Goal: Task Accomplishment & Management: Complete application form

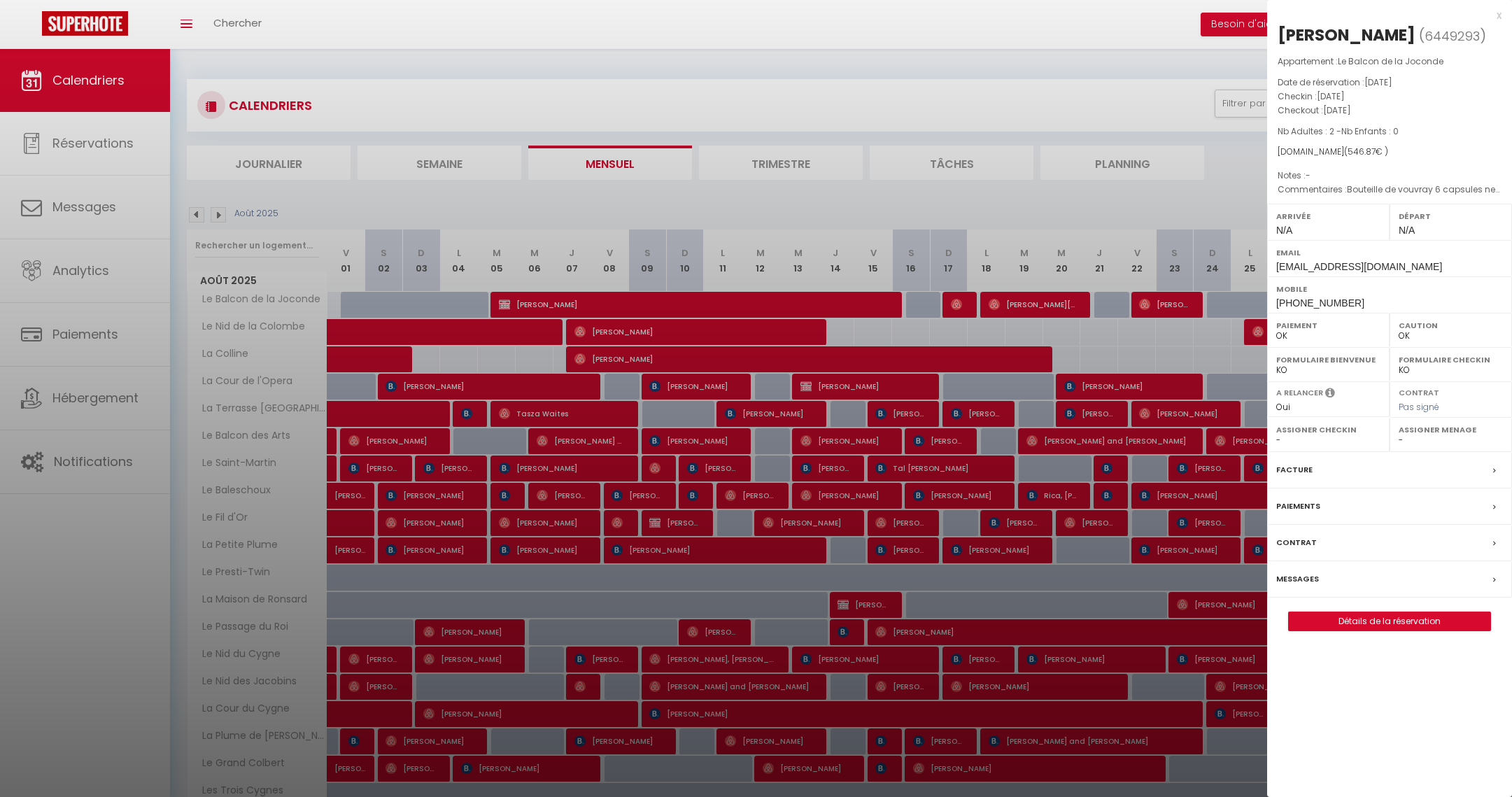
select select "0"
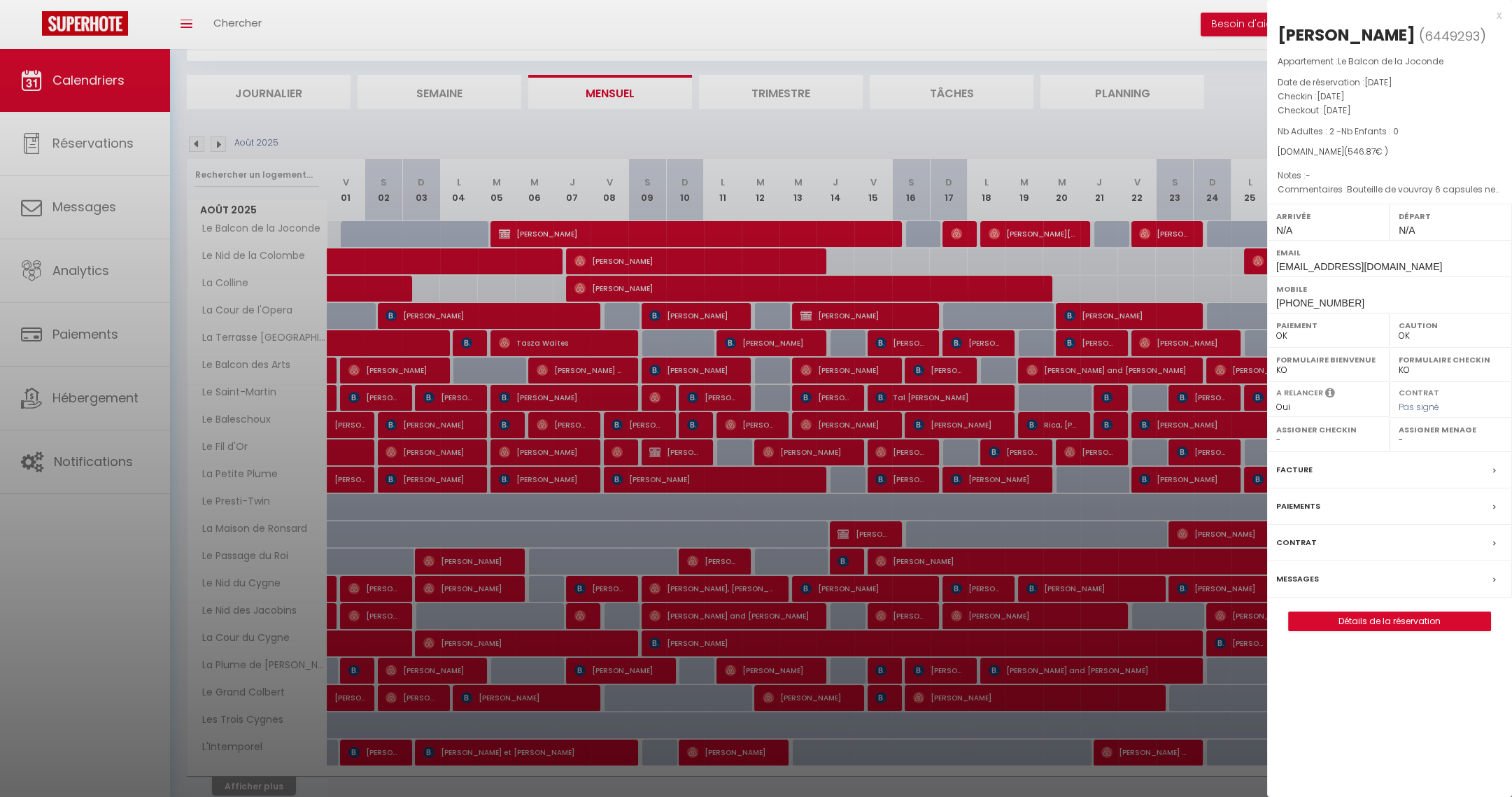
click at [937, 130] on div at bounding box center [756, 398] width 1512 height 797
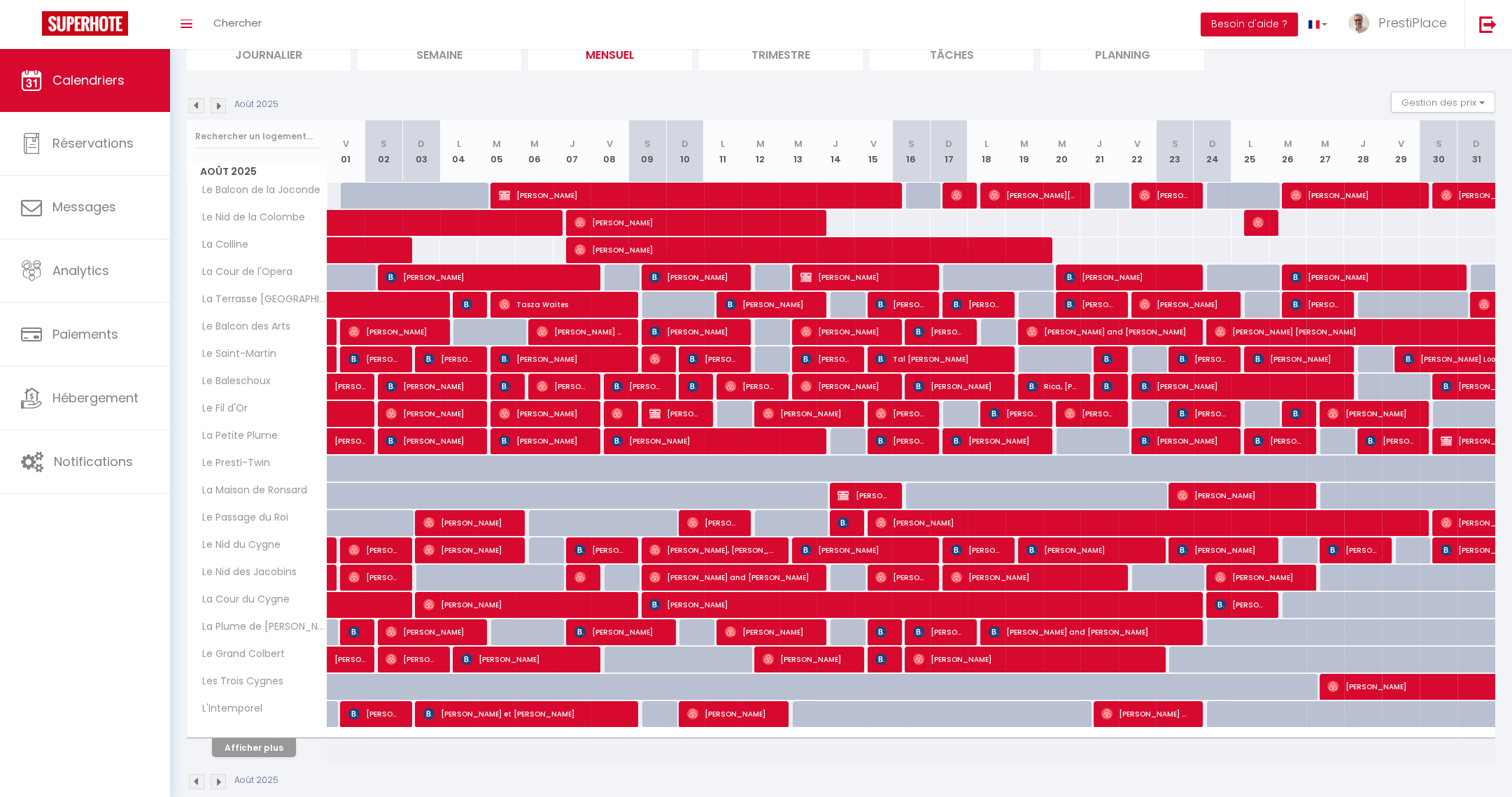
scroll to position [129, 0]
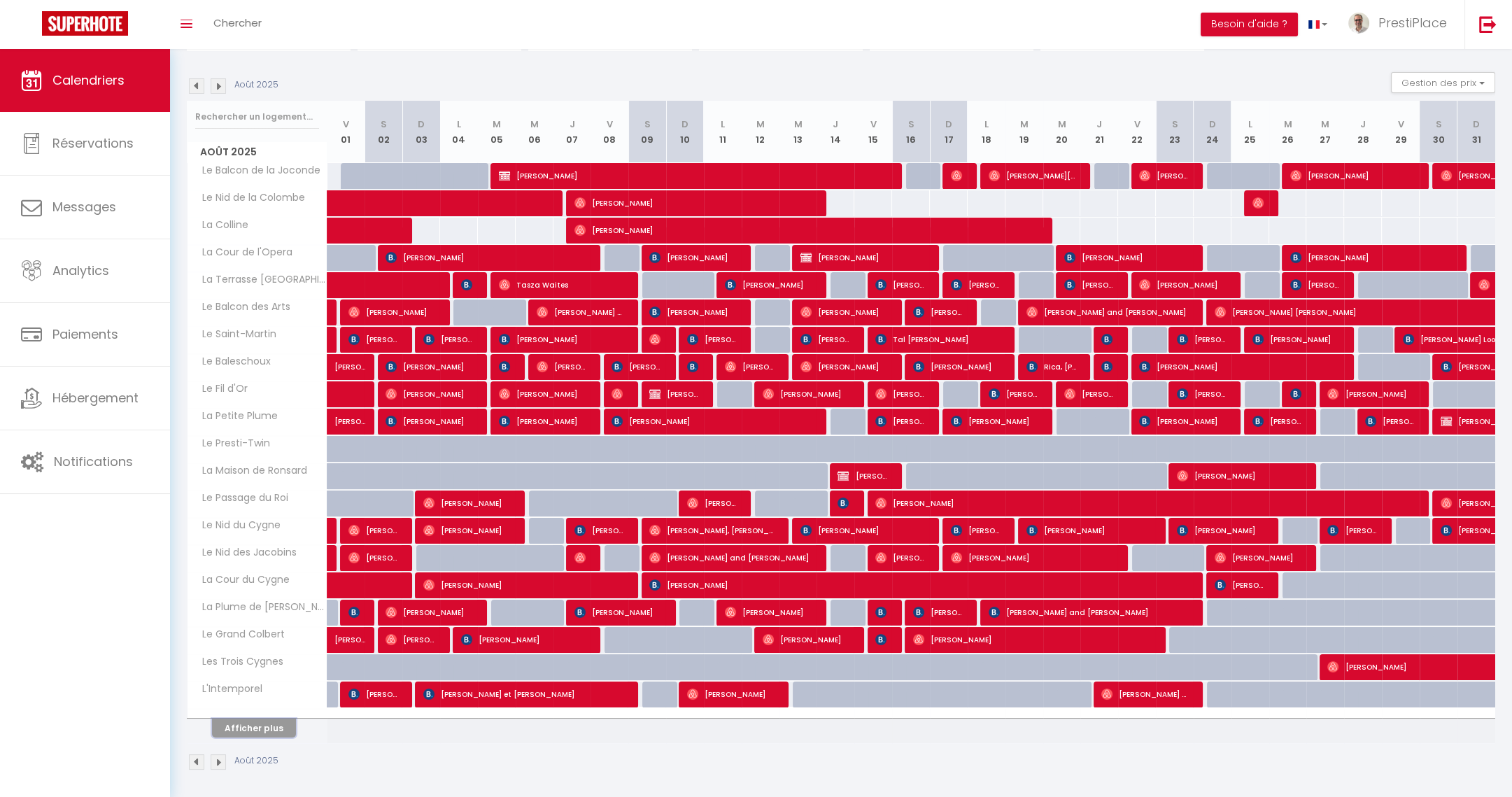
click at [246, 731] on button "Afficher plus" at bounding box center [253, 728] width 84 height 19
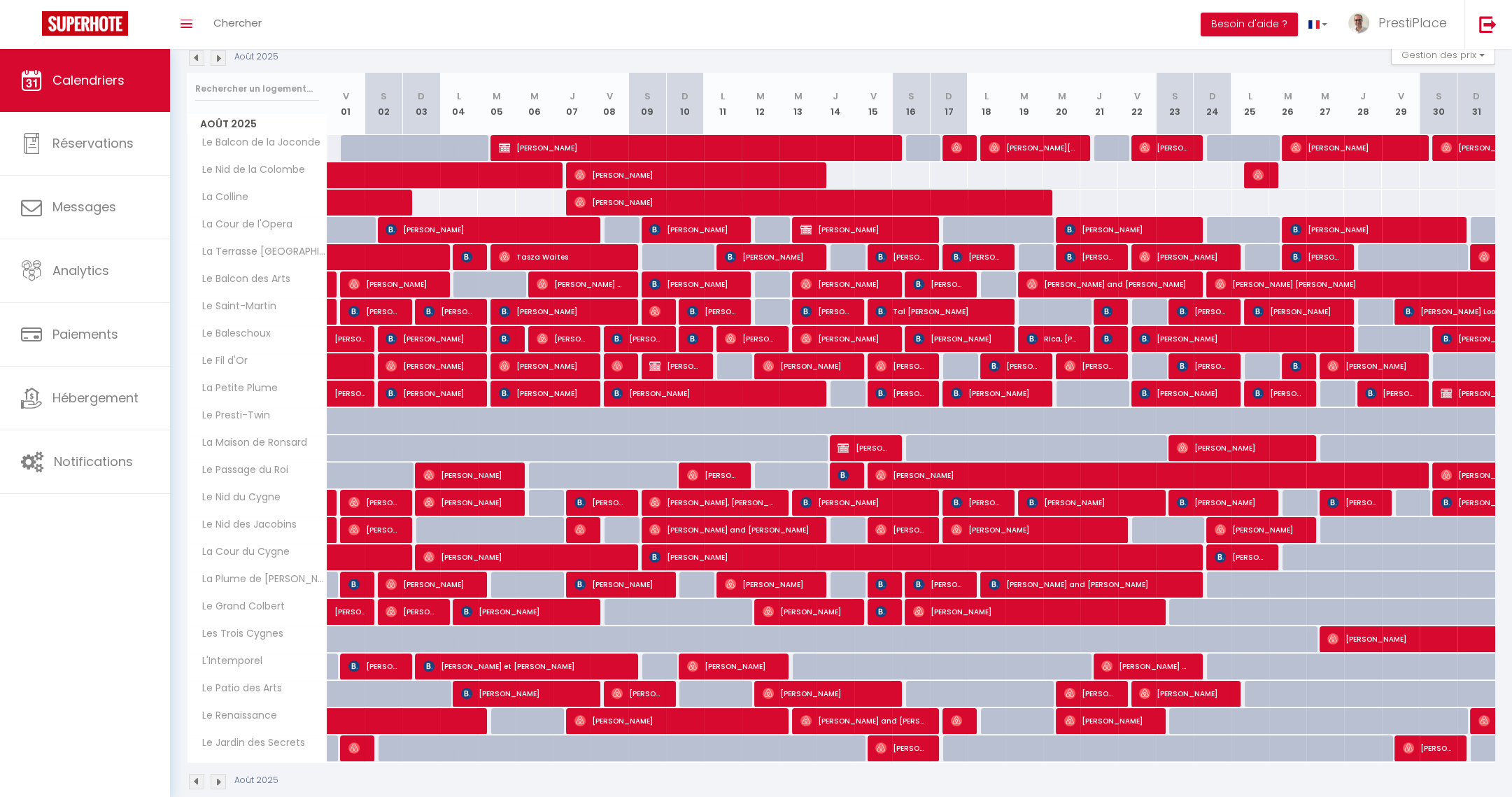
scroll to position [0, 0]
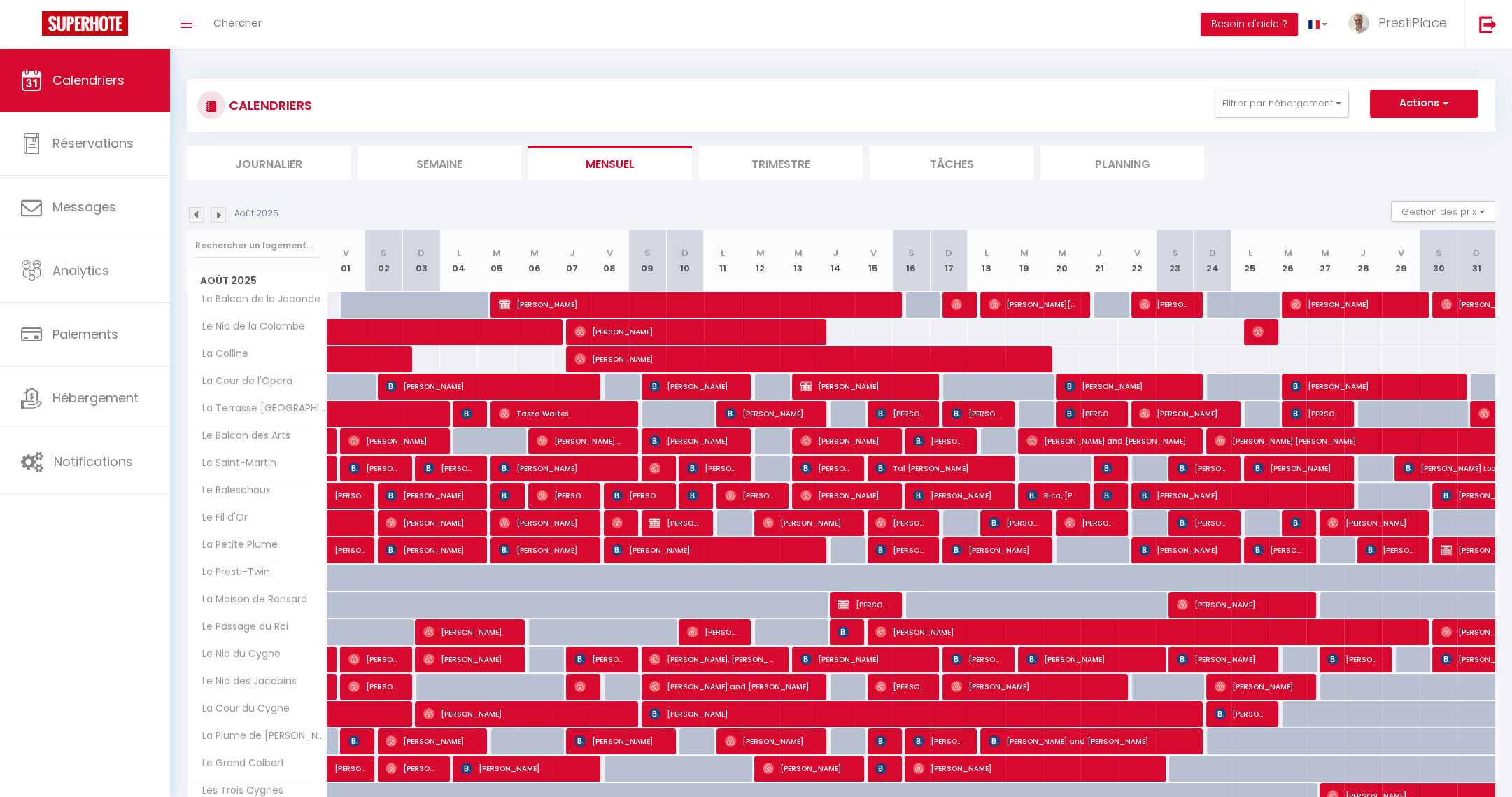
click at [216, 215] on img at bounding box center [218, 214] width 15 height 15
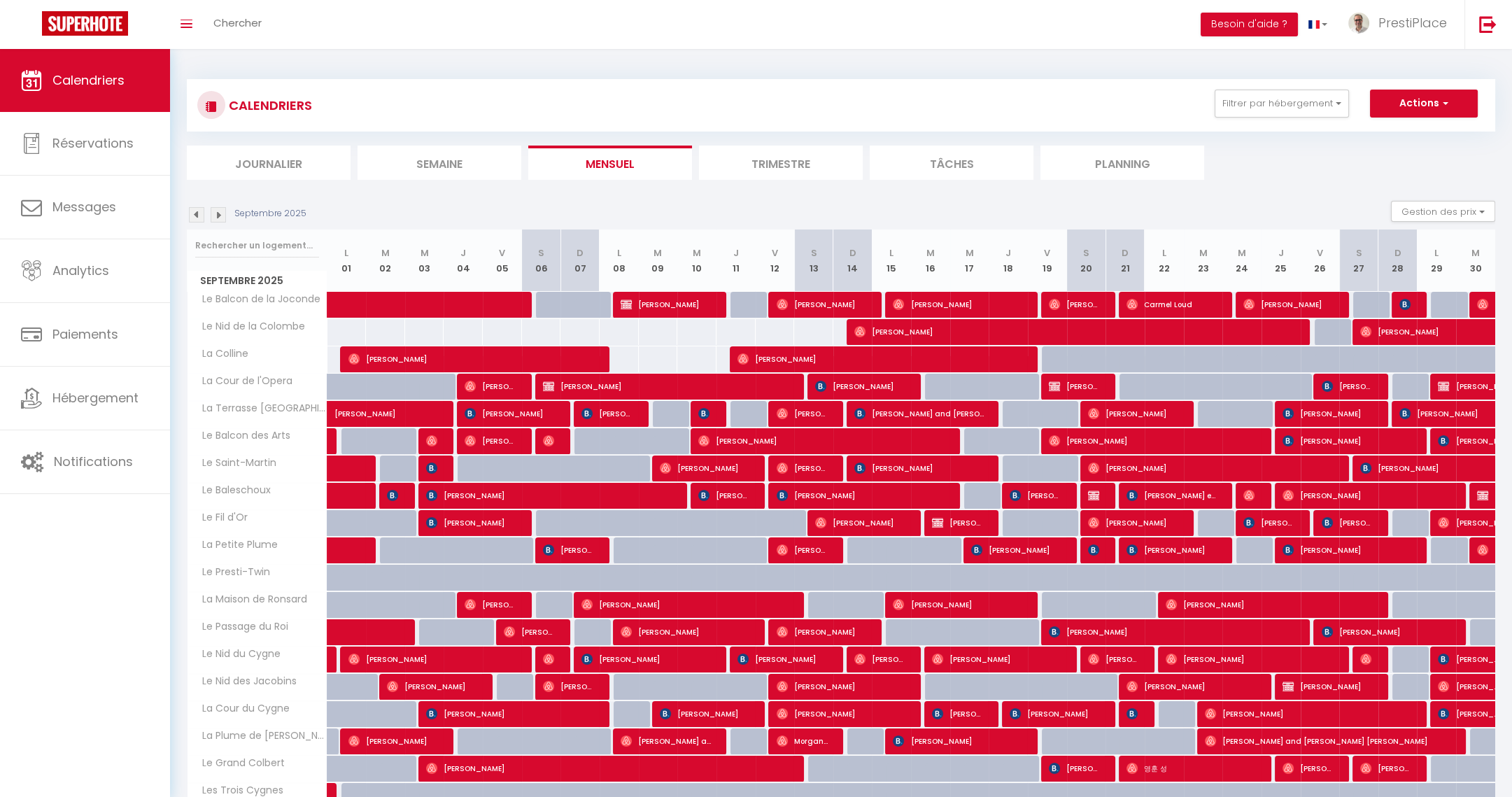
scroll to position [129, 0]
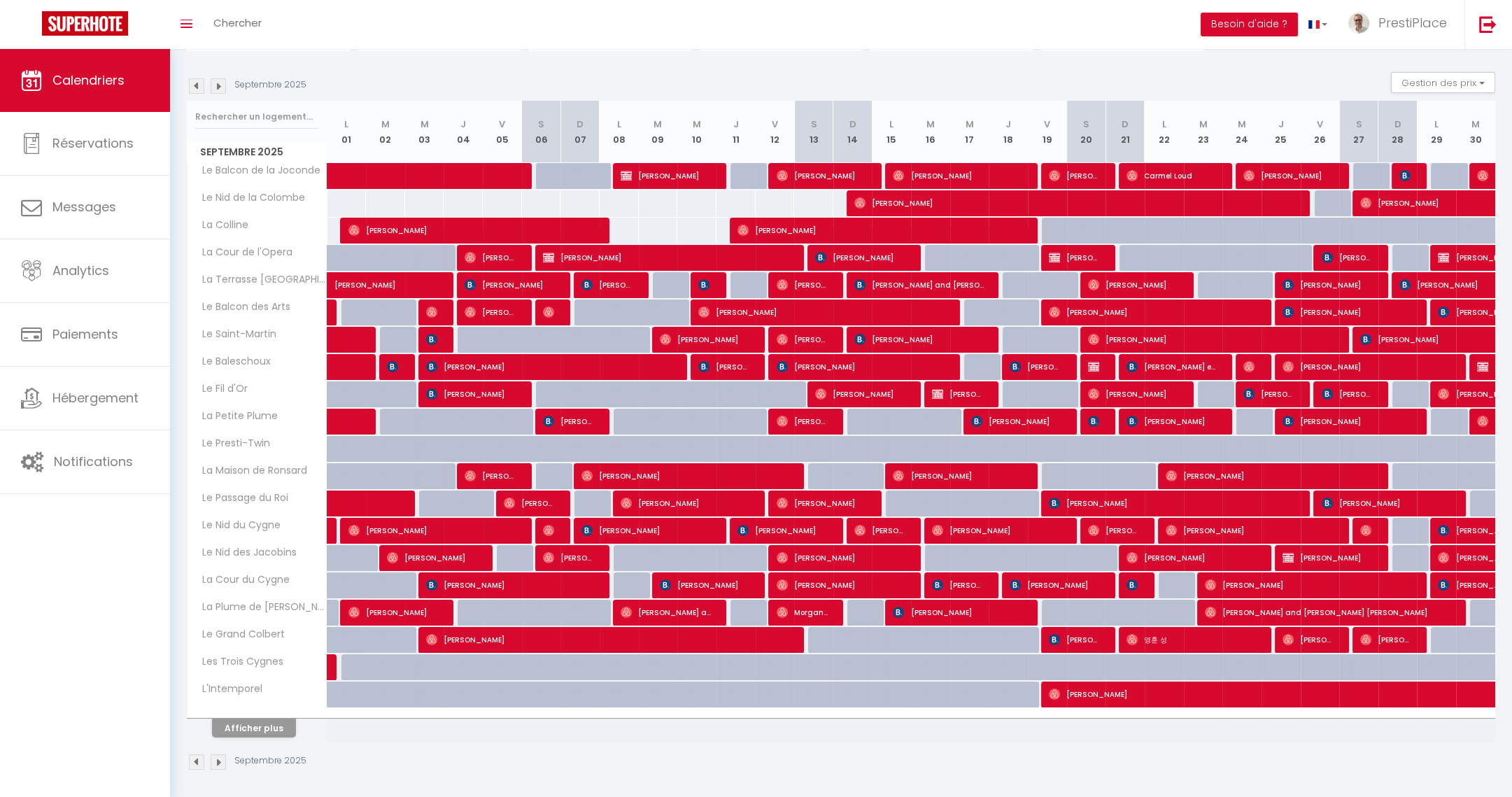
click at [217, 88] on img at bounding box center [218, 86] width 15 height 15
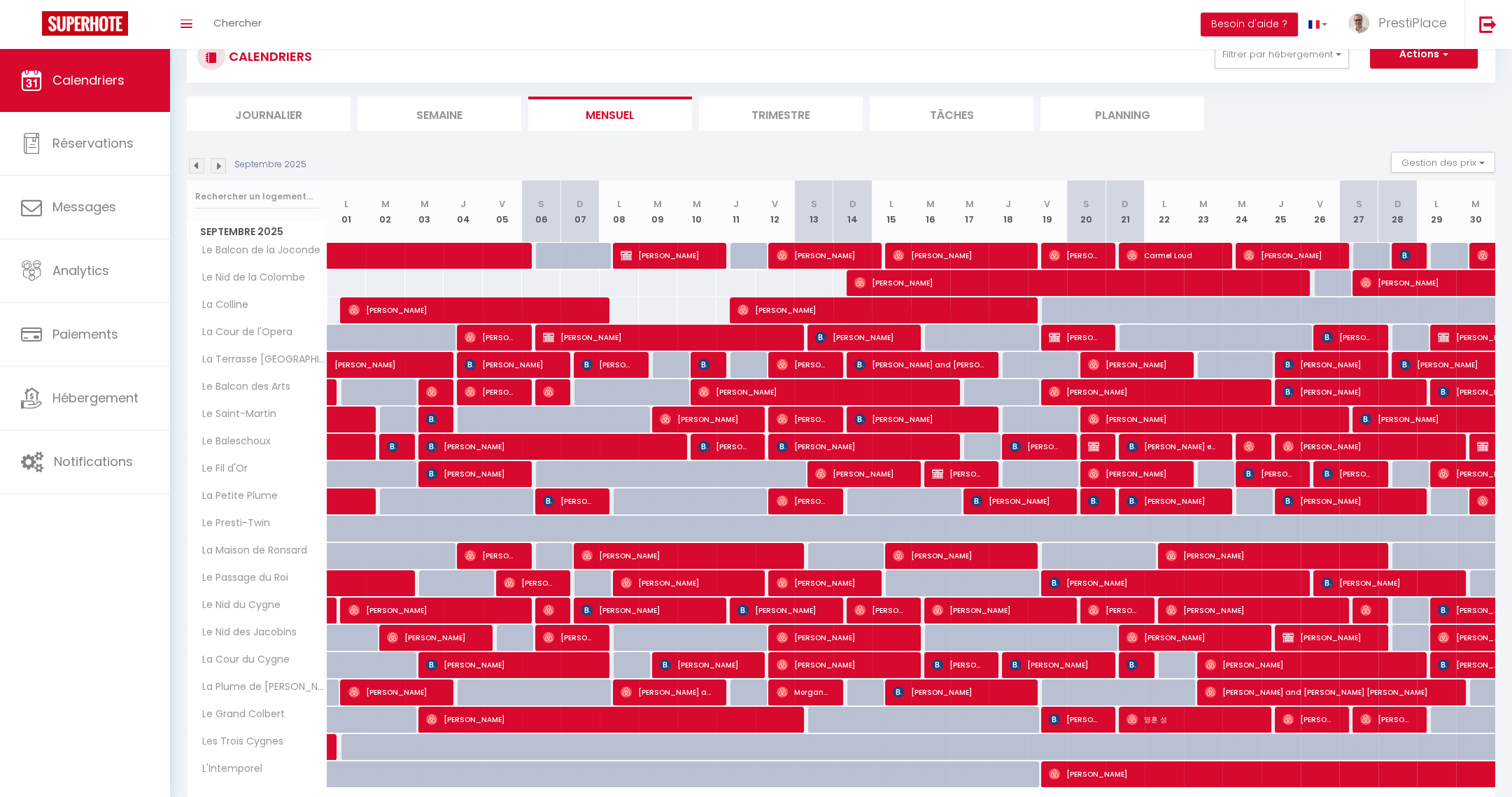
select select "0"
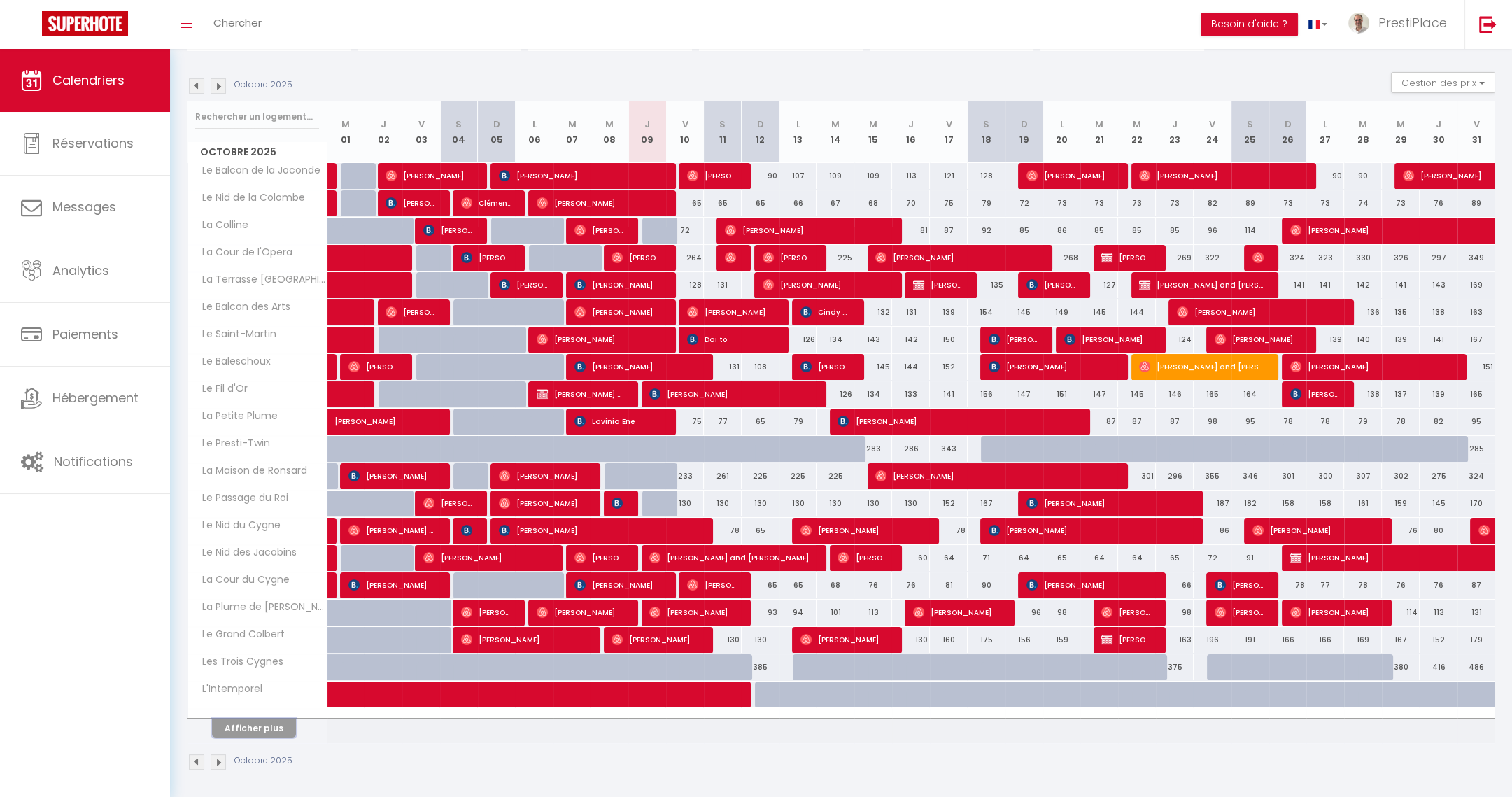
click at [239, 728] on button "Afficher plus" at bounding box center [253, 728] width 84 height 19
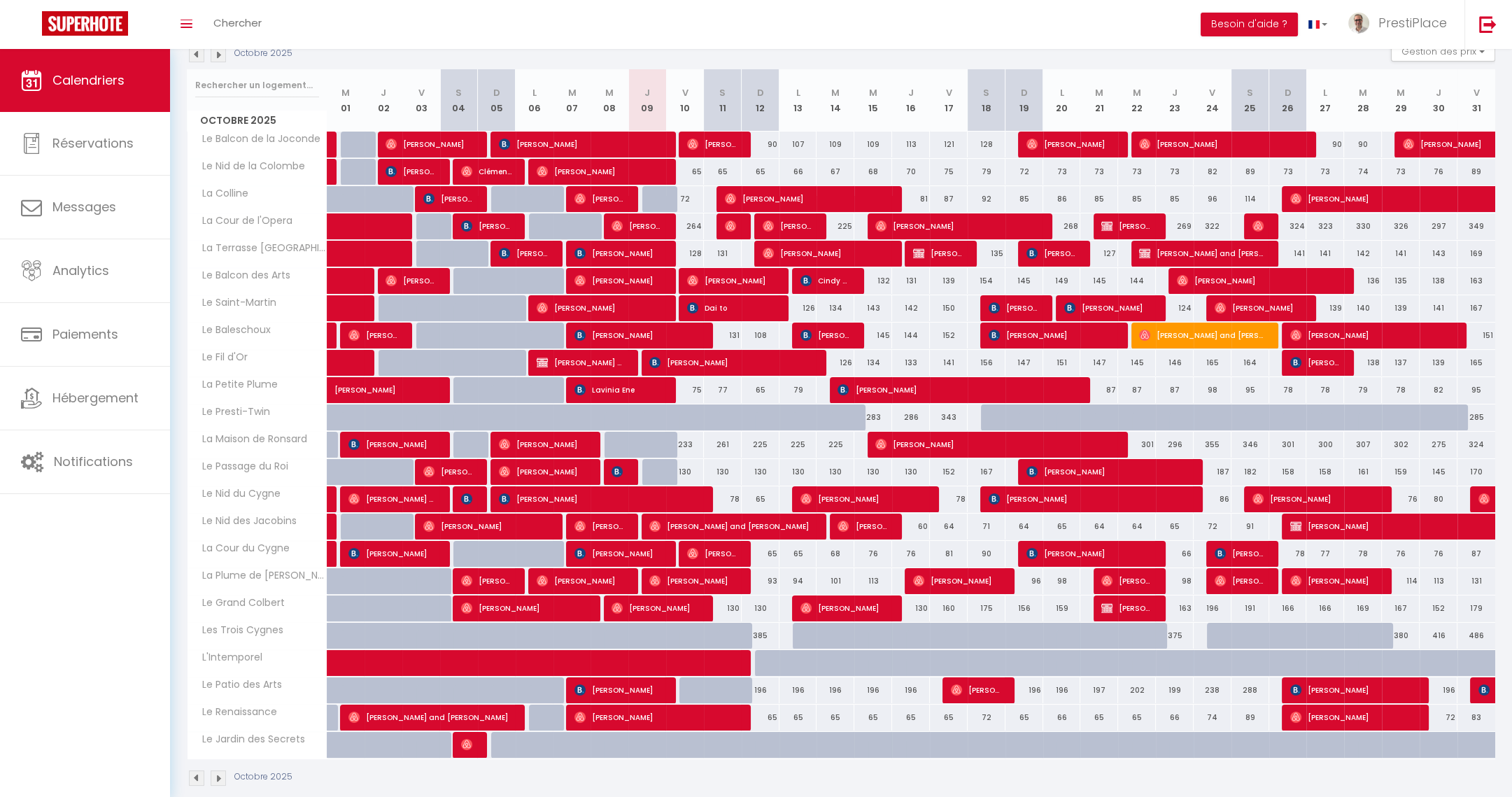
scroll to position [176, 0]
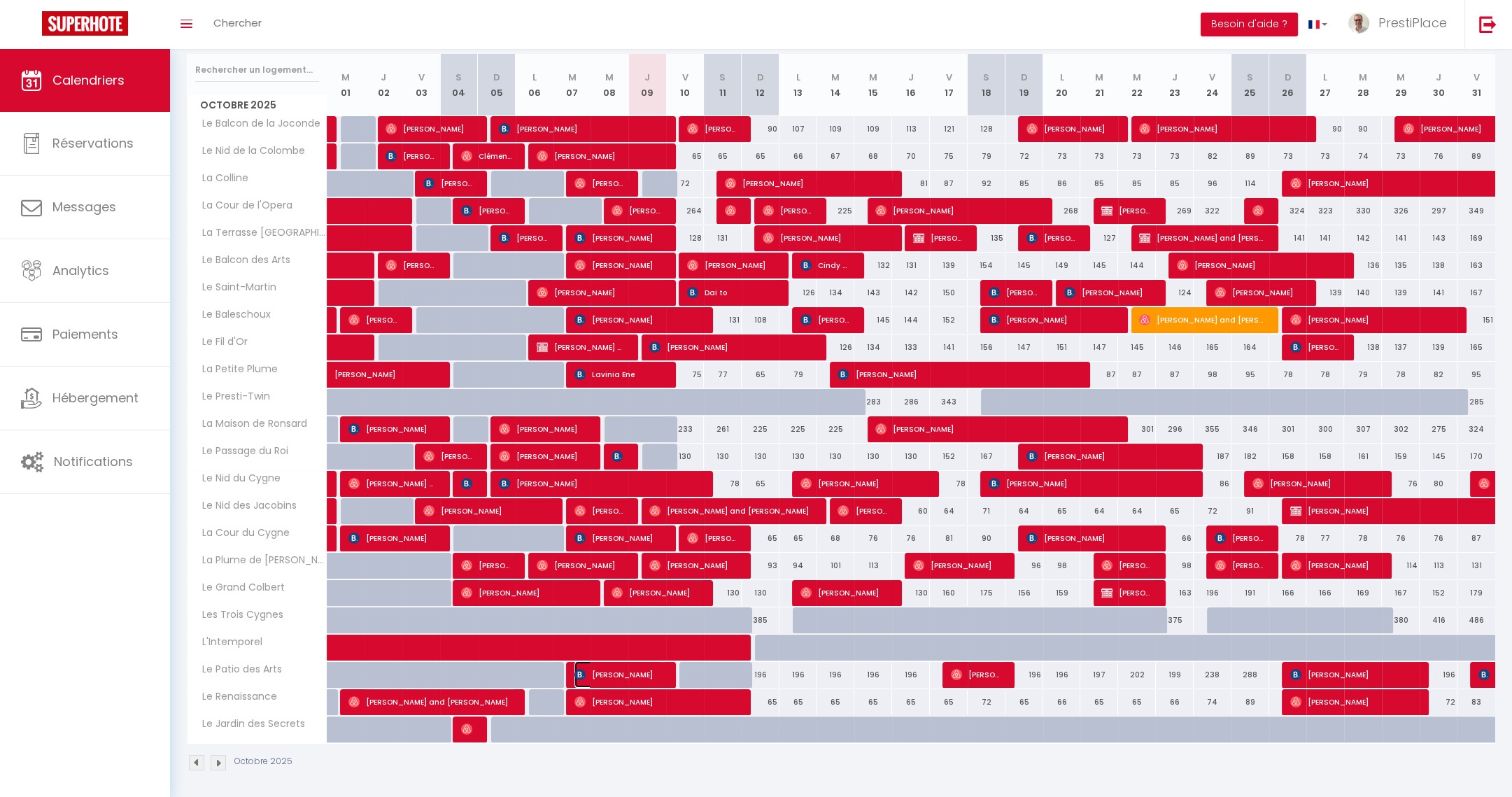
click at [597, 665] on span "Sandrine Muller" at bounding box center [618, 675] width 88 height 27
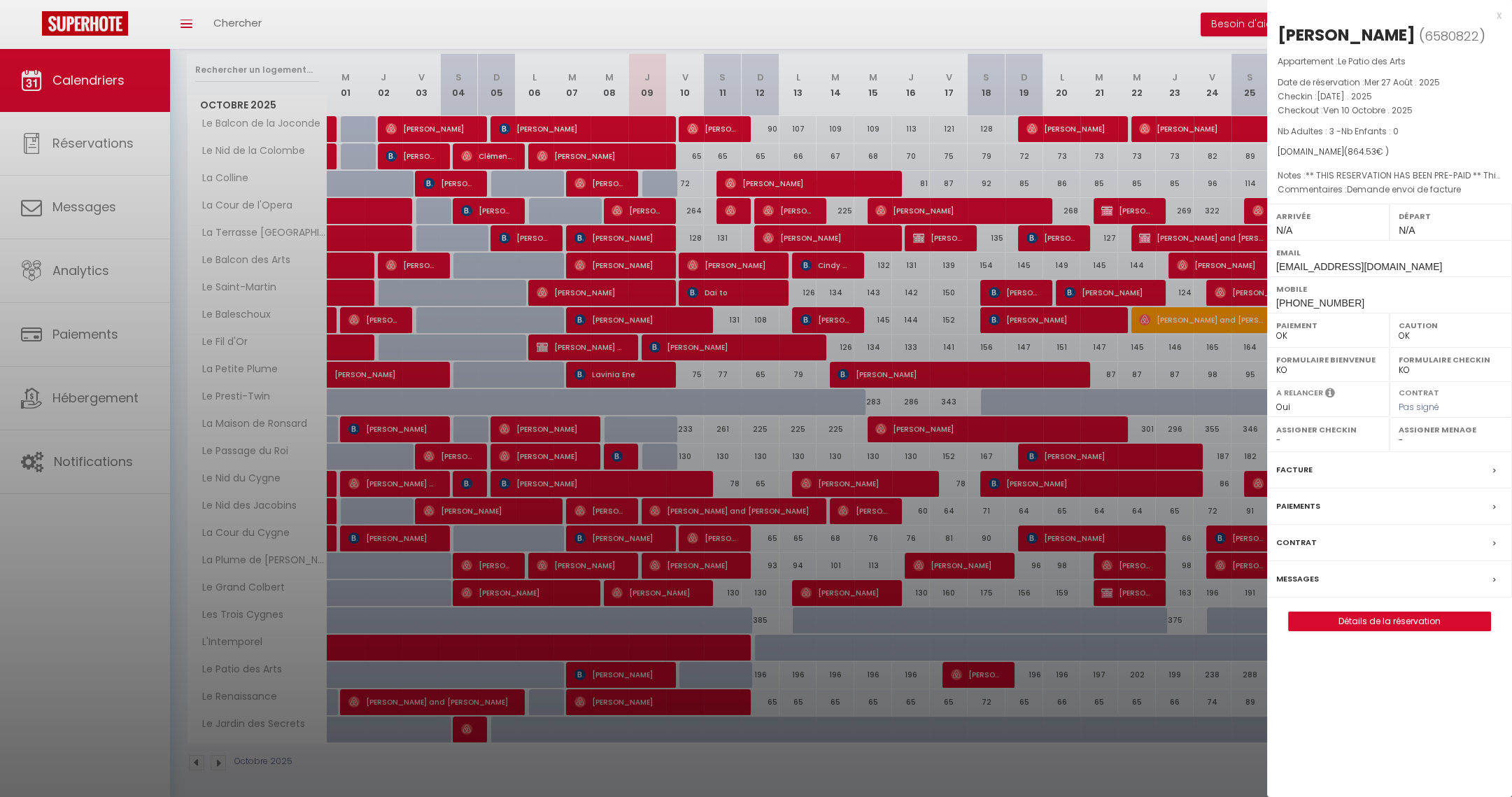
click at [604, 177] on div at bounding box center [756, 398] width 1512 height 797
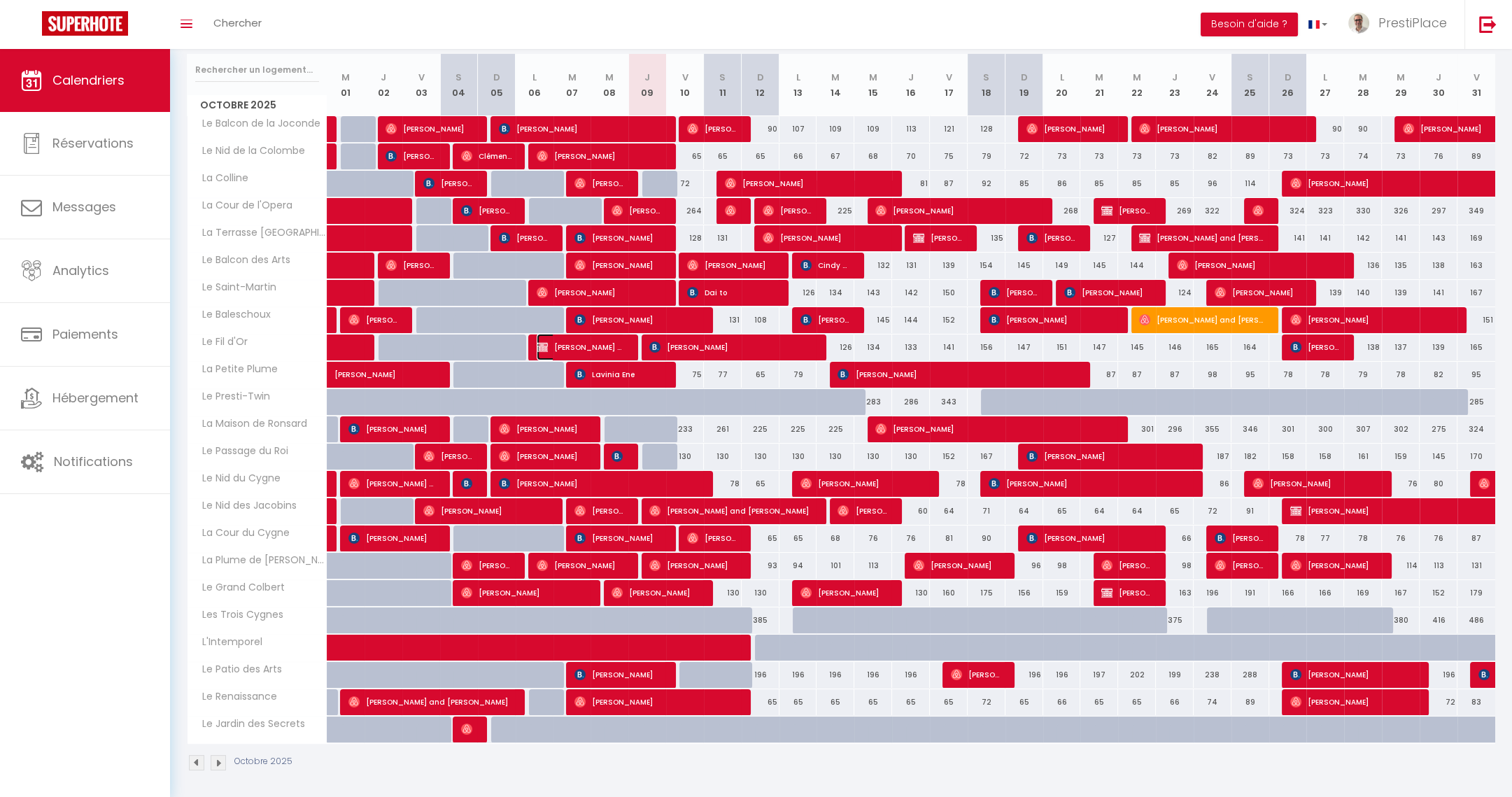
click at [594, 343] on span "Karl Dr. von Lutterotti" at bounding box center [580, 347] width 88 height 27
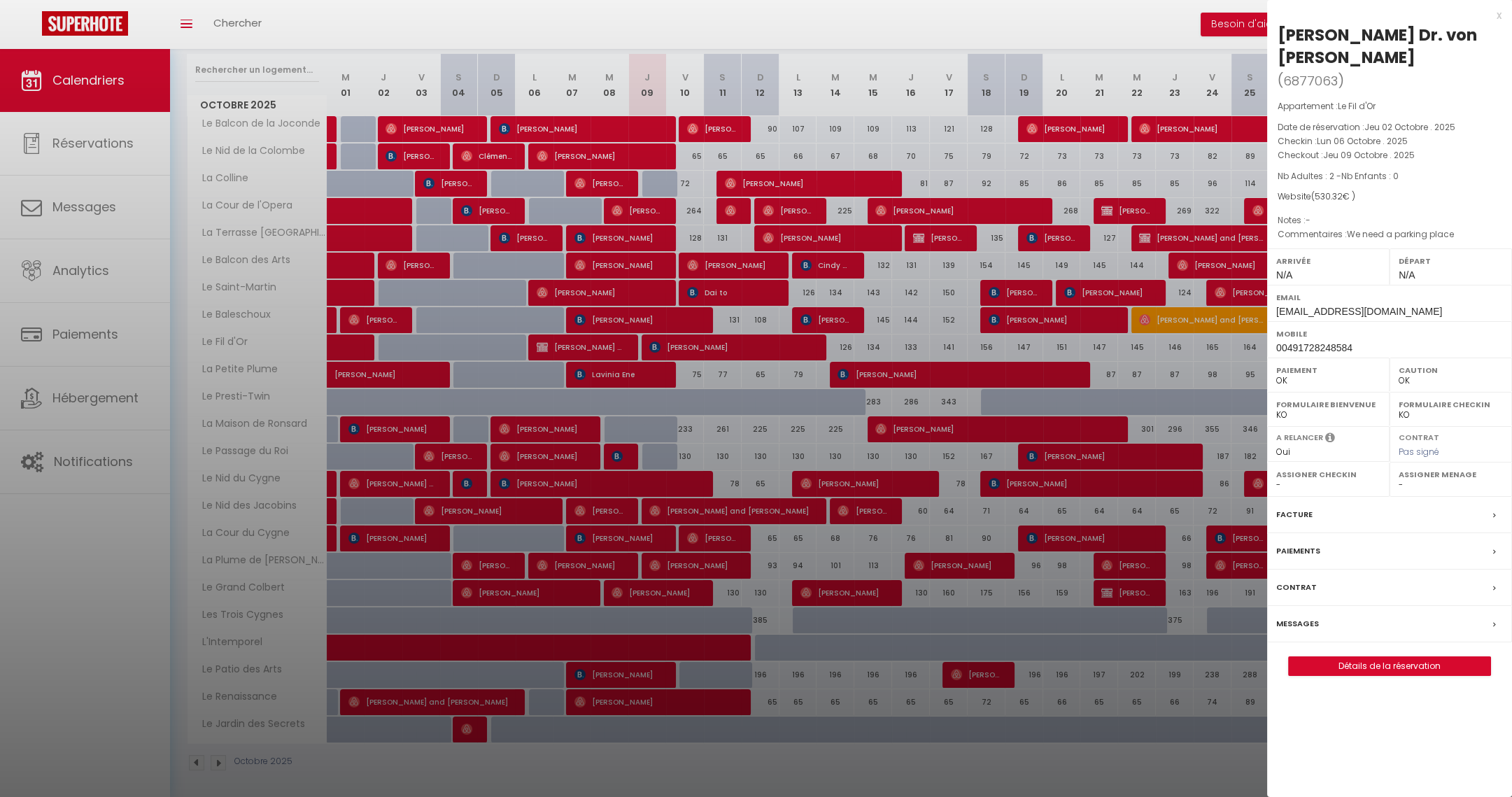
click at [594, 343] on div at bounding box center [756, 398] width 1512 height 797
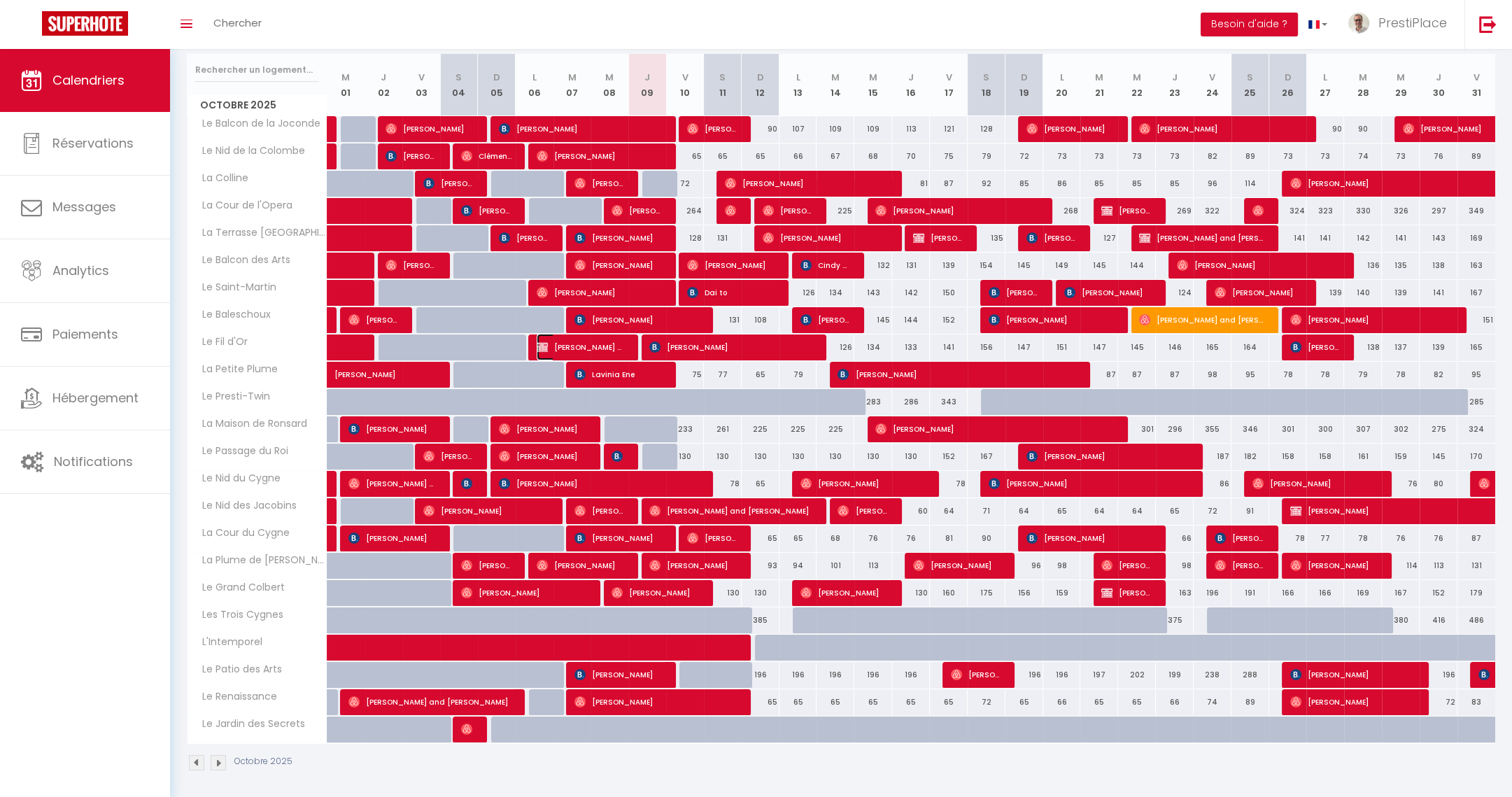
click at [594, 343] on span "Karl Dr. von Lutterotti" at bounding box center [580, 347] width 88 height 27
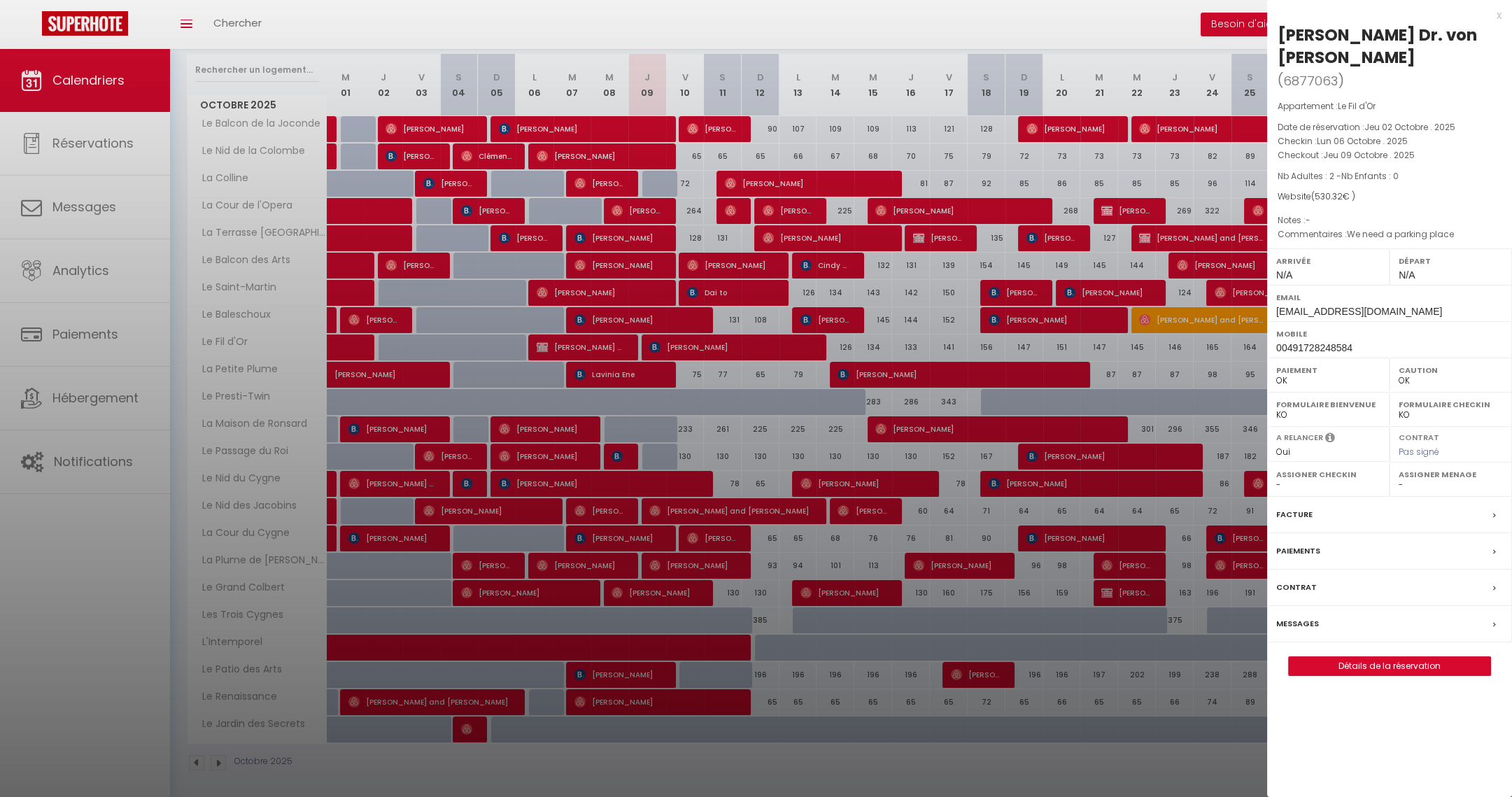
click at [73, 203] on div at bounding box center [756, 398] width 1512 height 797
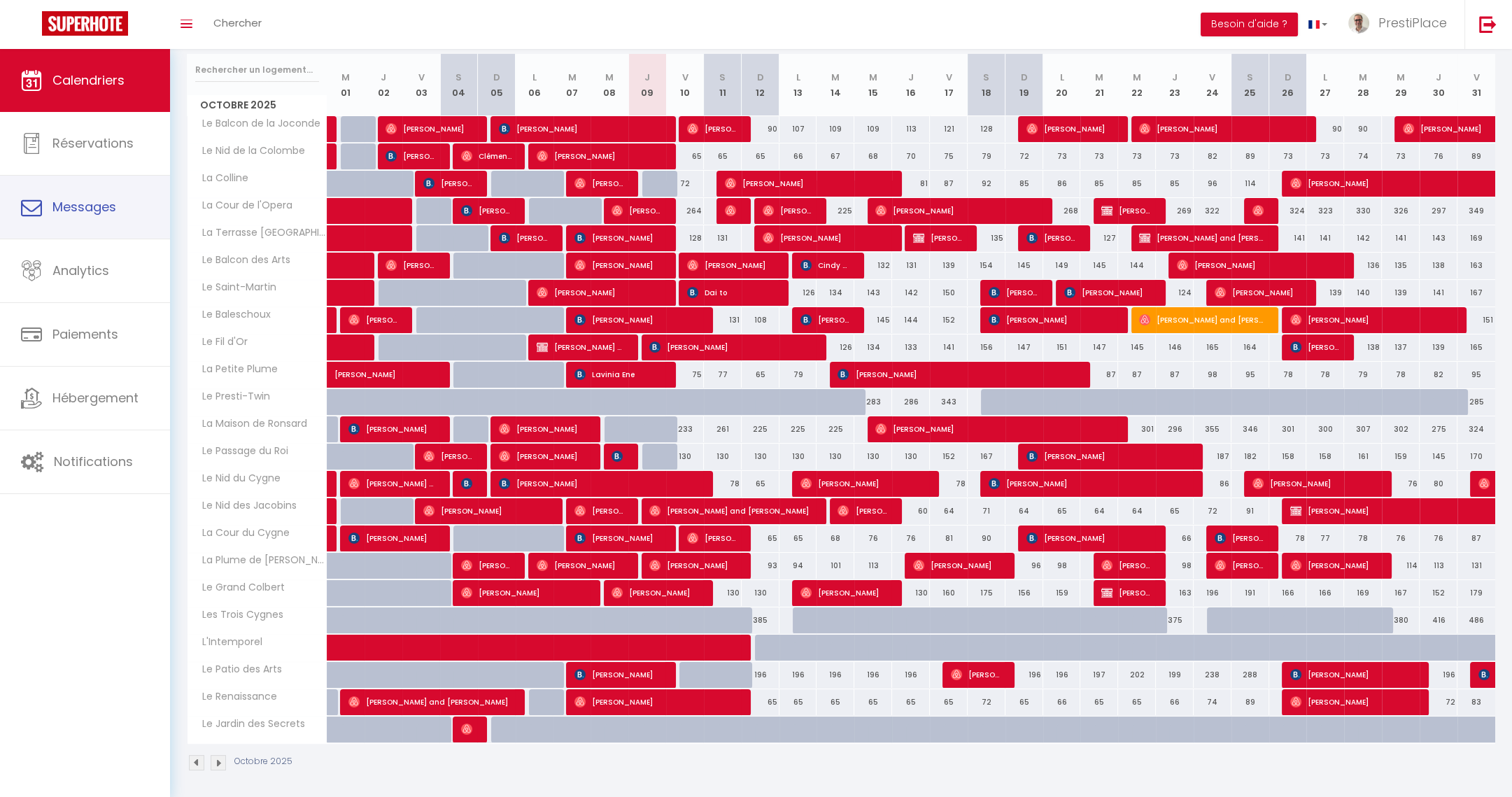
click at [73, 203] on span "Messages" at bounding box center [84, 207] width 64 height 17
select select "message"
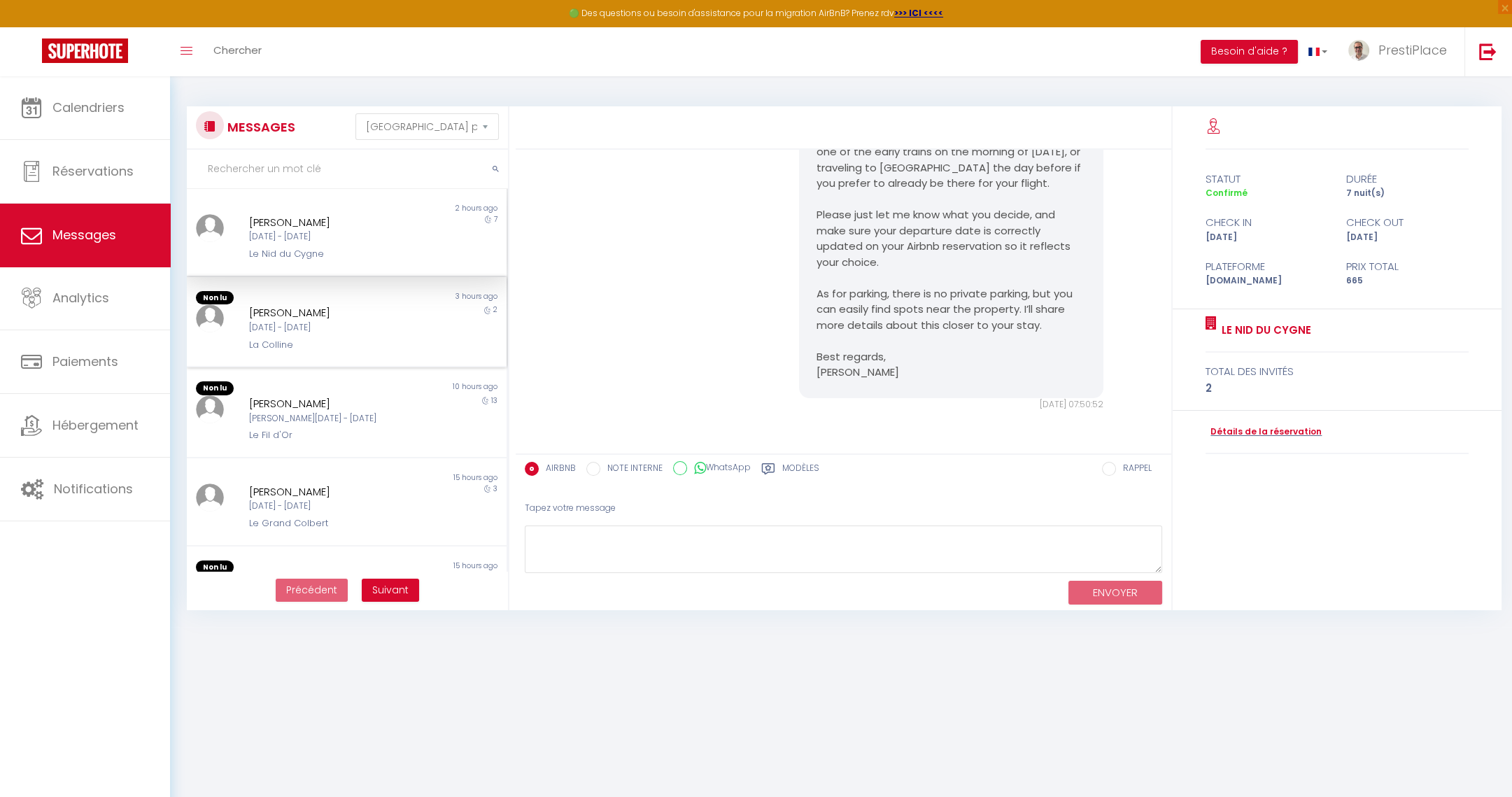
click at [336, 347] on div "La Colline" at bounding box center [332, 344] width 168 height 14
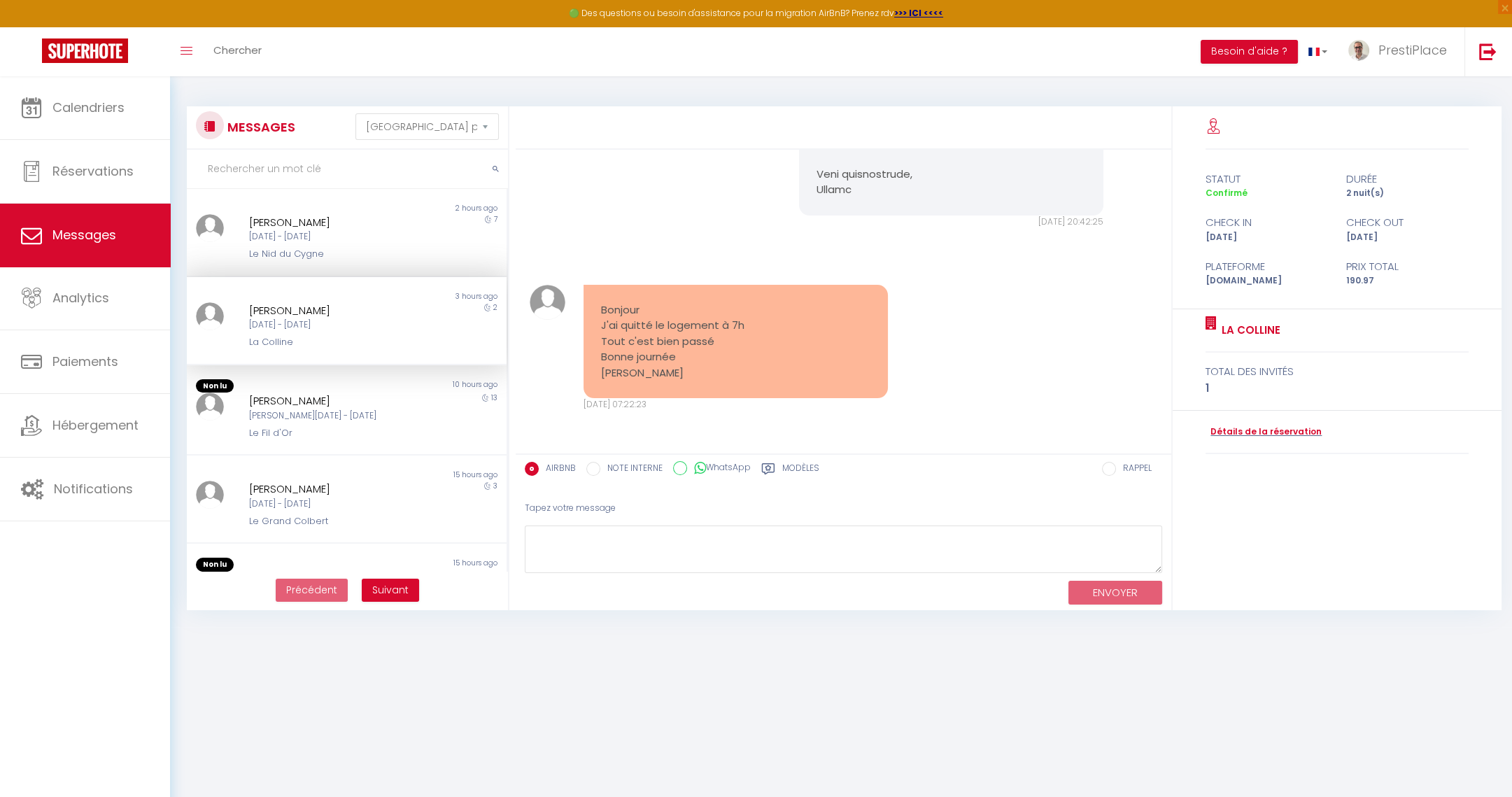
scroll to position [3405, 0]
drag, startPoint x: 601, startPoint y: 307, endPoint x: 696, endPoint y: 380, distance: 119.8
click at [696, 380] on div "Bonjour J'ai quitté le logement à 7h Tout c'est bien passé Bonne journée Jacques" at bounding box center [736, 342] width 305 height 114
copy pre "Bonjour J'ai quitté le logement à 7h Tout c'est bien passé Bonne journée Jacques"
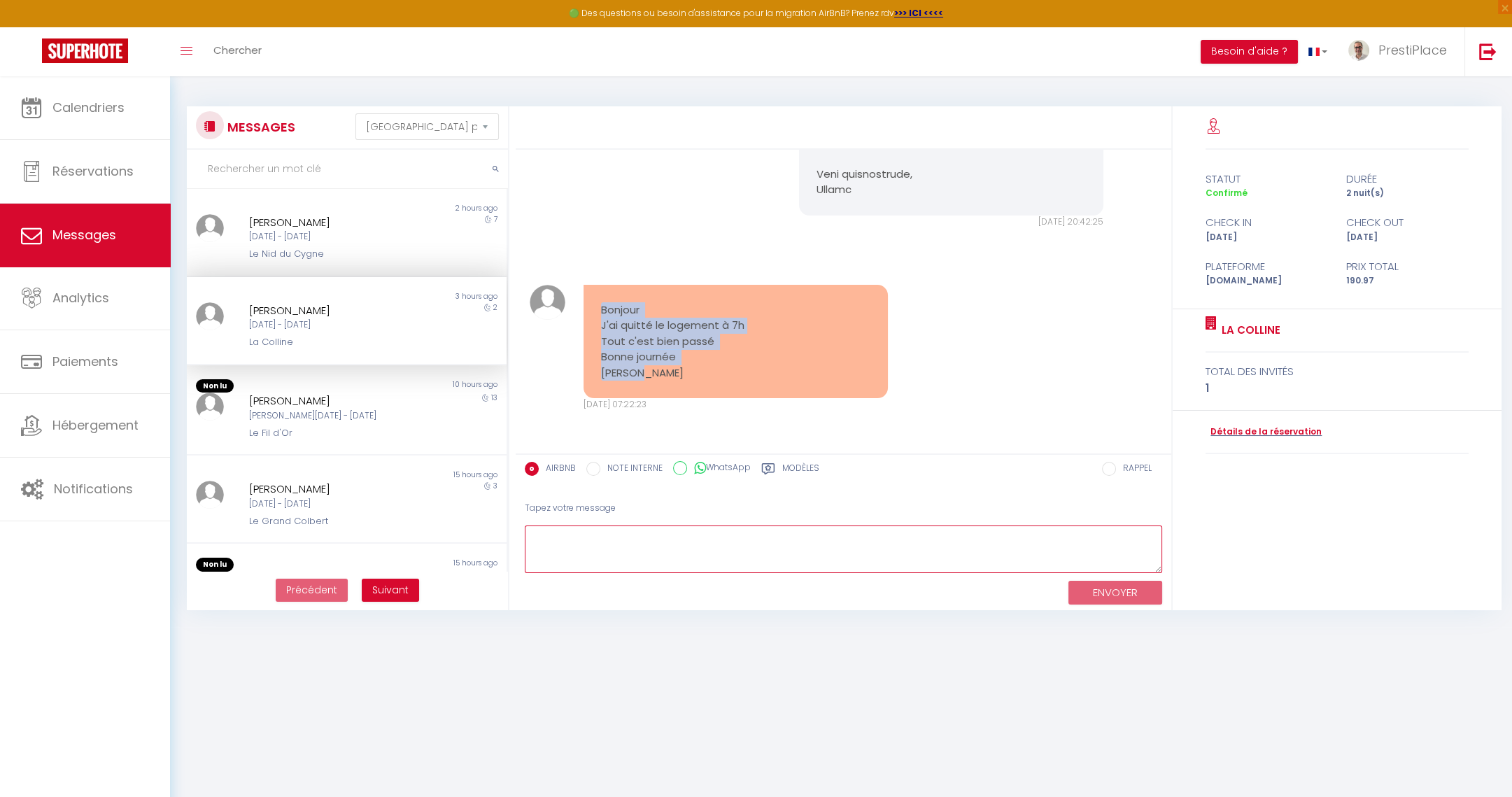
click at [661, 544] on textarea at bounding box center [843, 549] width 637 height 48
click at [789, 470] on label "Modèles" at bounding box center [800, 470] width 37 height 17
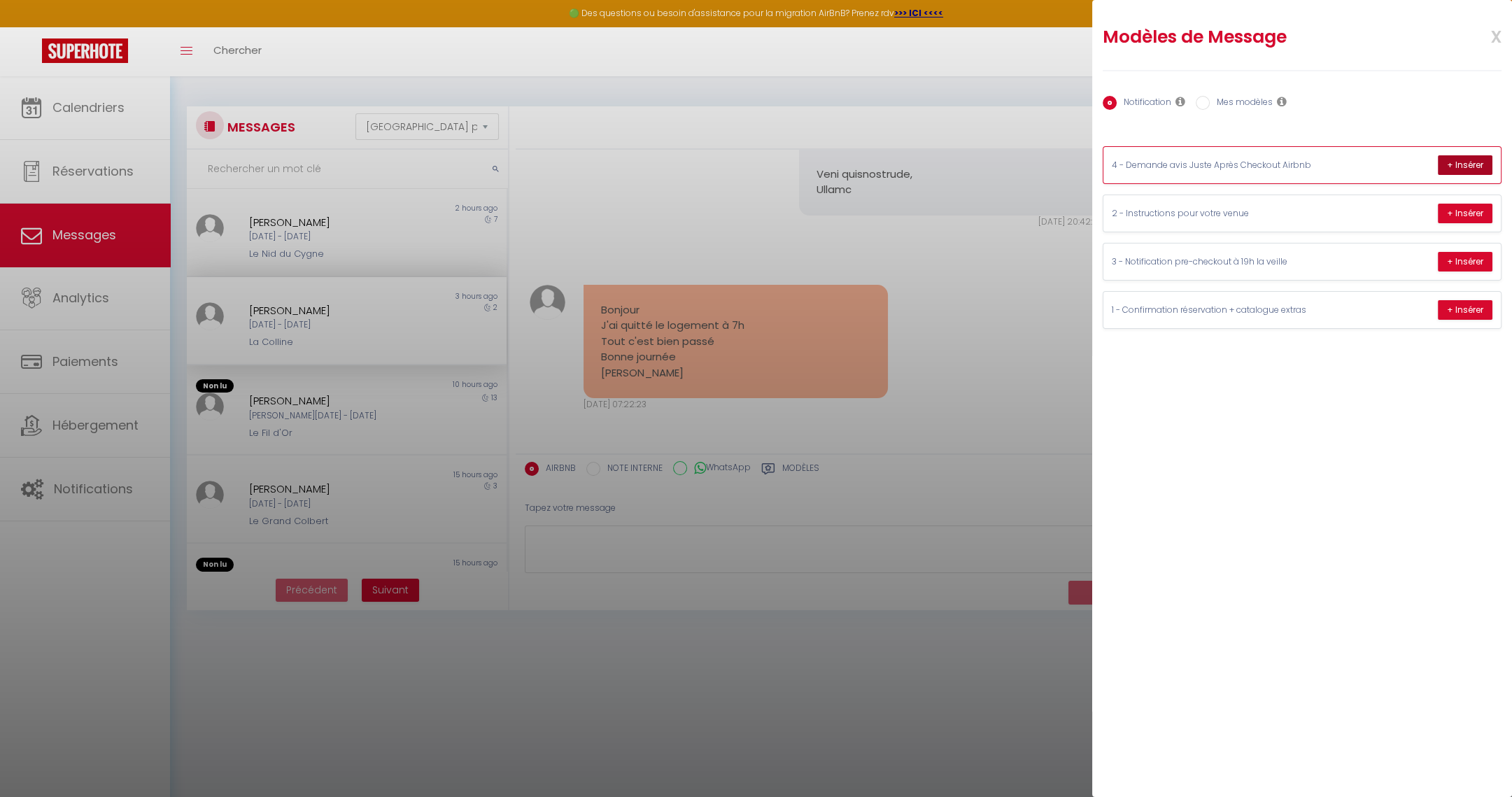
click at [1457, 165] on button "+ Insérer" at bounding box center [1465, 165] width 54 height 20
type textarea "Bonjour Jacques, Un grand merci pour votre confiance, et également pour avoir p…"
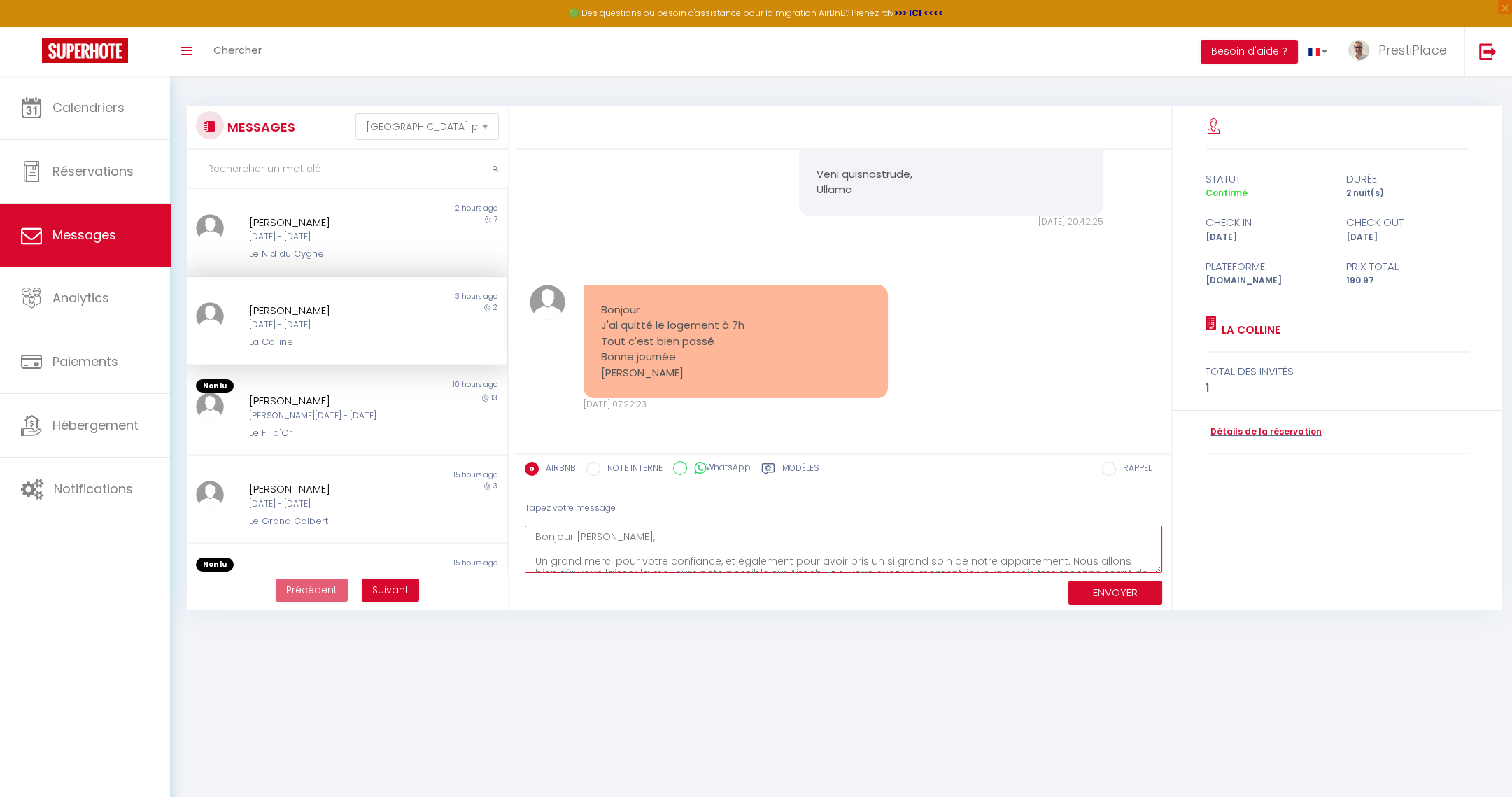
scroll to position [73, 0]
drag, startPoint x: 532, startPoint y: 535, endPoint x: 738, endPoint y: 628, distance: 226.0
click at [738, 628] on body "🟢 Des questions ou besoin d'assistance pour la migration AirBnB? Prenez rdv >>>…" at bounding box center [756, 474] width 1512 height 797
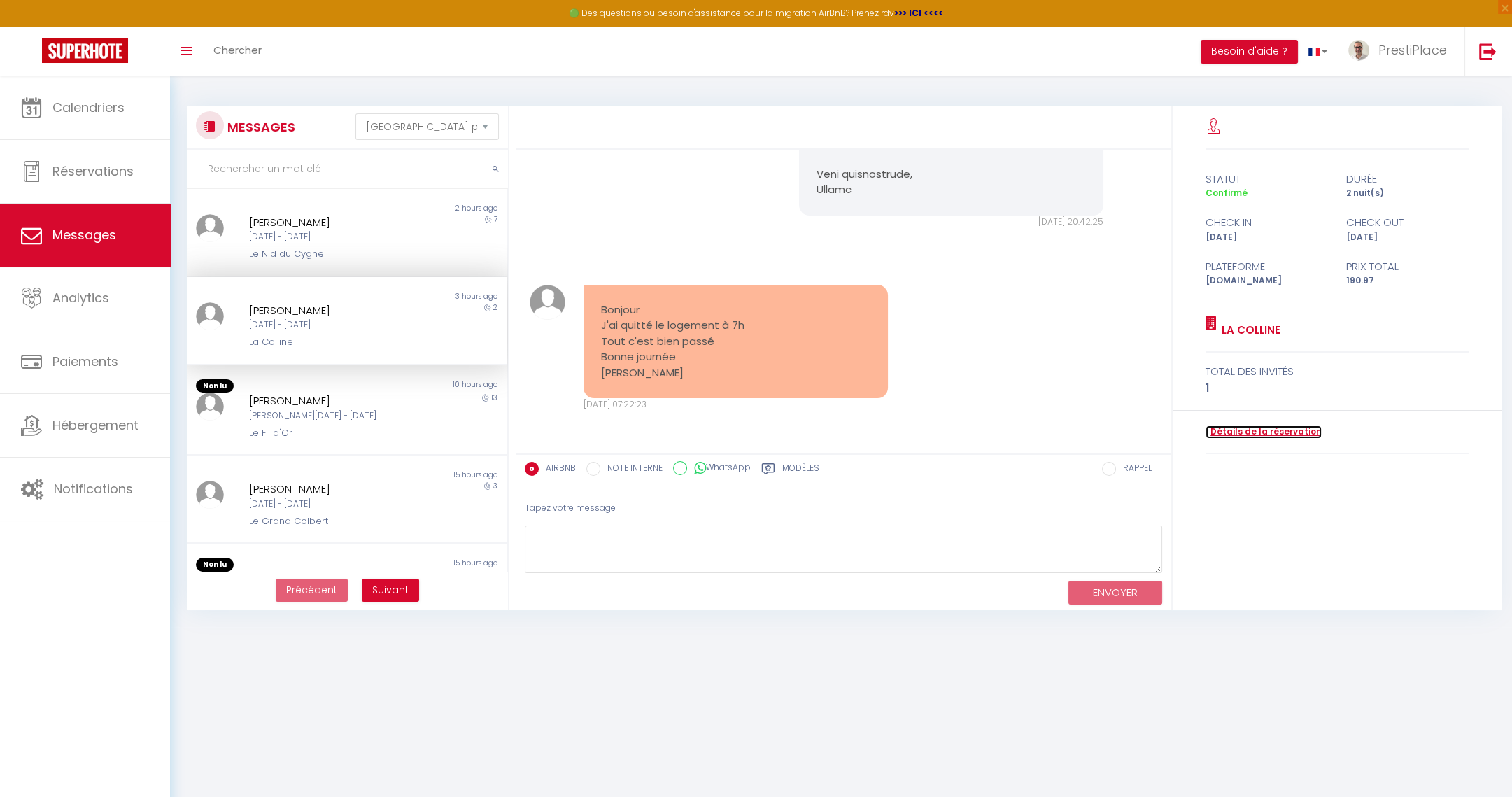
click at [1236, 428] on link "Détails de la réservation" at bounding box center [1263, 432] width 116 height 13
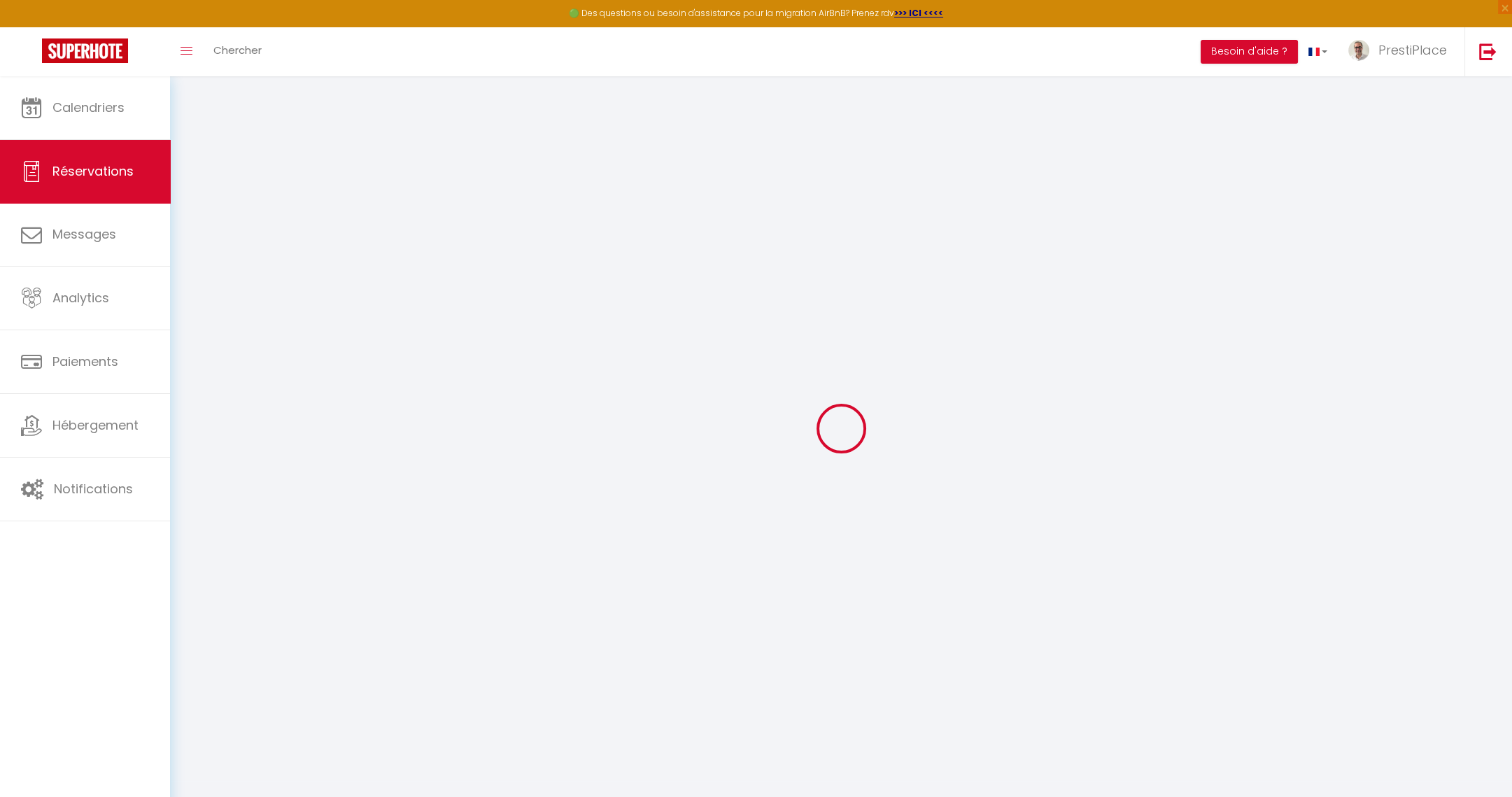
type input "Jacques"
type input "Andres"
type input "p3vycran9sbfvwt6qggxq5cdtccx@reply.superhote.com"
type input "+33675218413"
select select "FR"
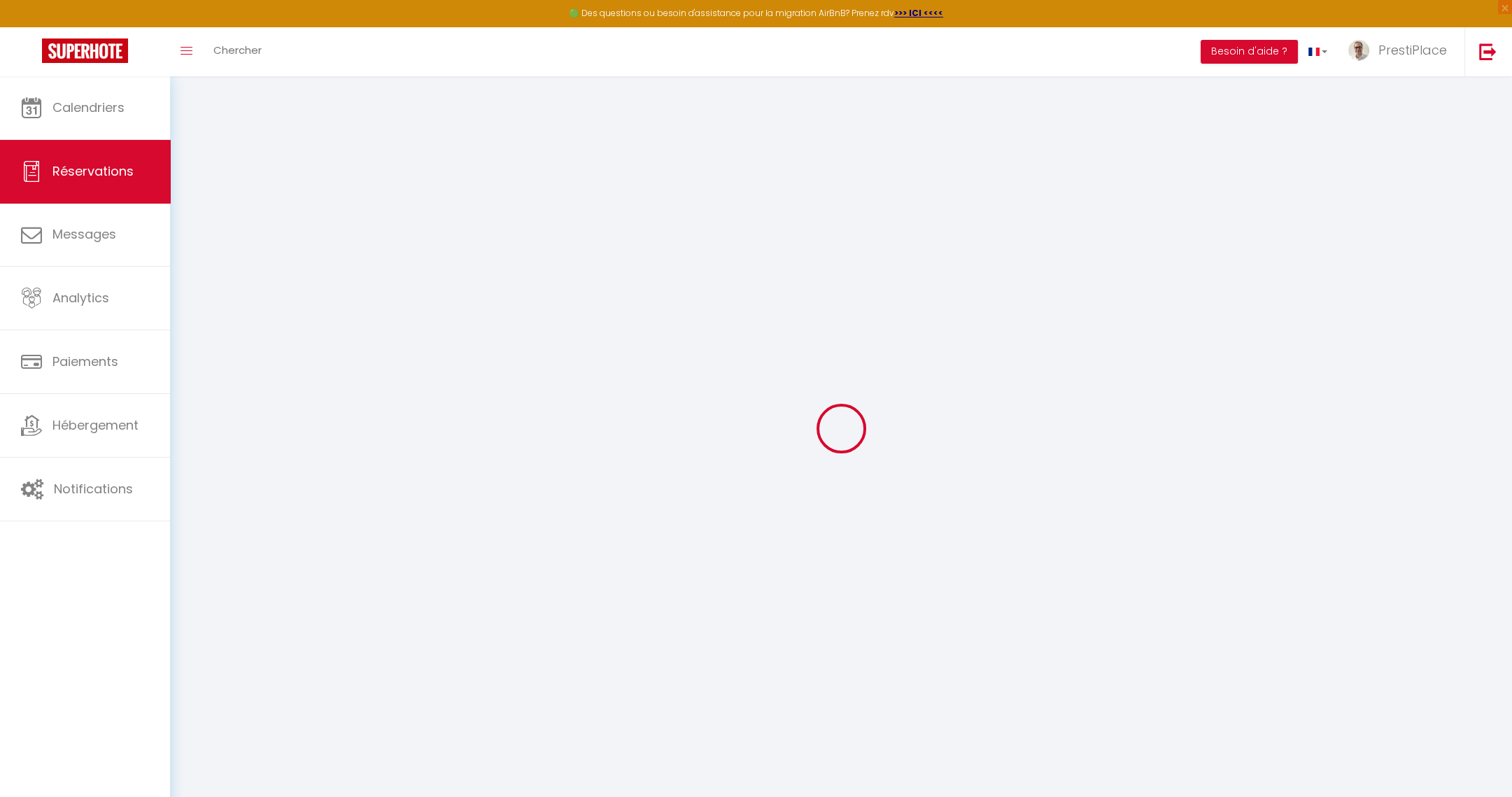
type input "34.74"
select select "77440"
select select "1"
select select
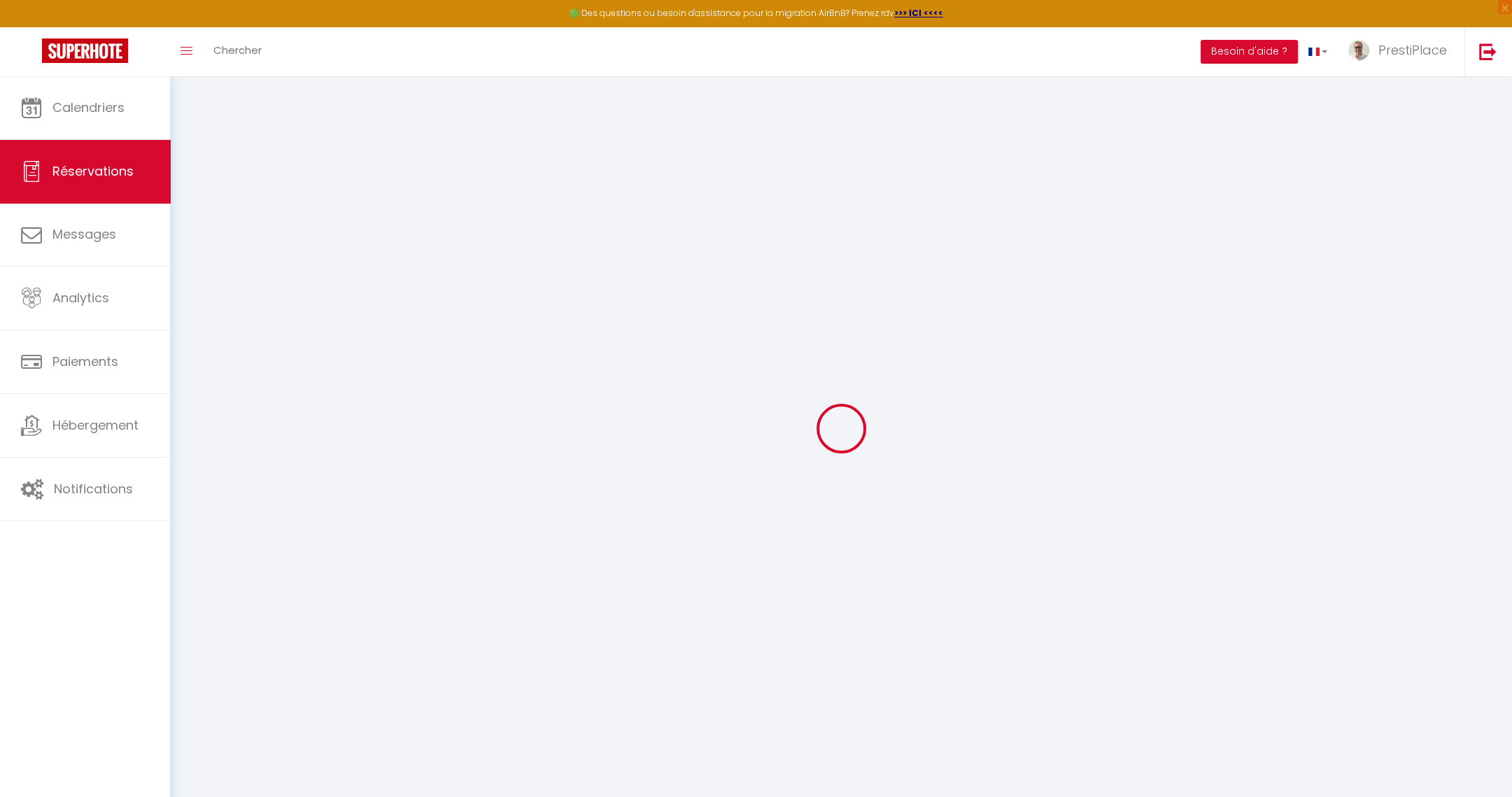
type input "1"
select select "12"
select select
type input "135"
checkbox input "false"
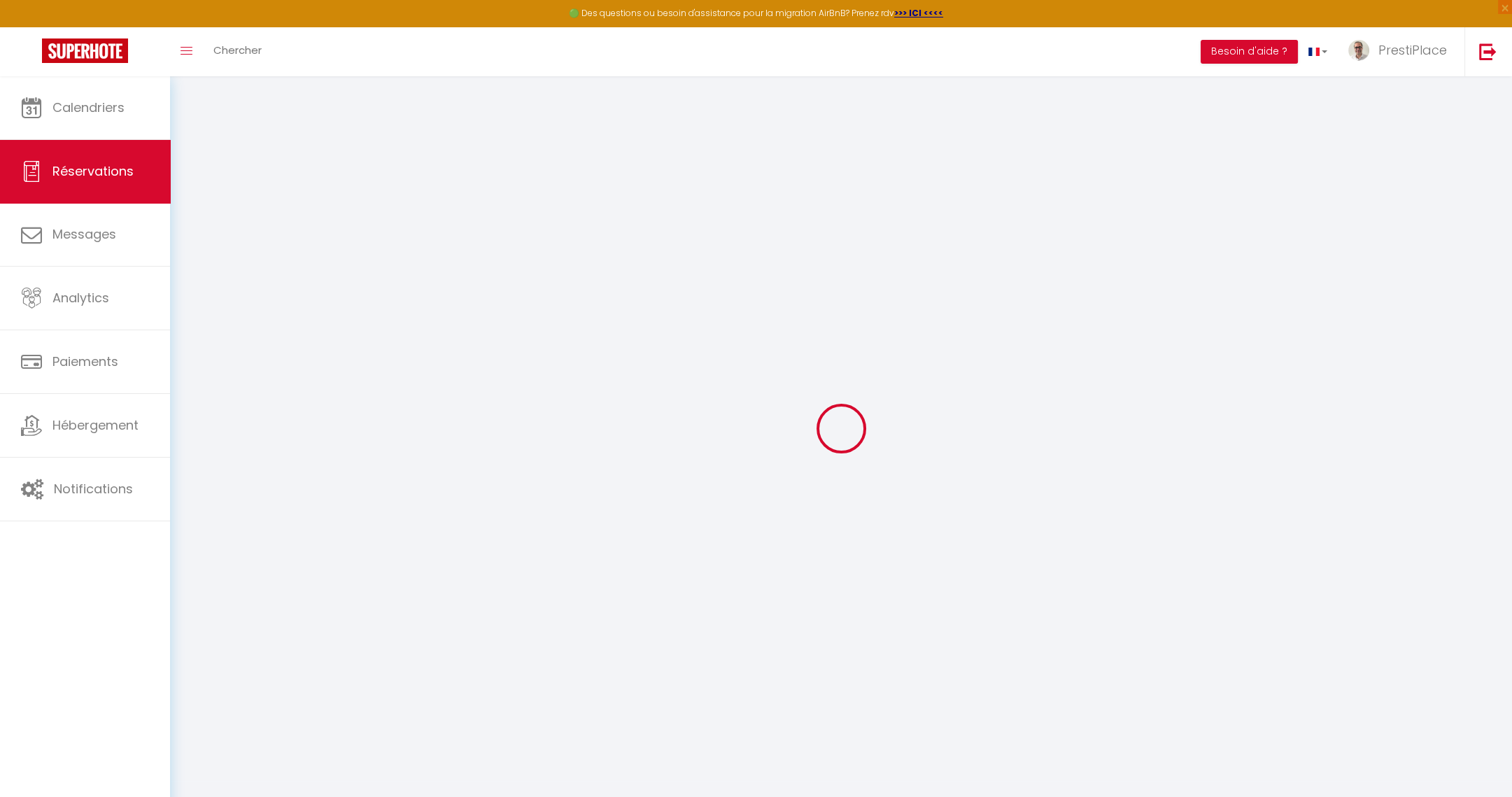
type input "0"
select select "1"
type input "0"
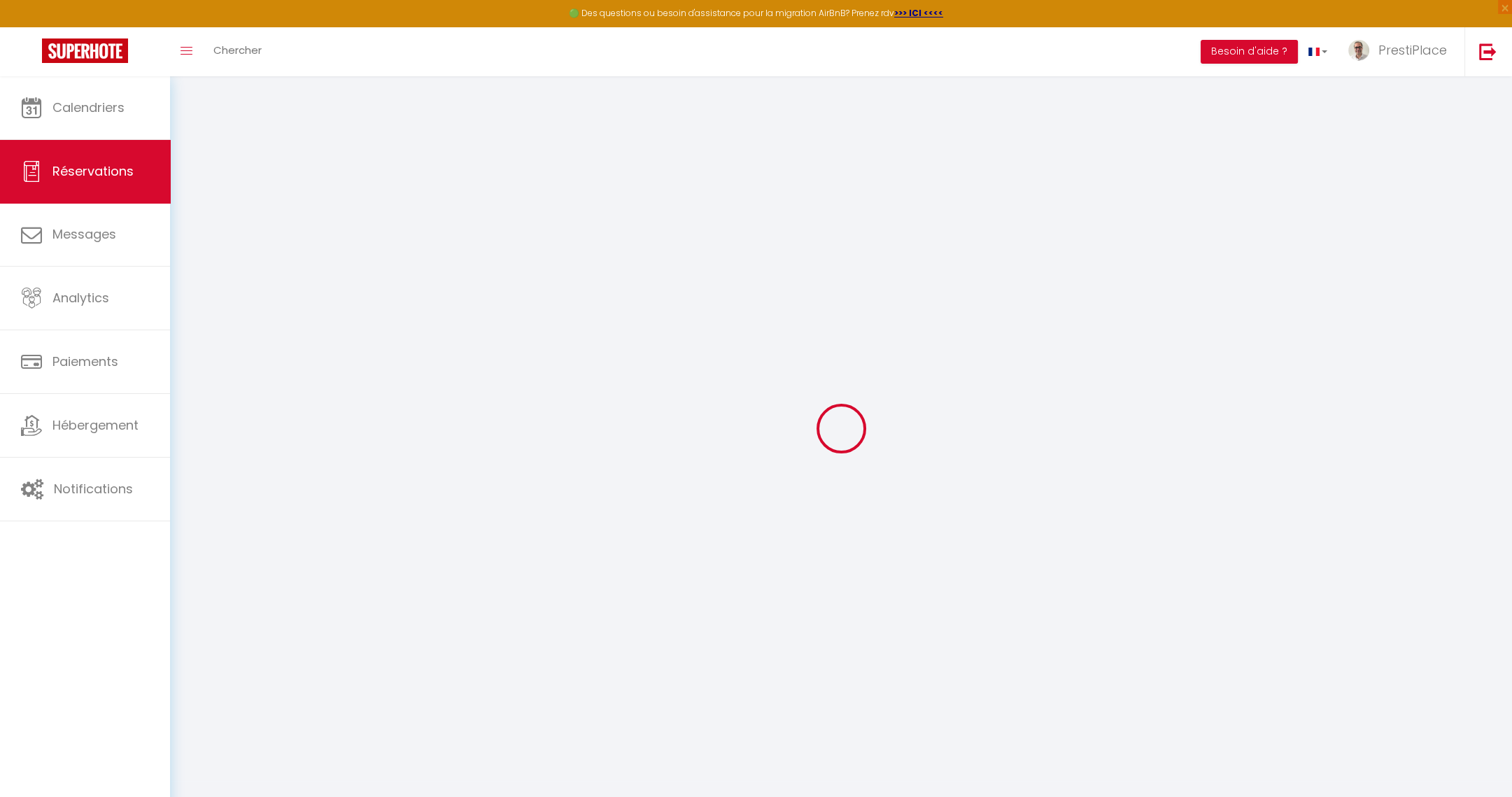
select select
select select "15"
checkbox input "false"
select select
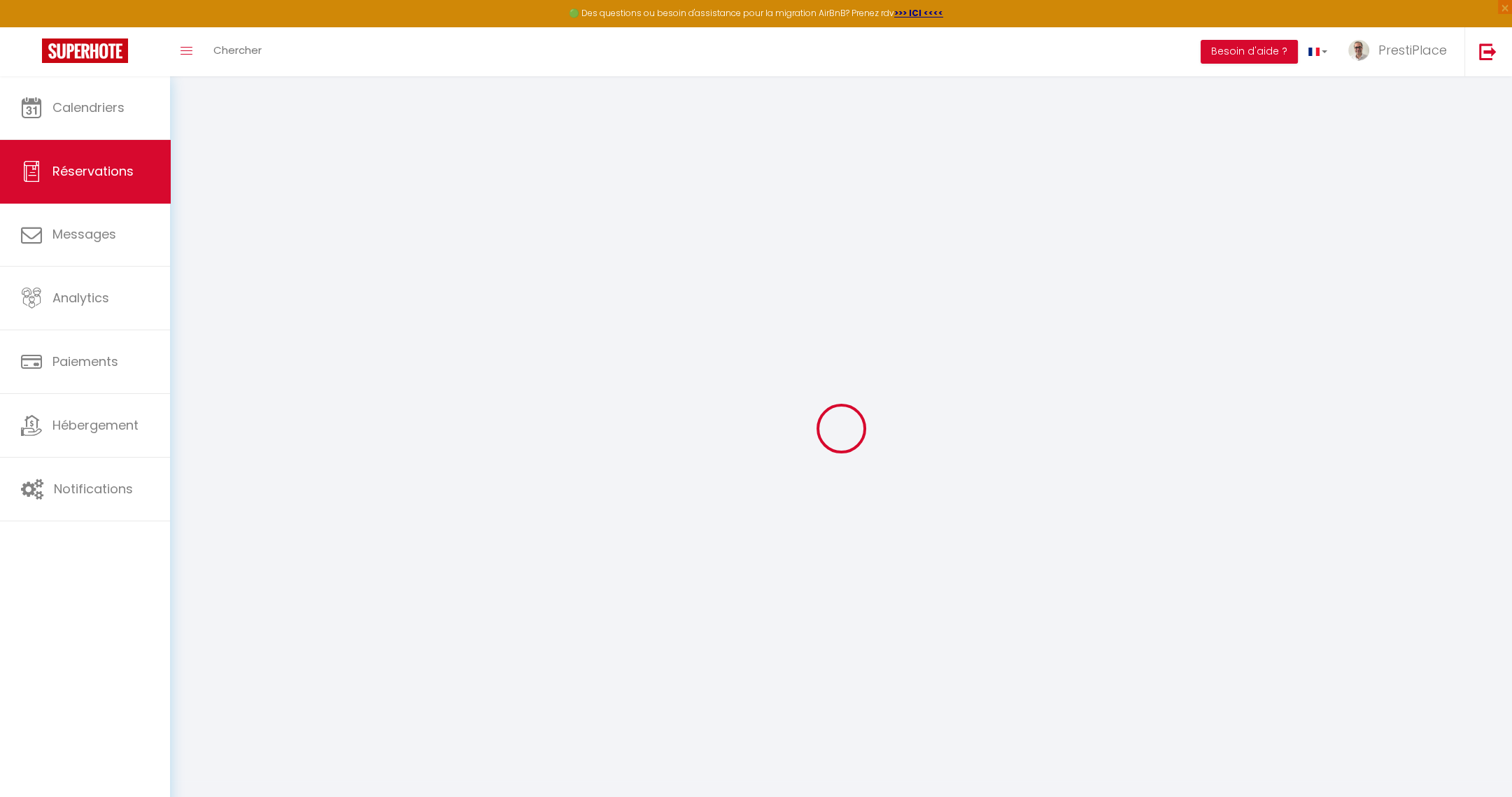
select select
checkbox input "false"
select select
checkbox input "false"
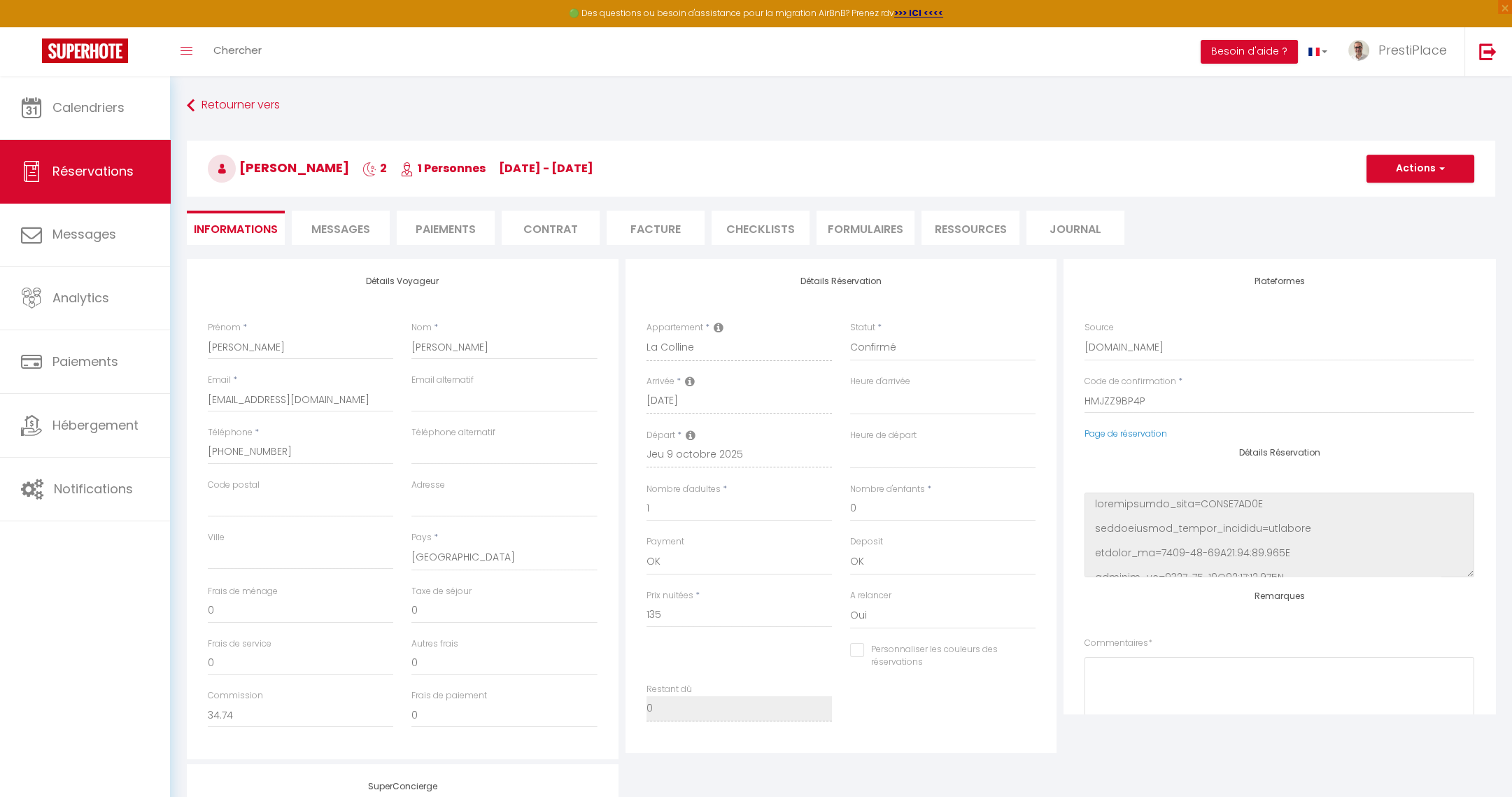
type input "48"
type input "7.97"
select select
checkbox input "false"
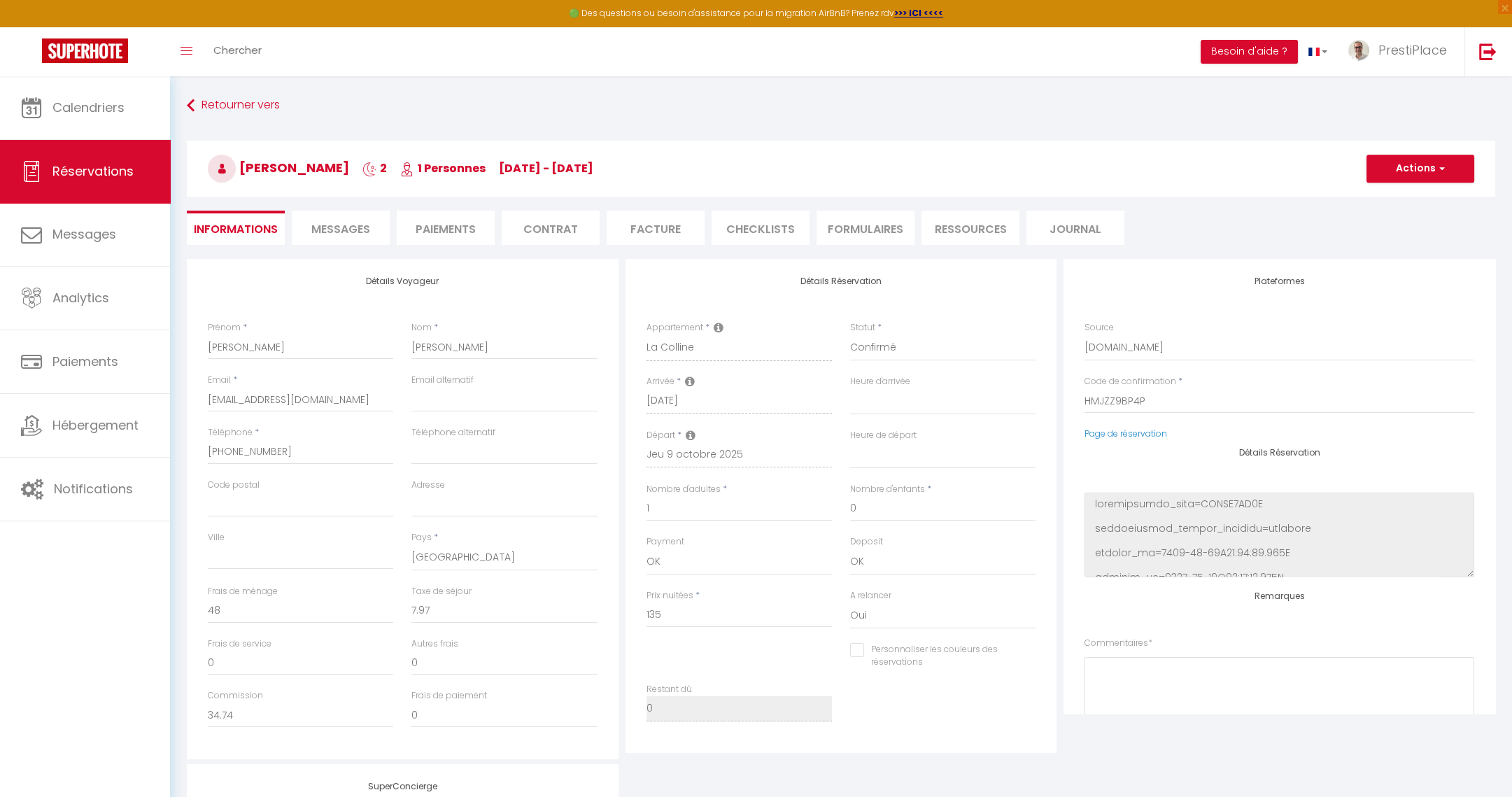
select select
checkbox input "false"
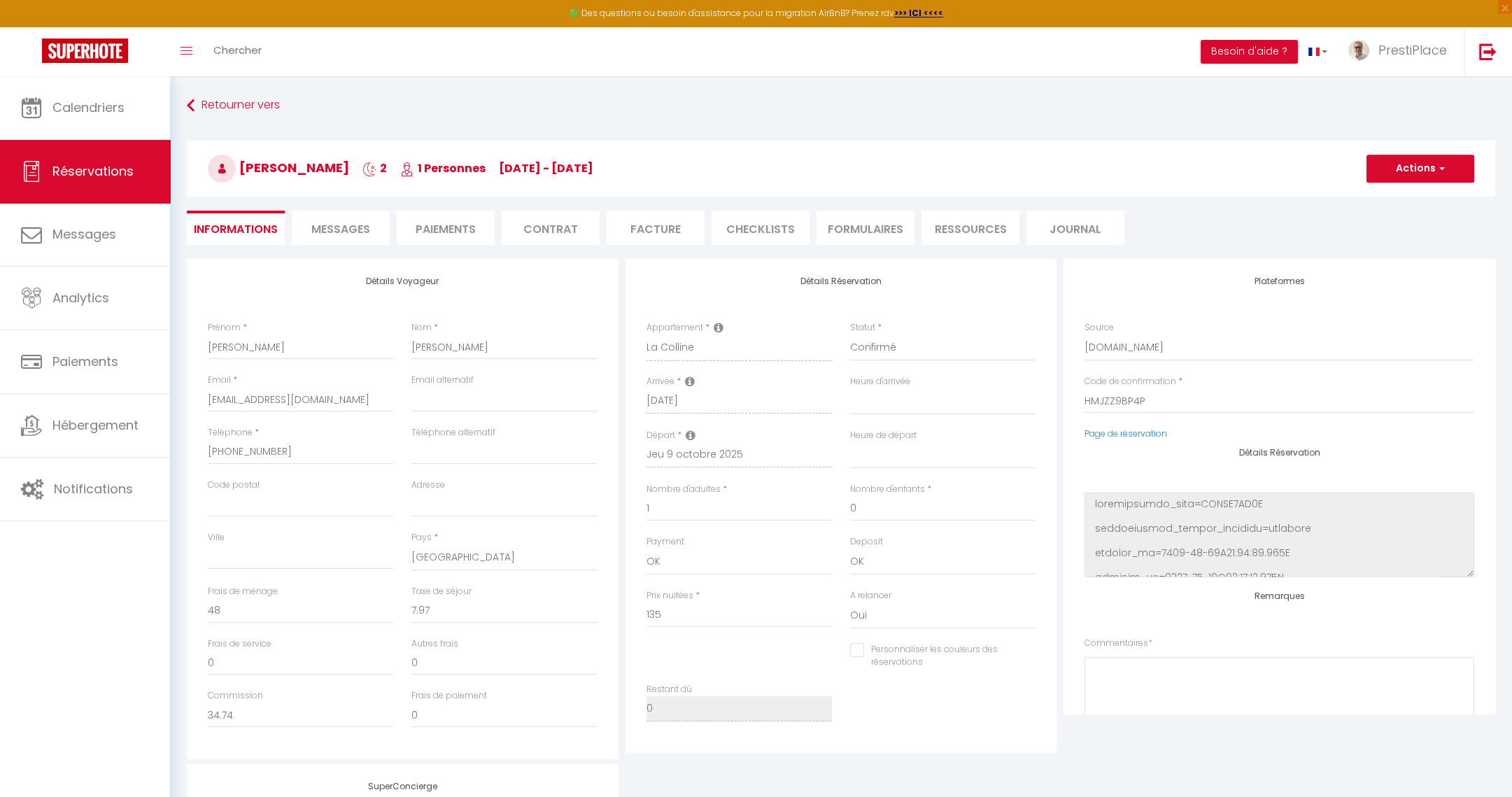
click at [345, 228] on span "Messages" at bounding box center [341, 229] width 59 height 16
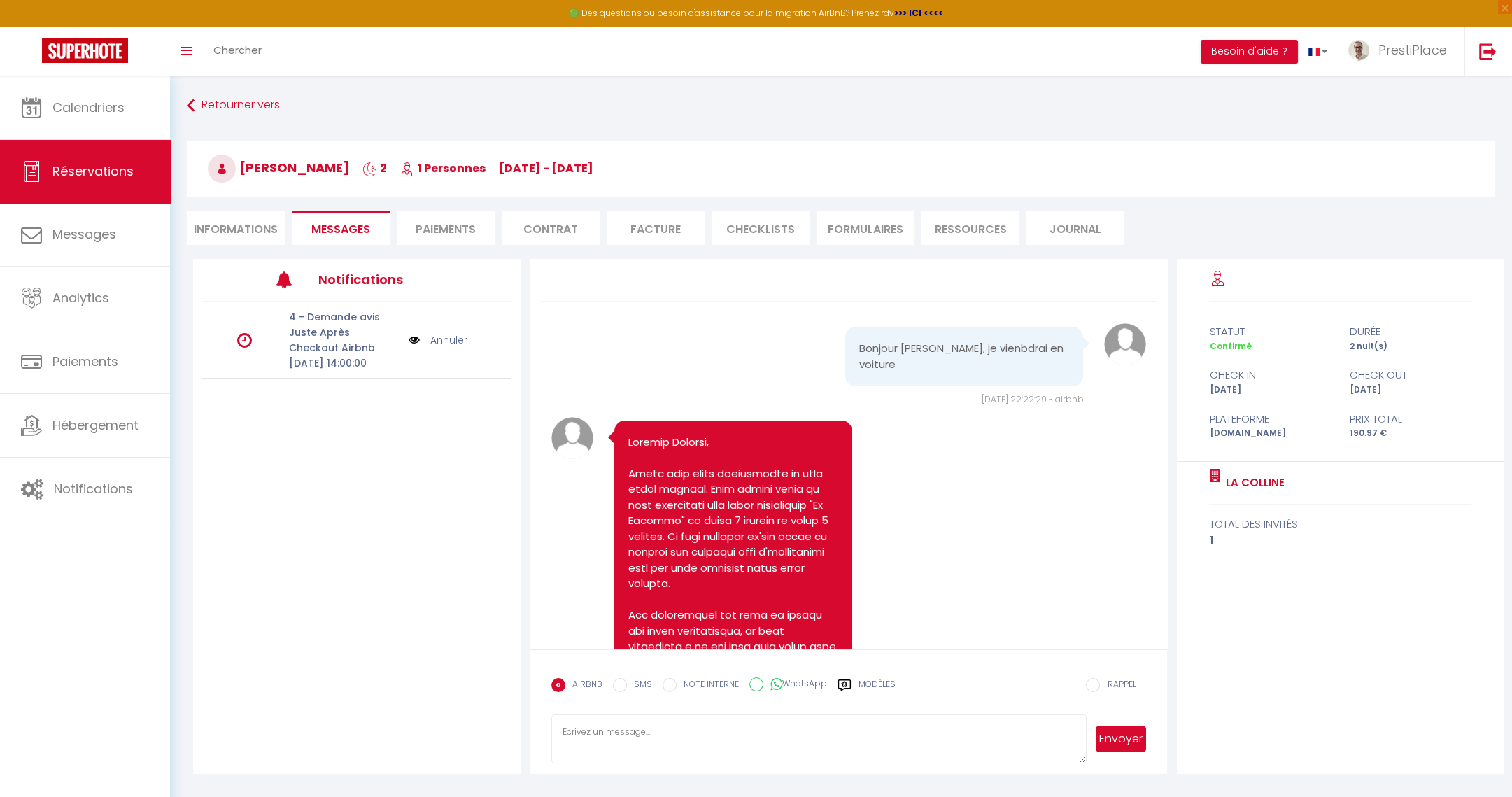
click at [446, 347] on link "Annuler" at bounding box center [448, 340] width 37 height 15
click at [222, 236] on li "Informations" at bounding box center [235, 228] width 98 height 34
select select
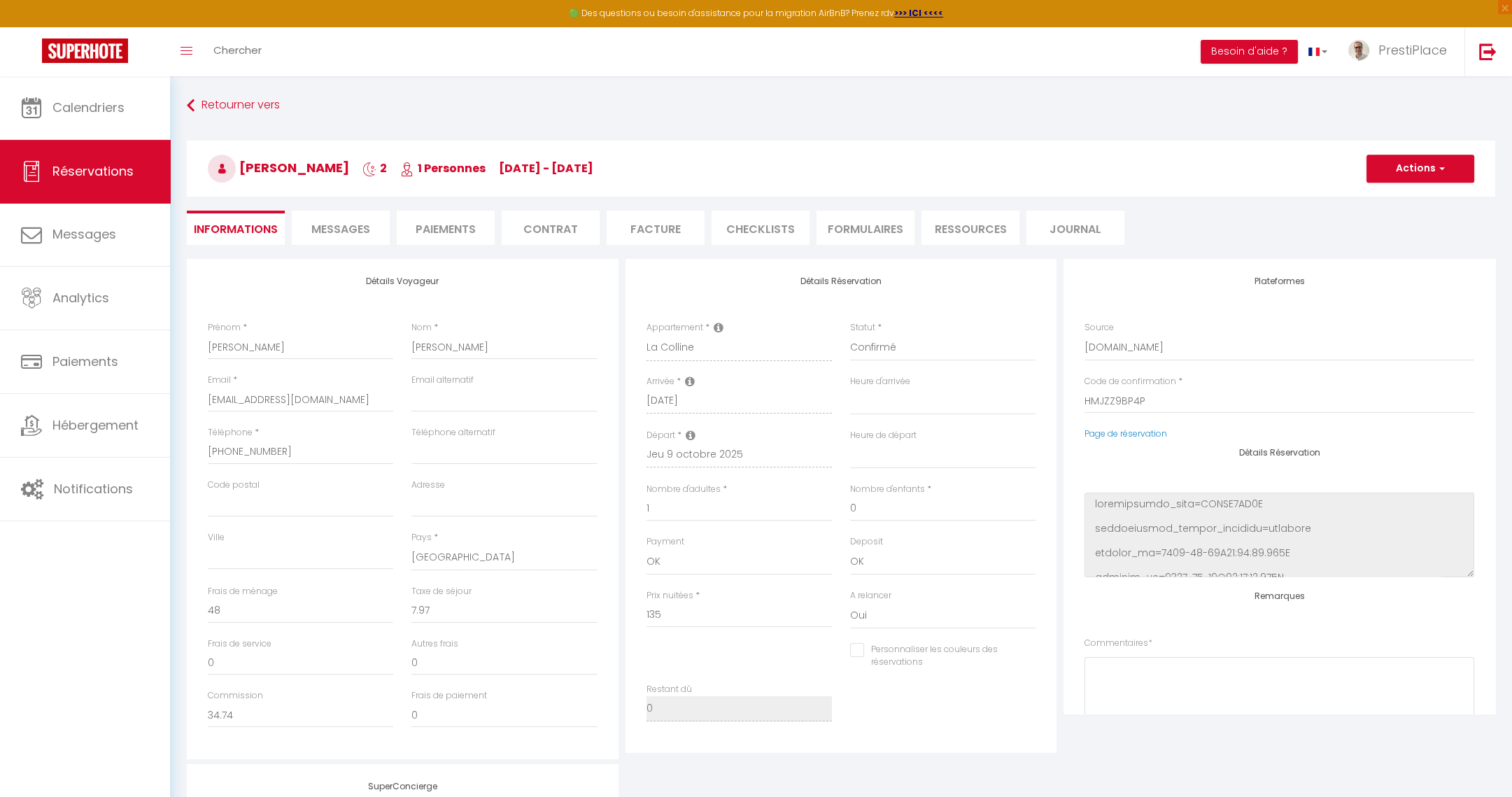
click at [1131, 440] on div "Page de réservation" at bounding box center [1279, 434] width 390 height 13
click at [1129, 427] on link "Page de réservation" at bounding box center [1125, 433] width 83 height 12
select select
checkbox input "false"
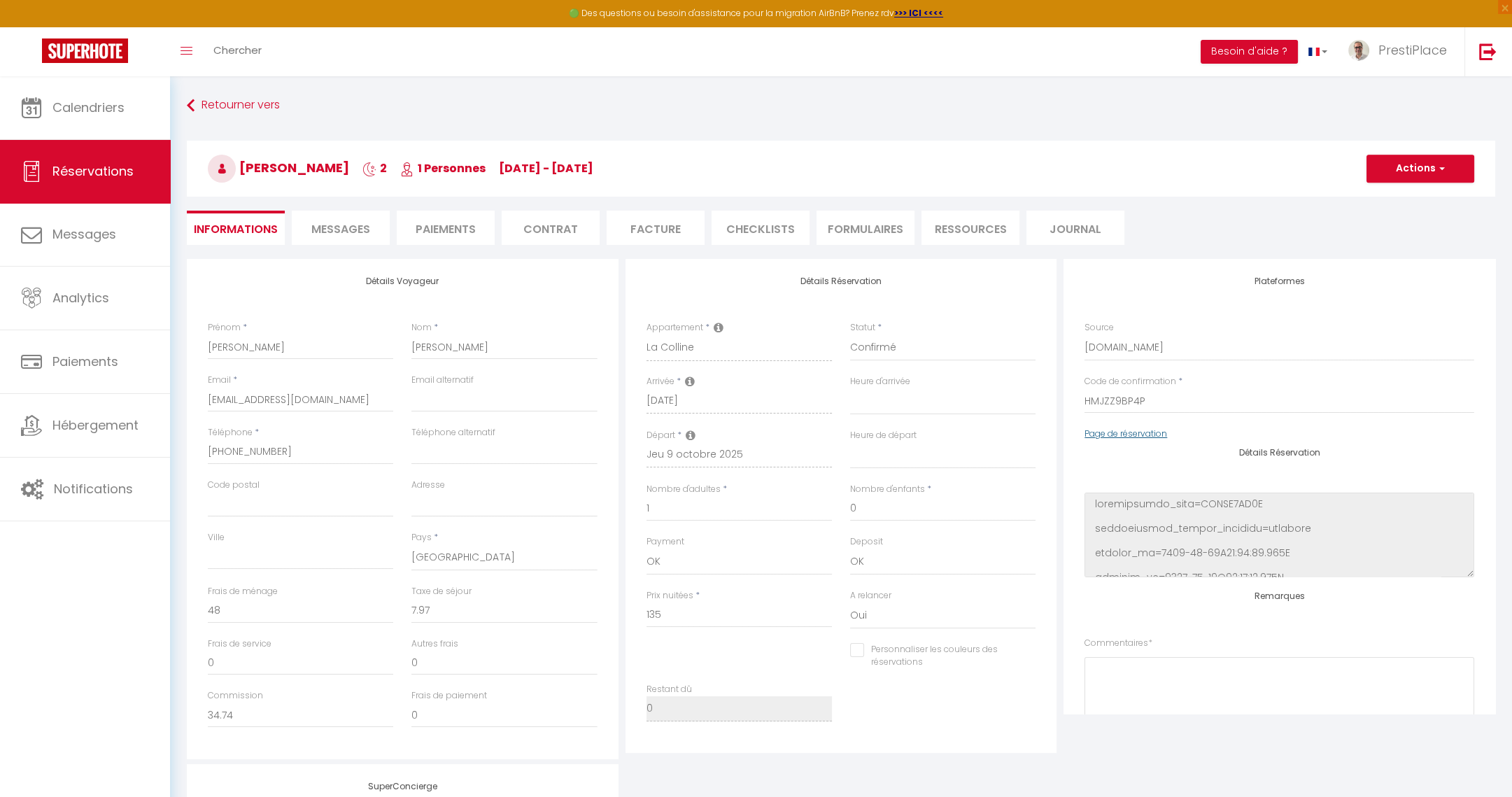
select select
checkbox input "false"
select select
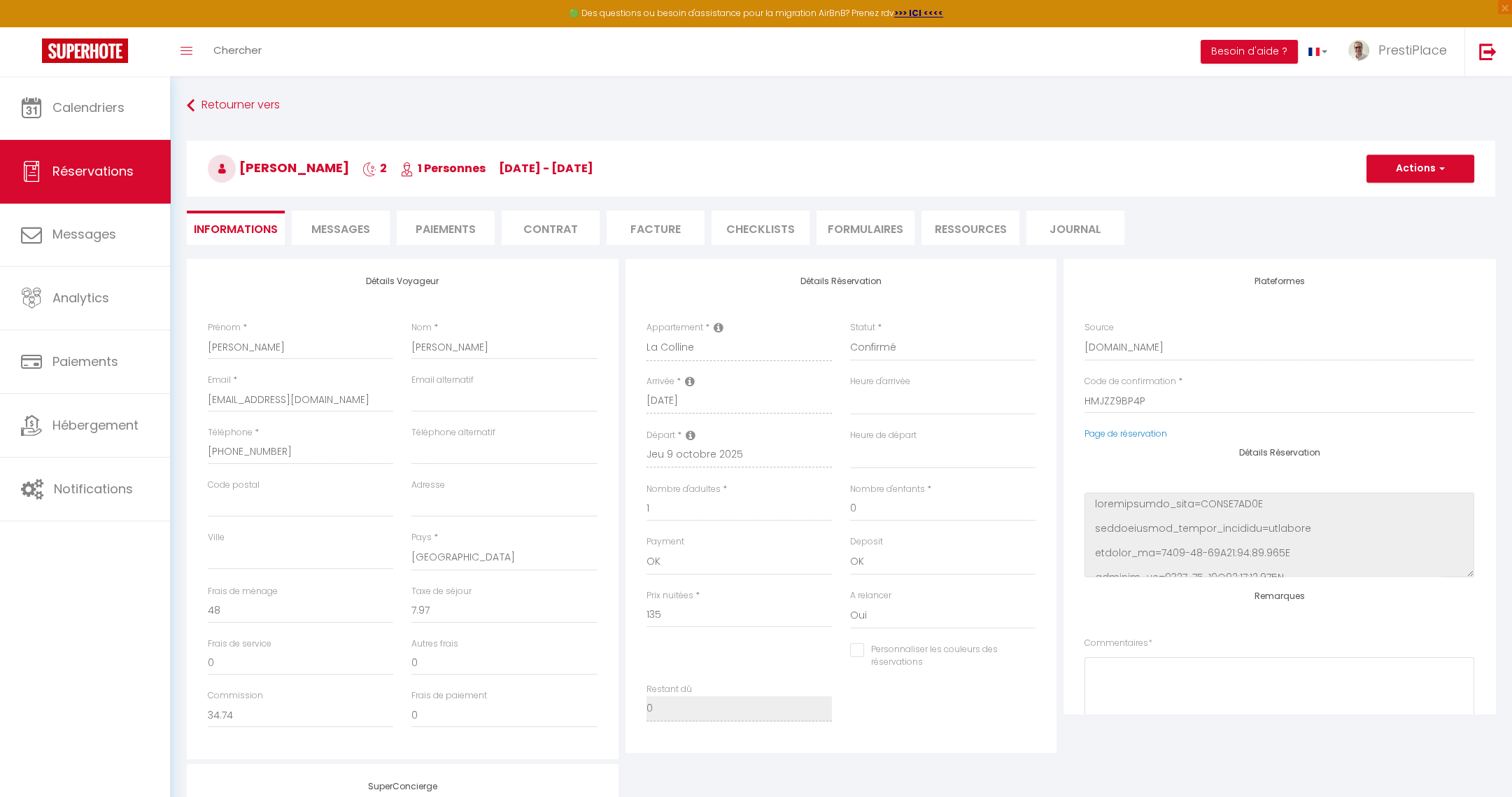
checkbox input "false"
select select
checkbox input "false"
select select
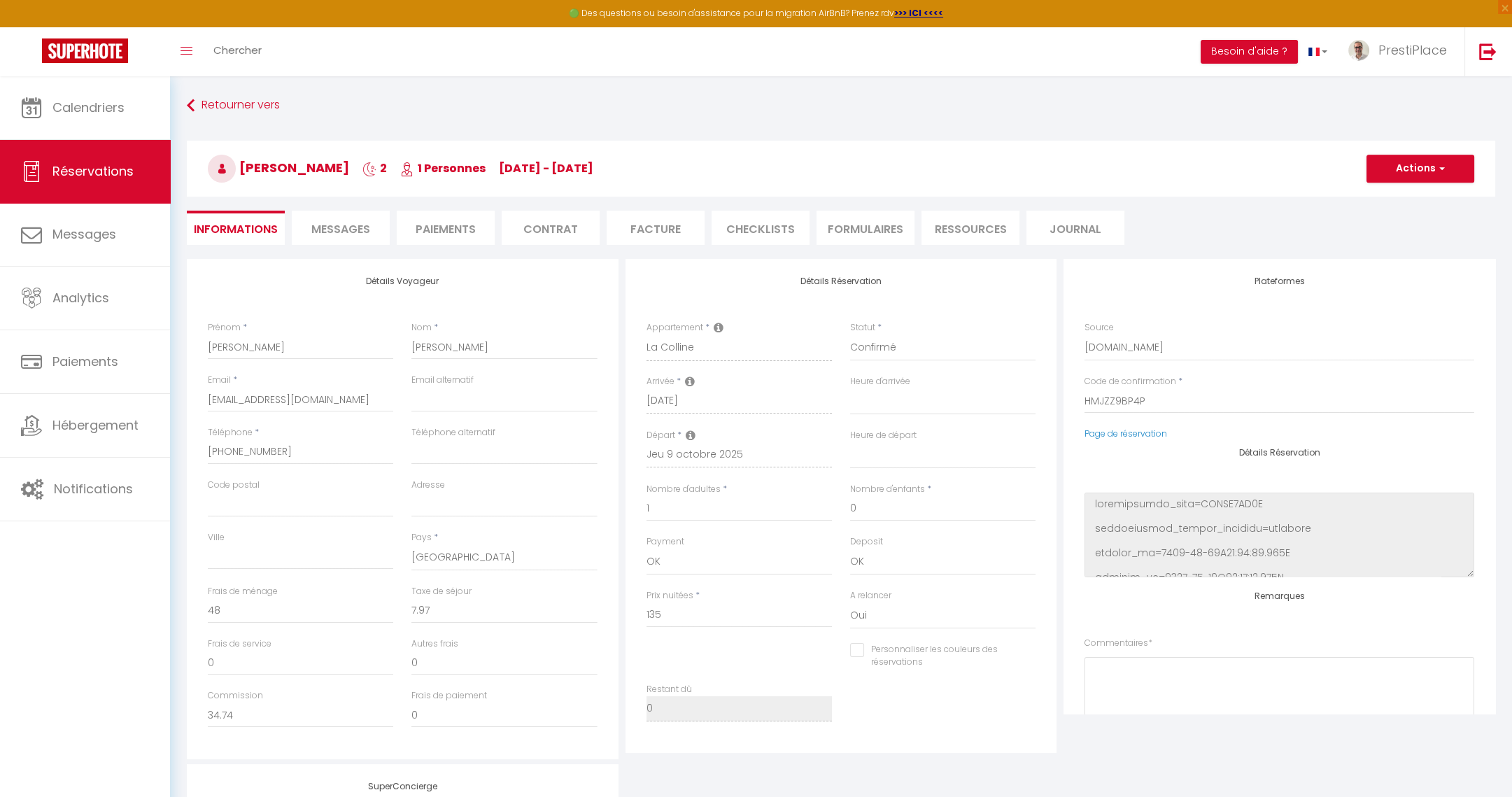
select select
checkbox input "false"
select select
checkbox input "false"
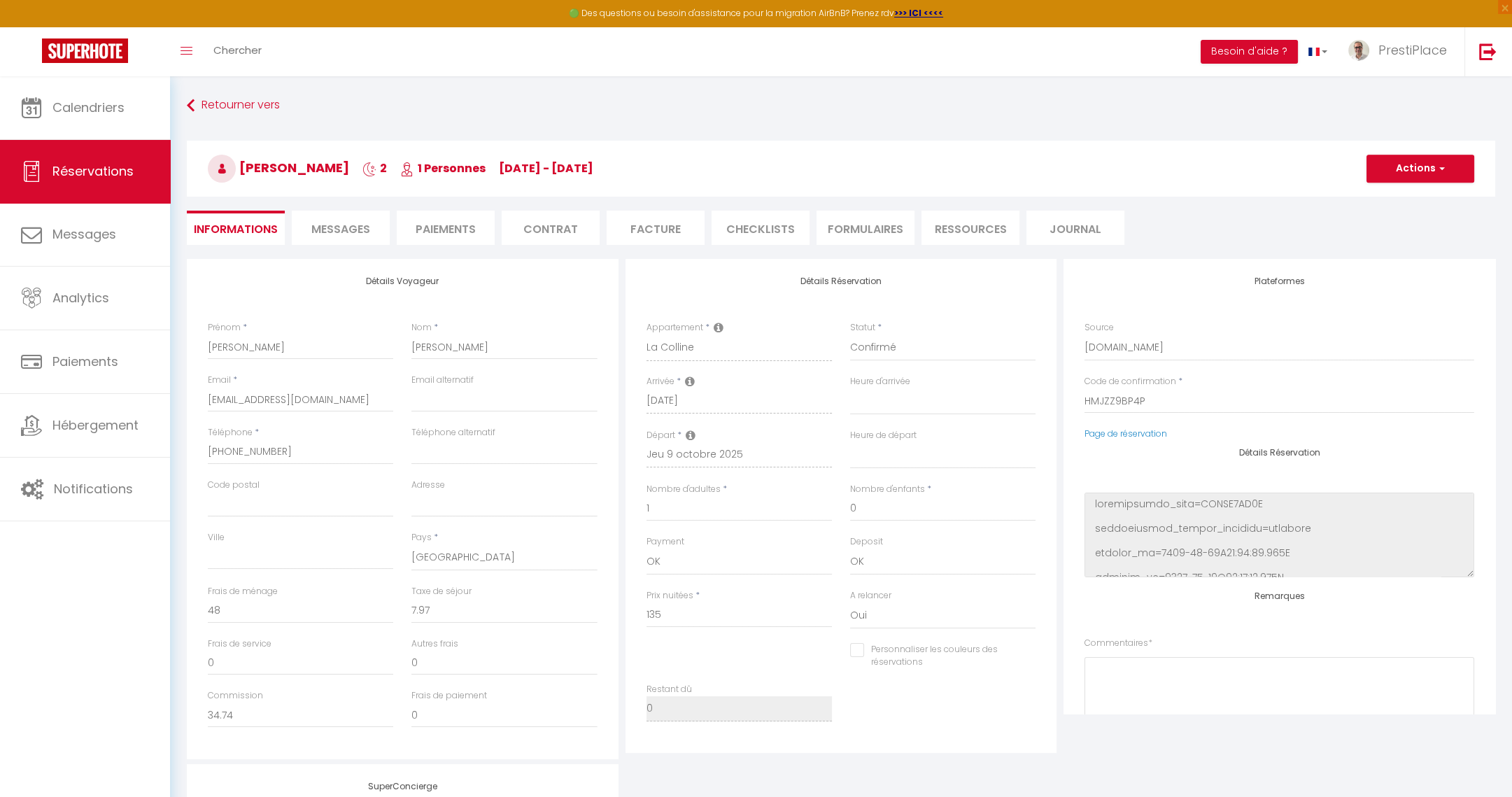
select select
checkbox input "false"
select select
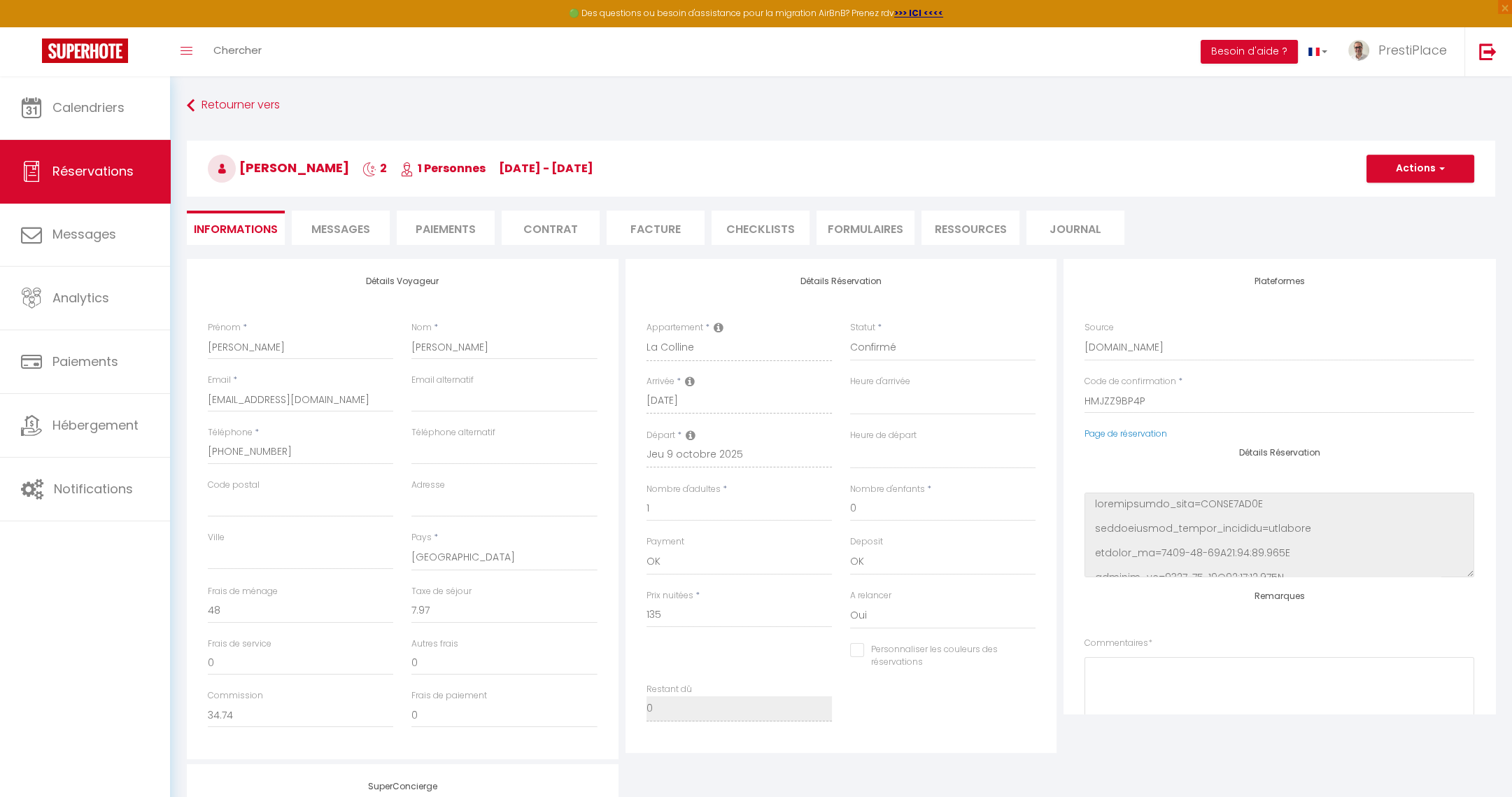
checkbox input "false"
select select
checkbox input "false"
select select
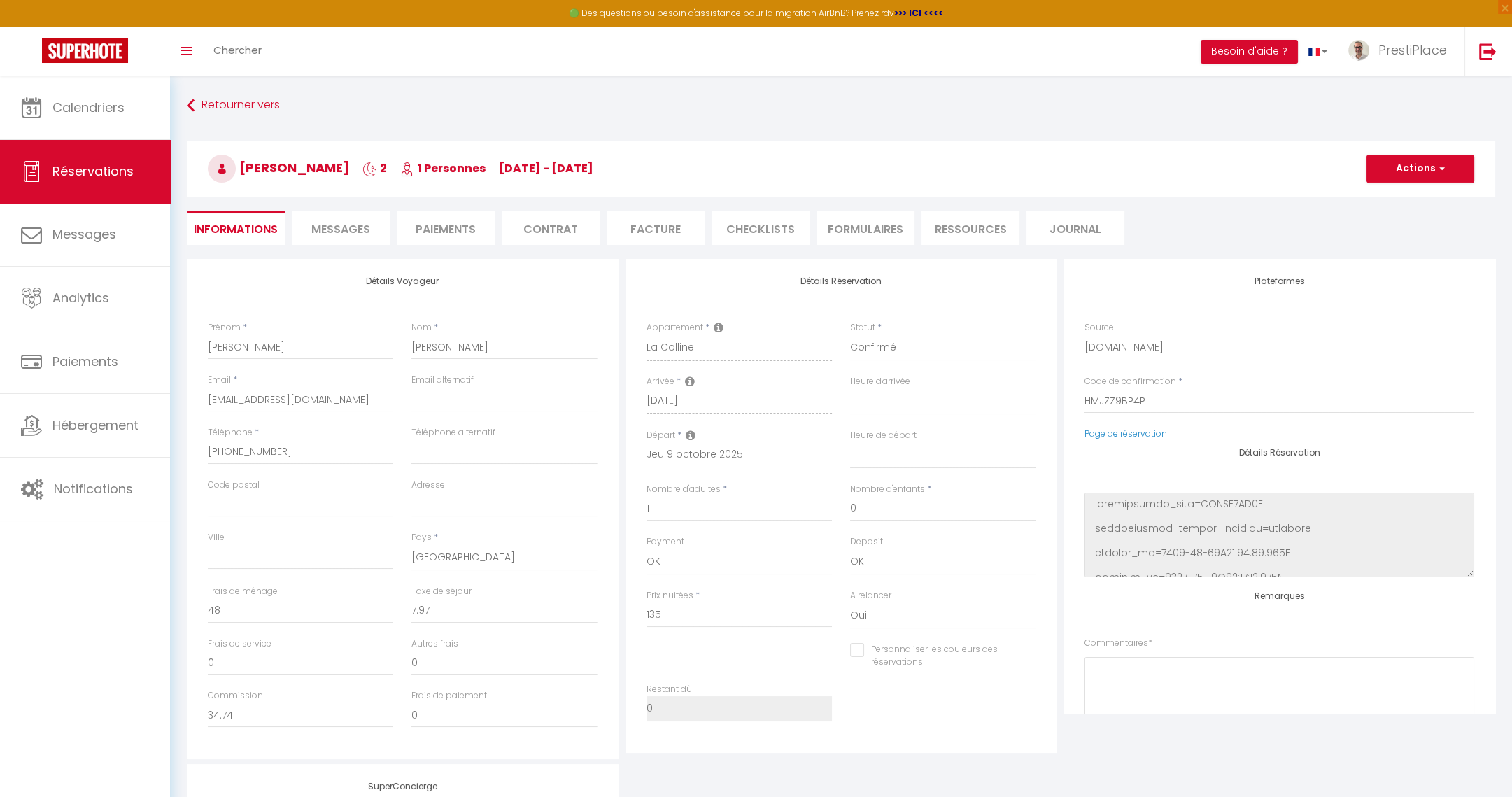
select select
checkbox input "false"
select select
checkbox input "false"
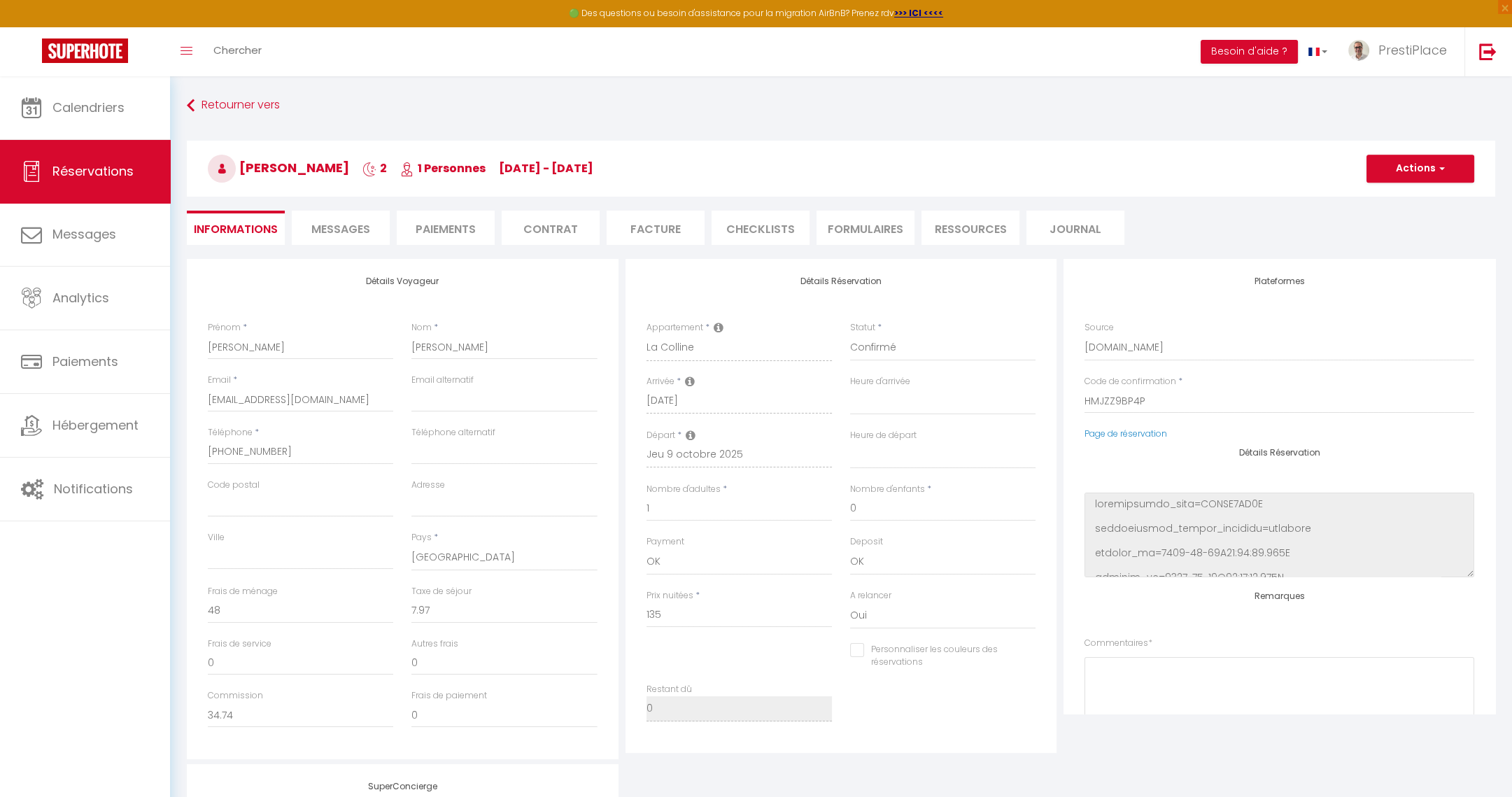
select select
checkbox input "false"
select select
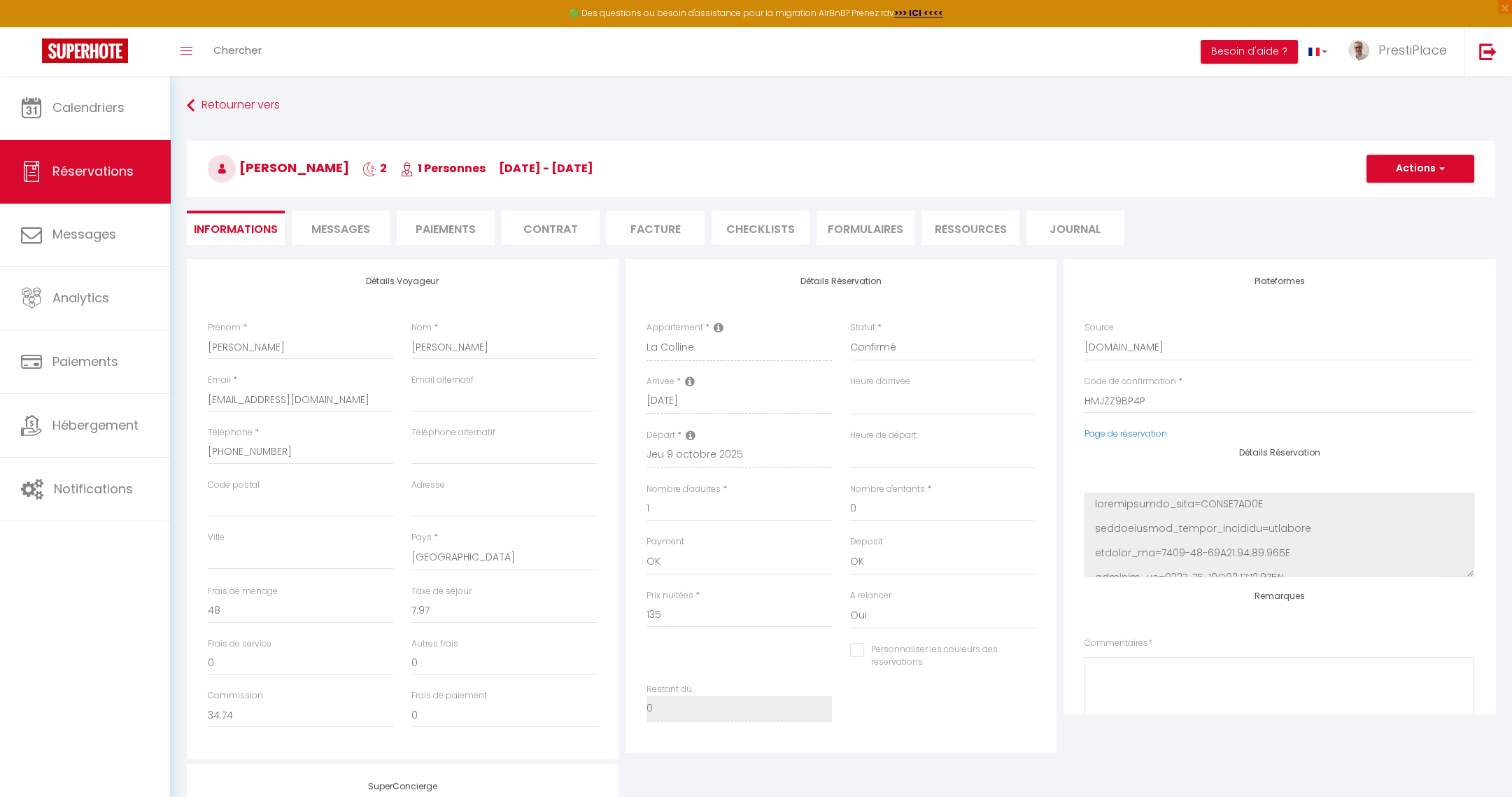
checkbox input "false"
select select
checkbox input "false"
select select
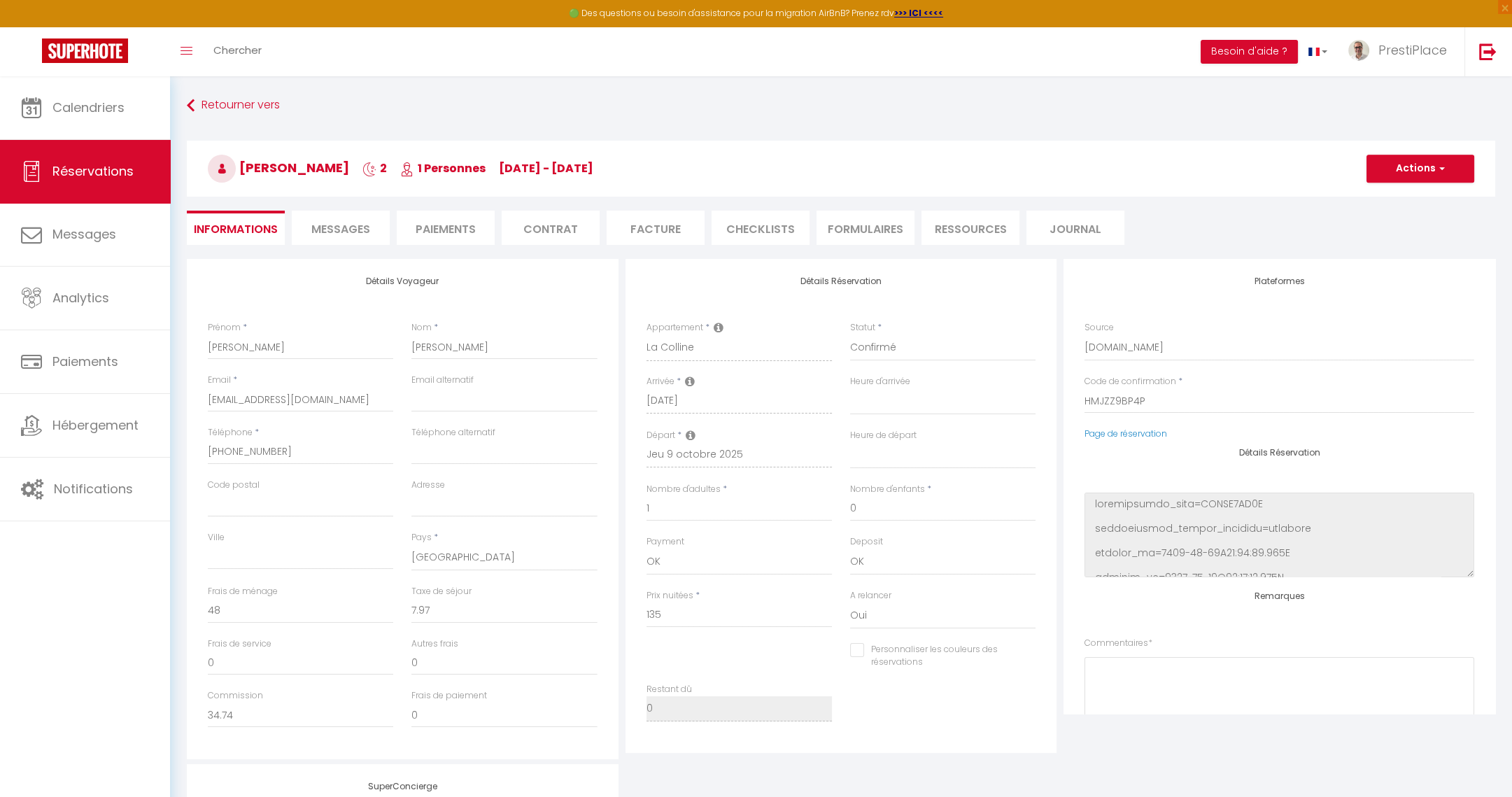
select select
checkbox input "false"
select select
checkbox input "false"
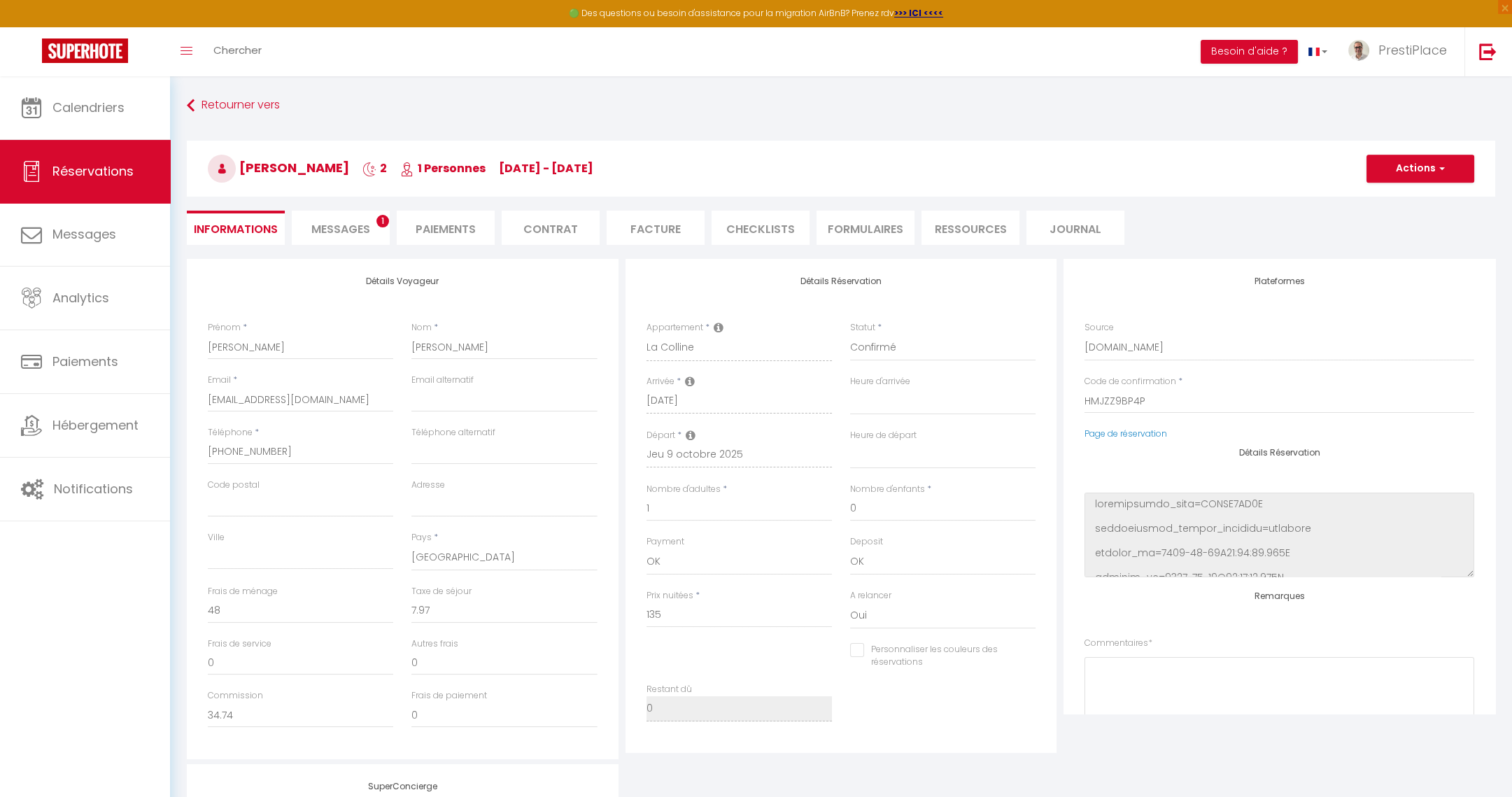
select select
checkbox input "false"
select select
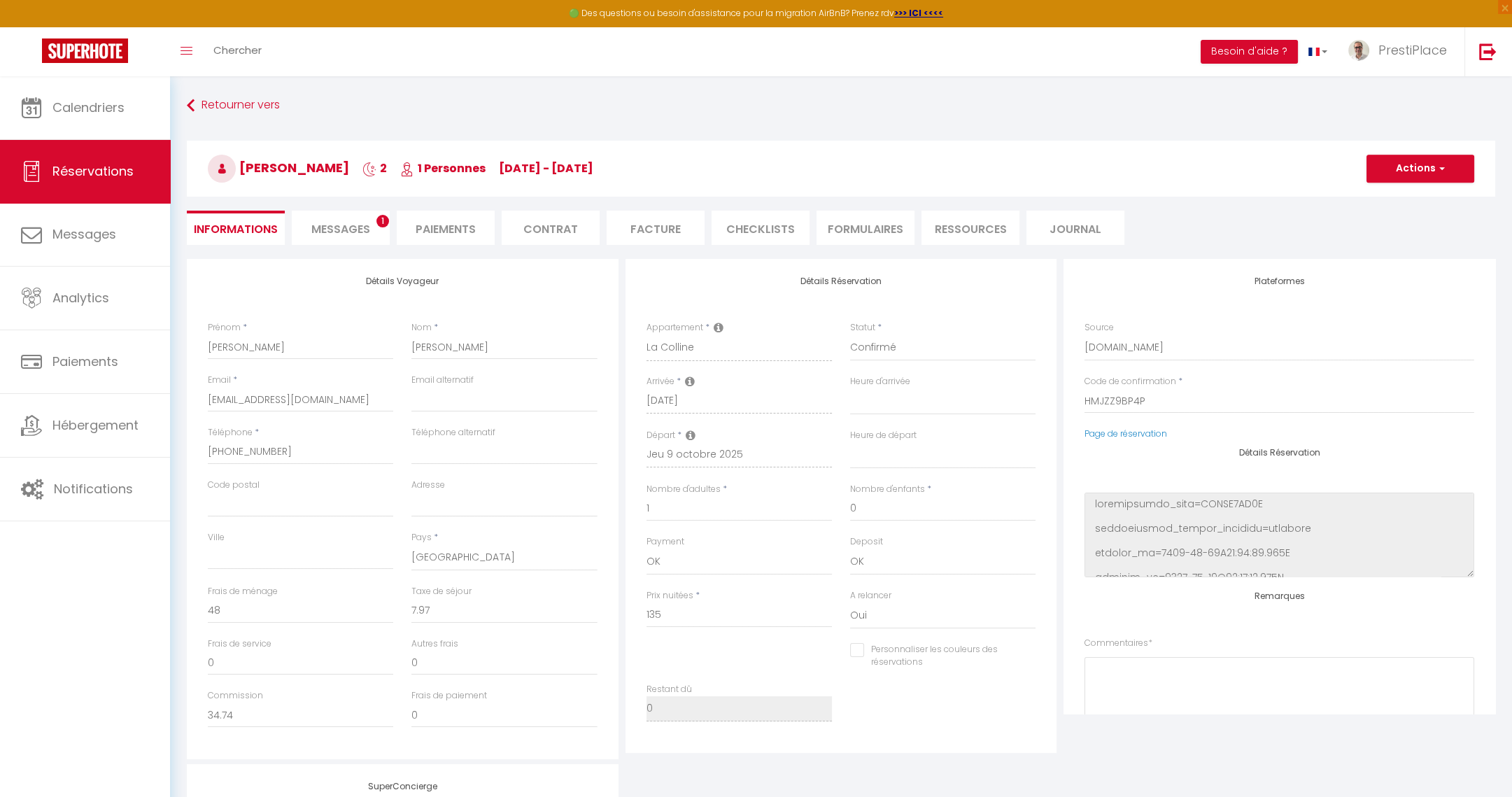
checkbox input "false"
select select
checkbox input "false"
select select
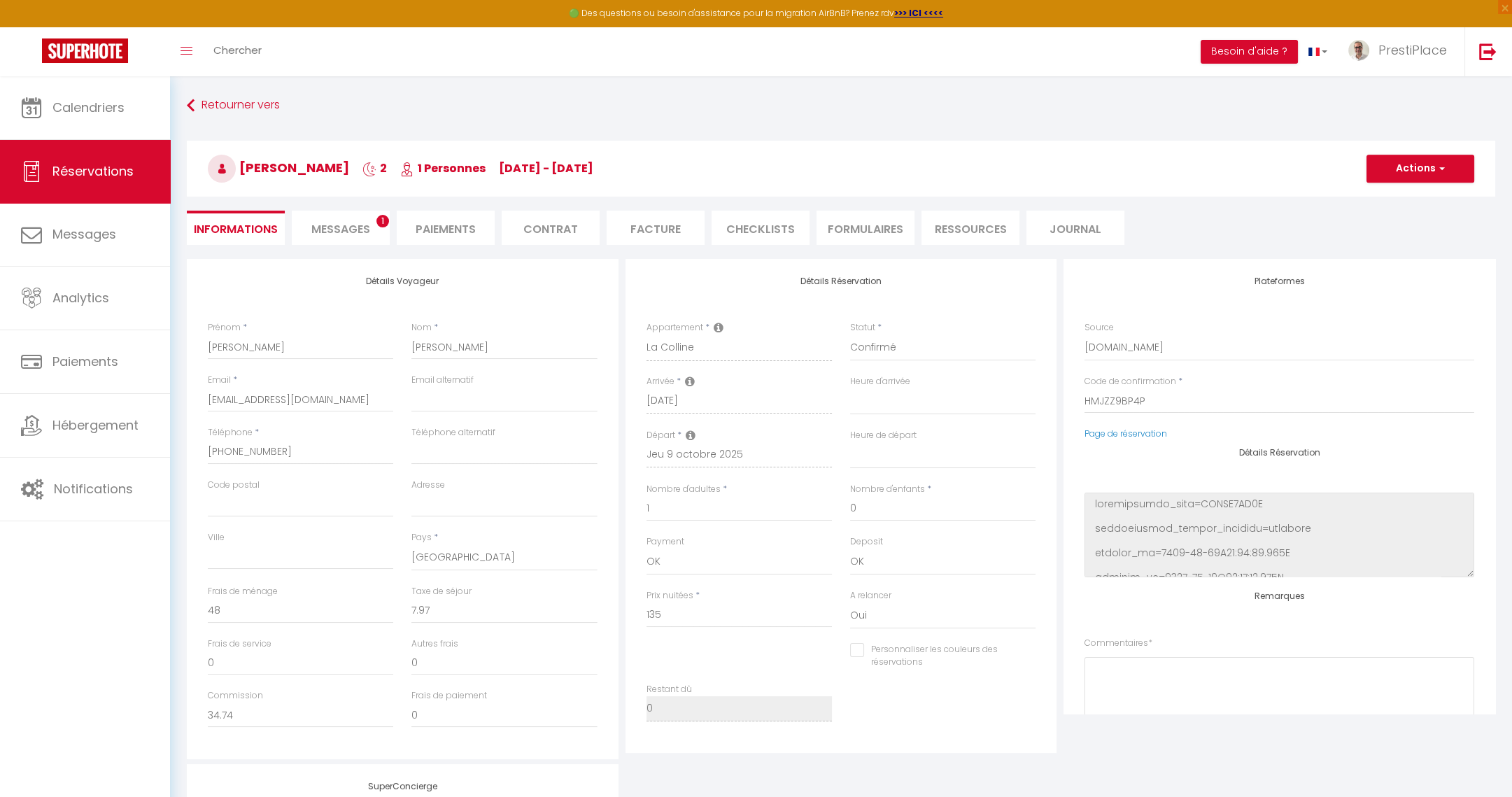
select select
checkbox input "false"
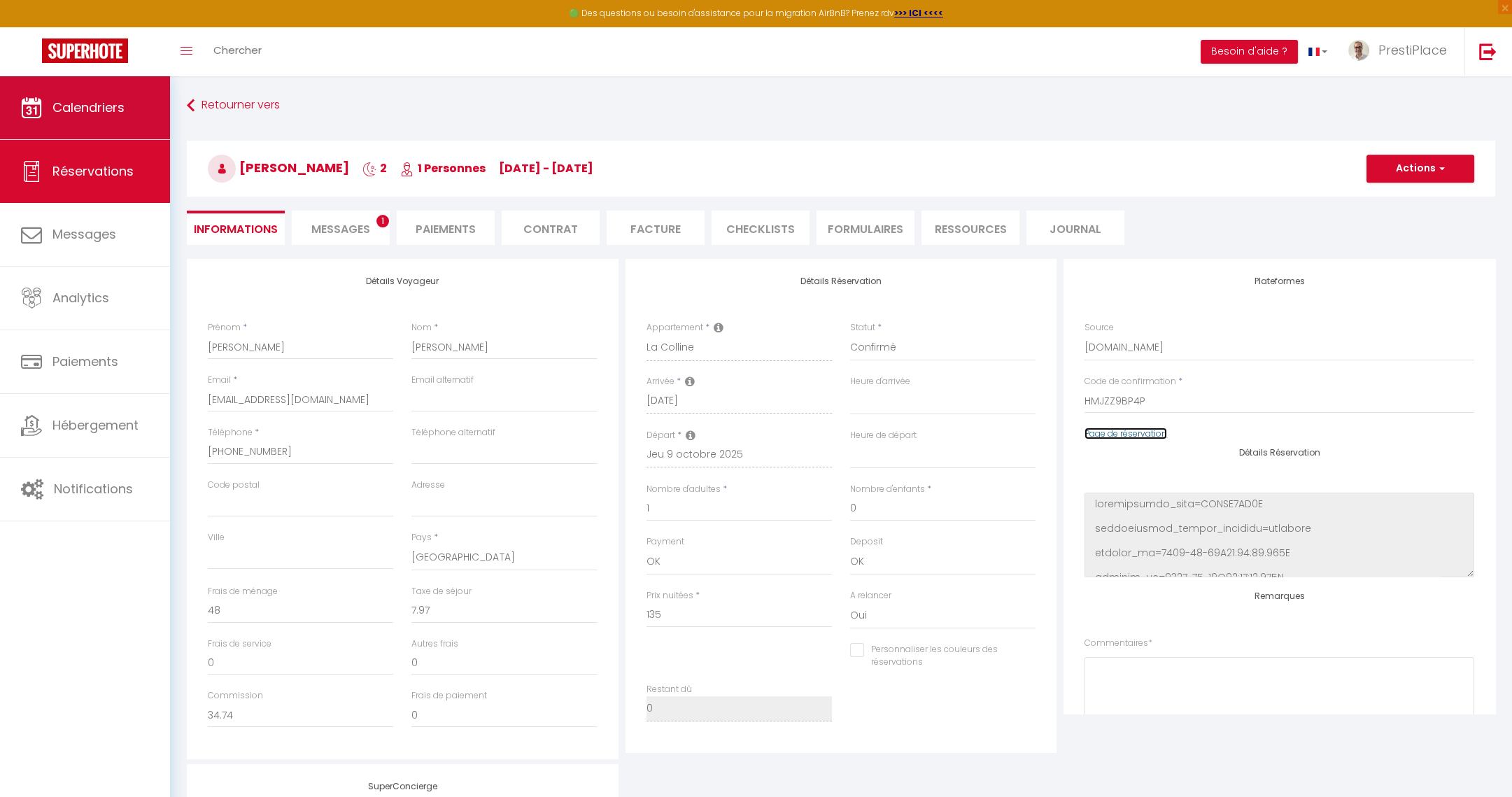
select select
checkbox input "false"
select select
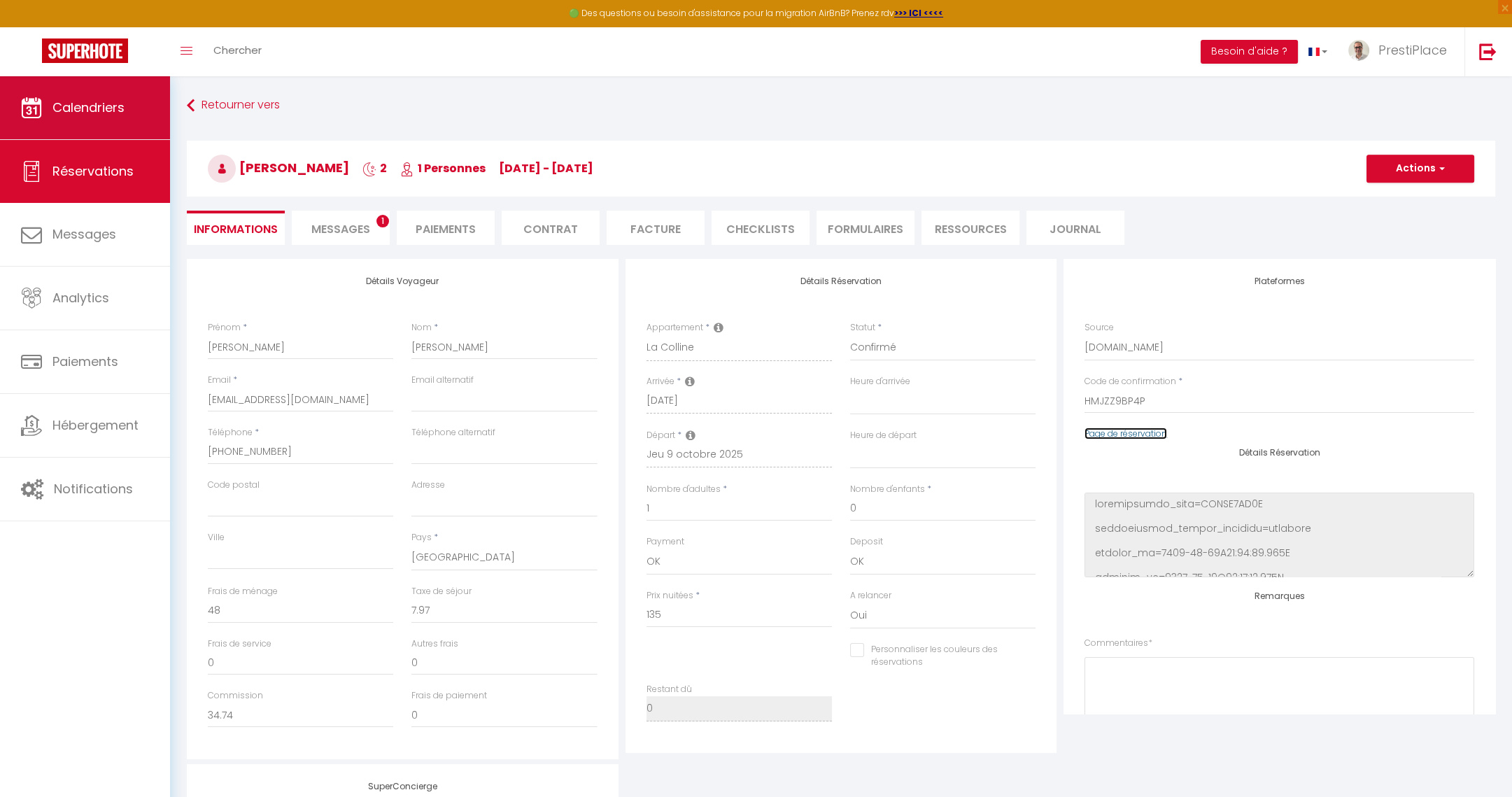
checkbox input "false"
click at [67, 119] on link "Calendriers" at bounding box center [84, 107] width 170 height 63
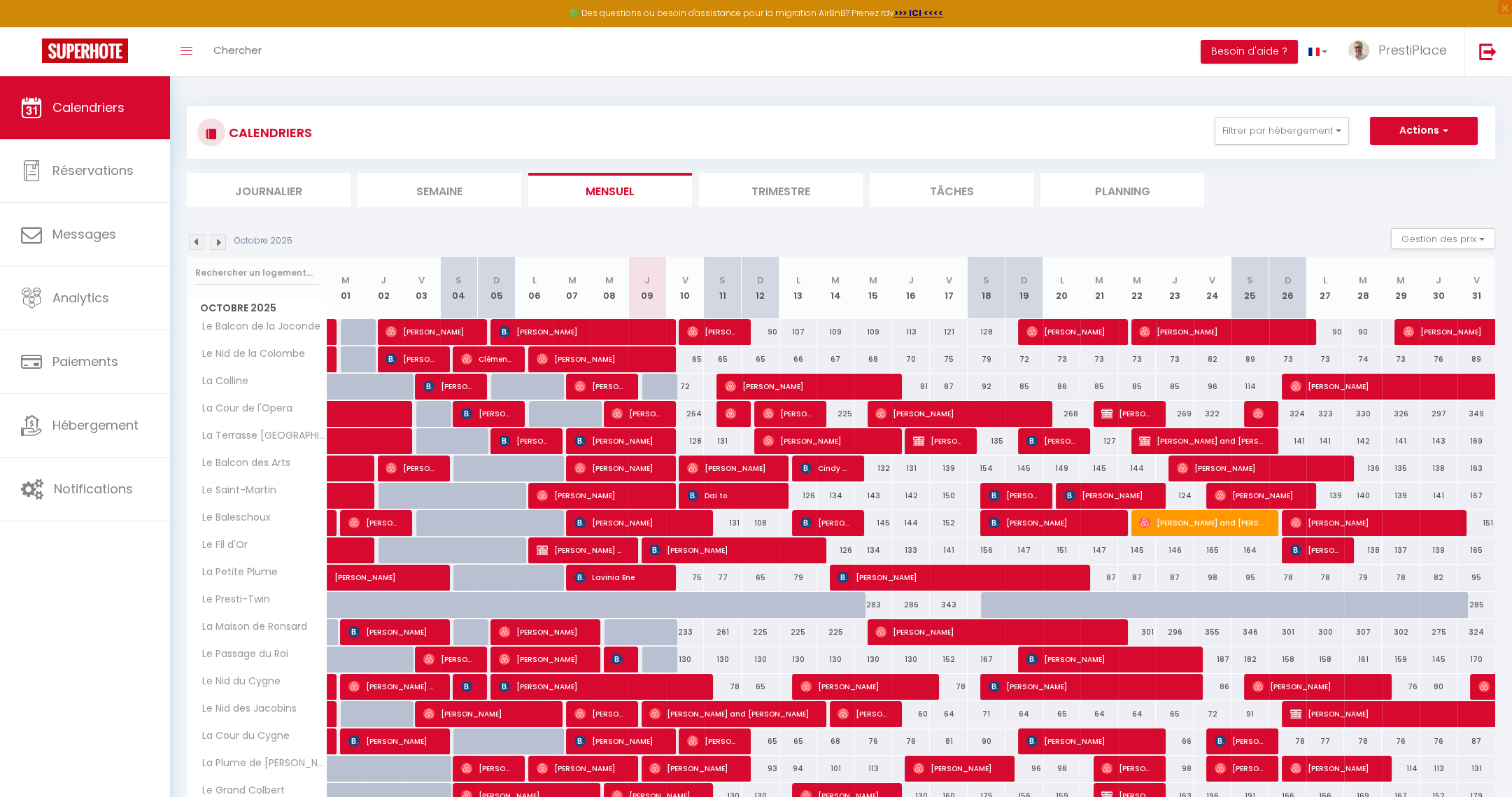
click at [219, 241] on img at bounding box center [218, 242] width 15 height 15
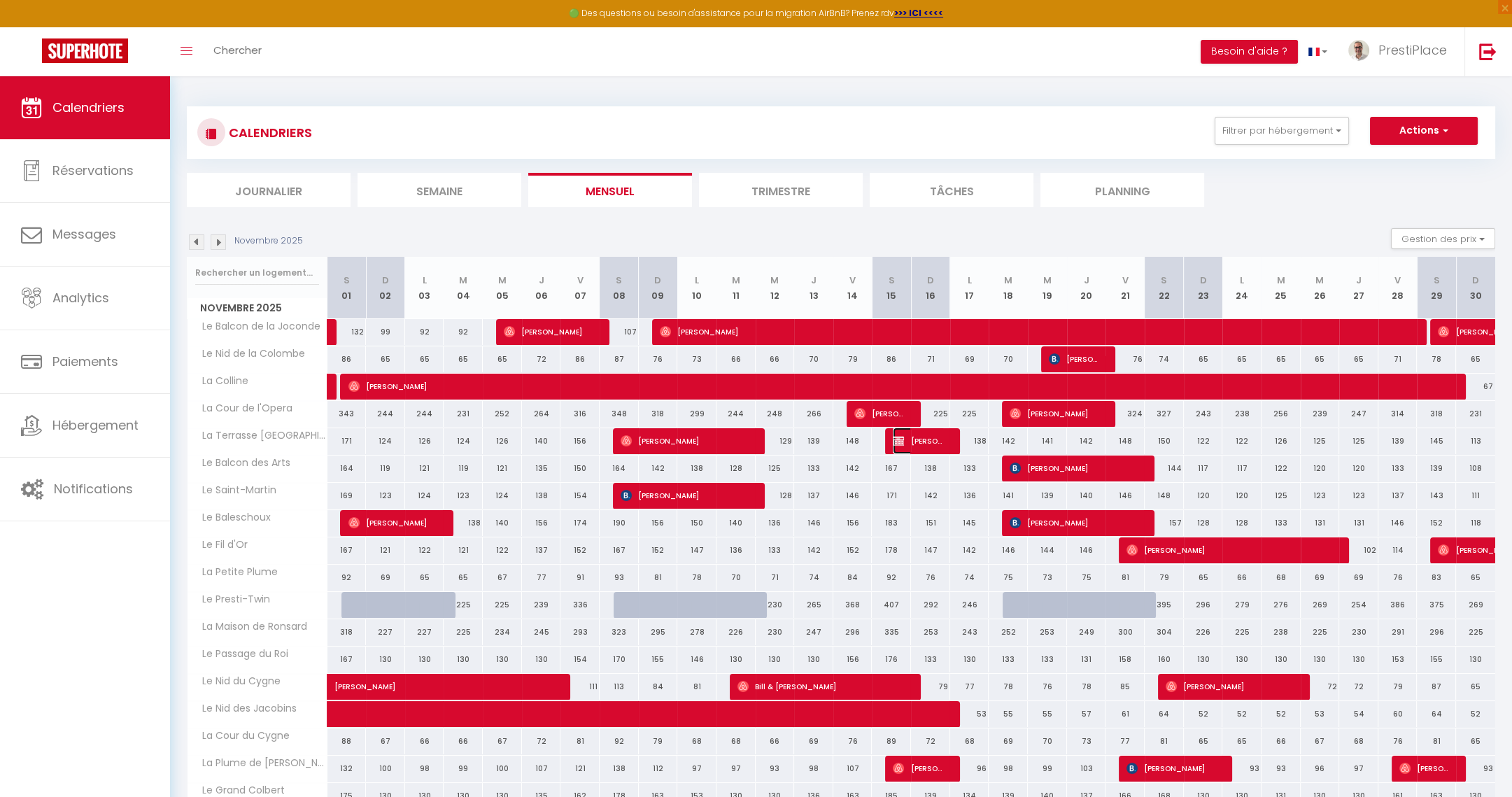
click at [936, 436] on span "Linda Perlleshi" at bounding box center [918, 440] width 52 height 27
select select "OK"
select select "KO"
select select "0"
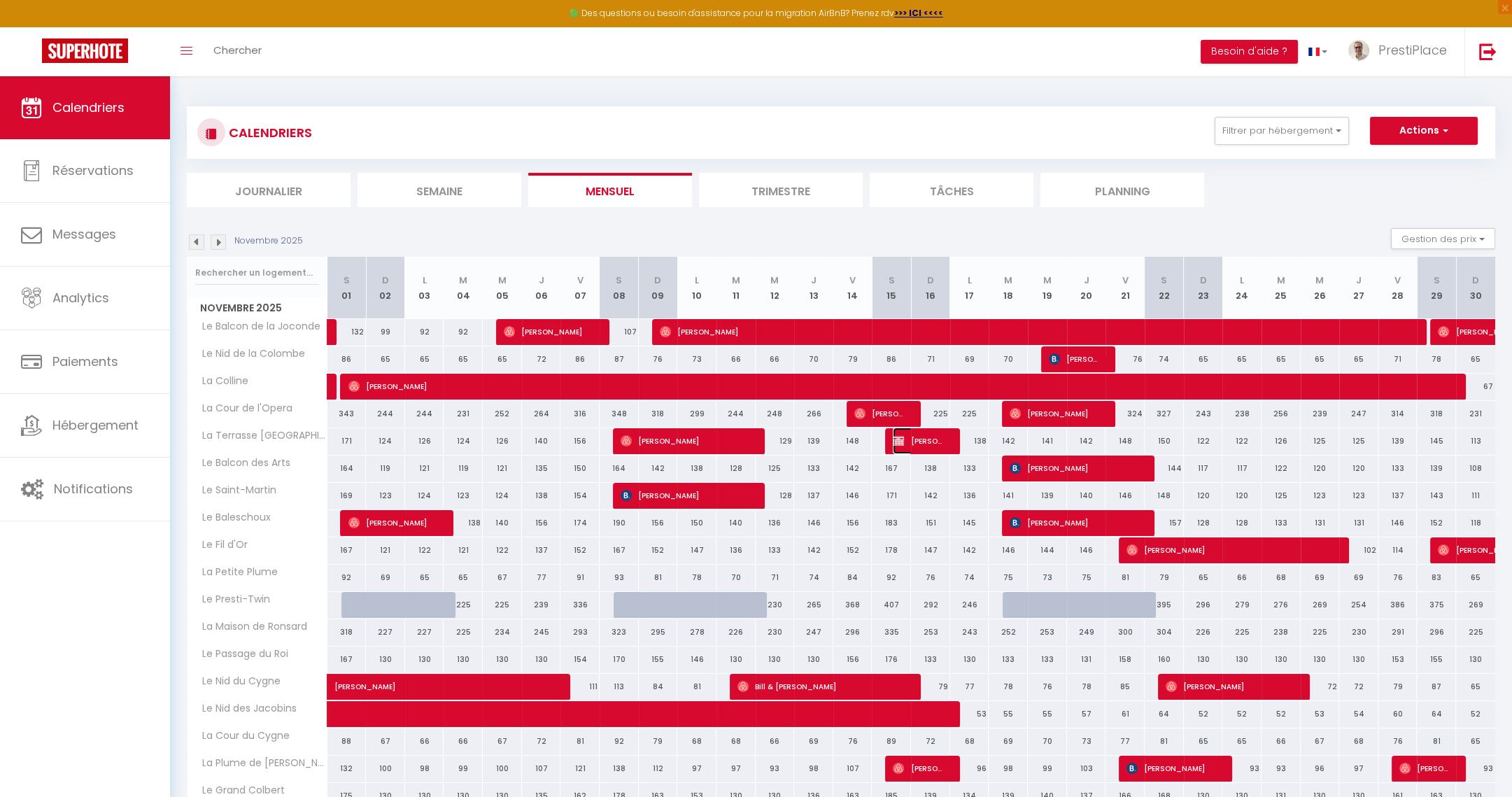
select select "1"
select select
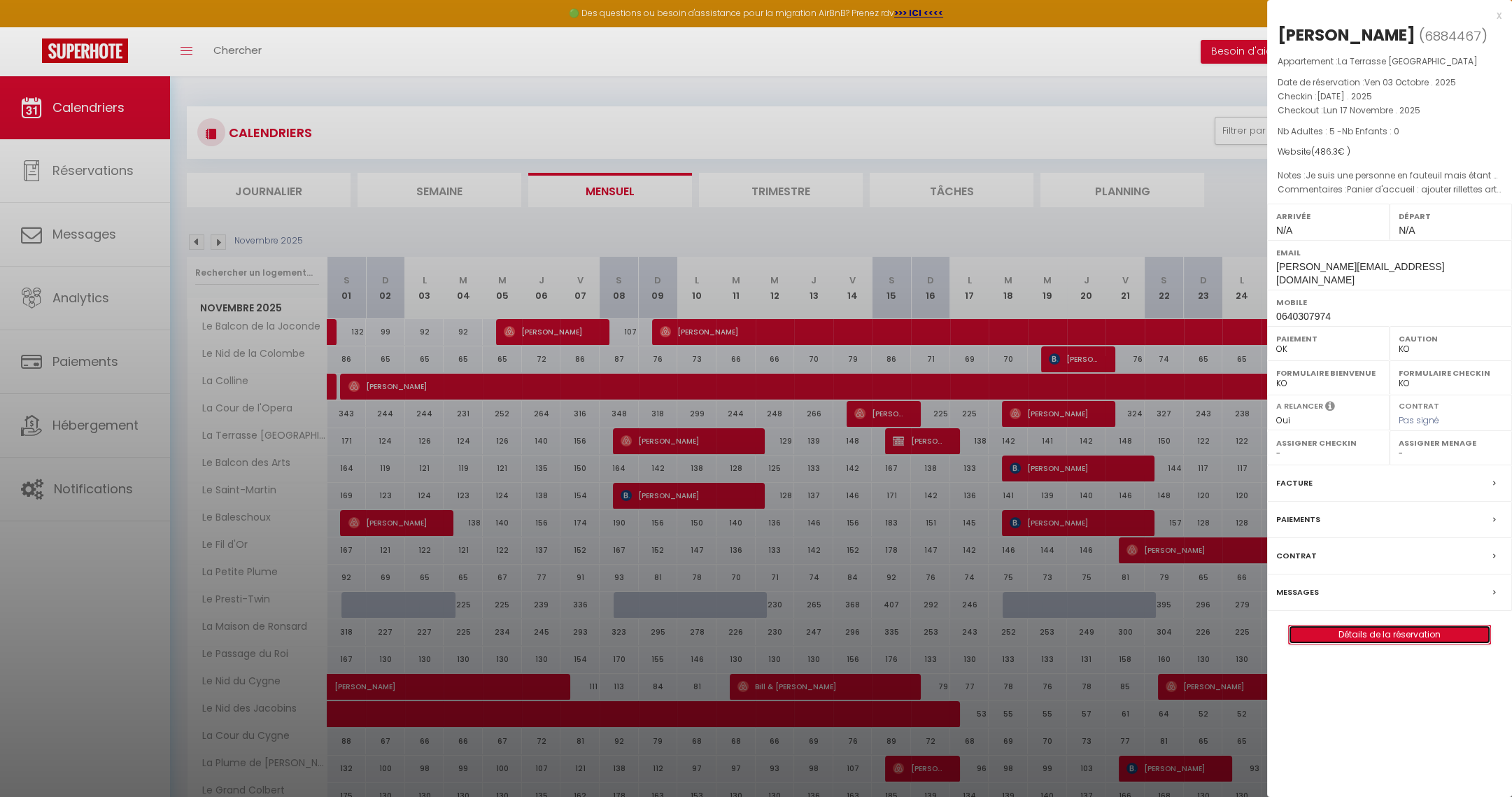
click at [1377, 625] on link "Détails de la réservation" at bounding box center [1390, 634] width 201 height 18
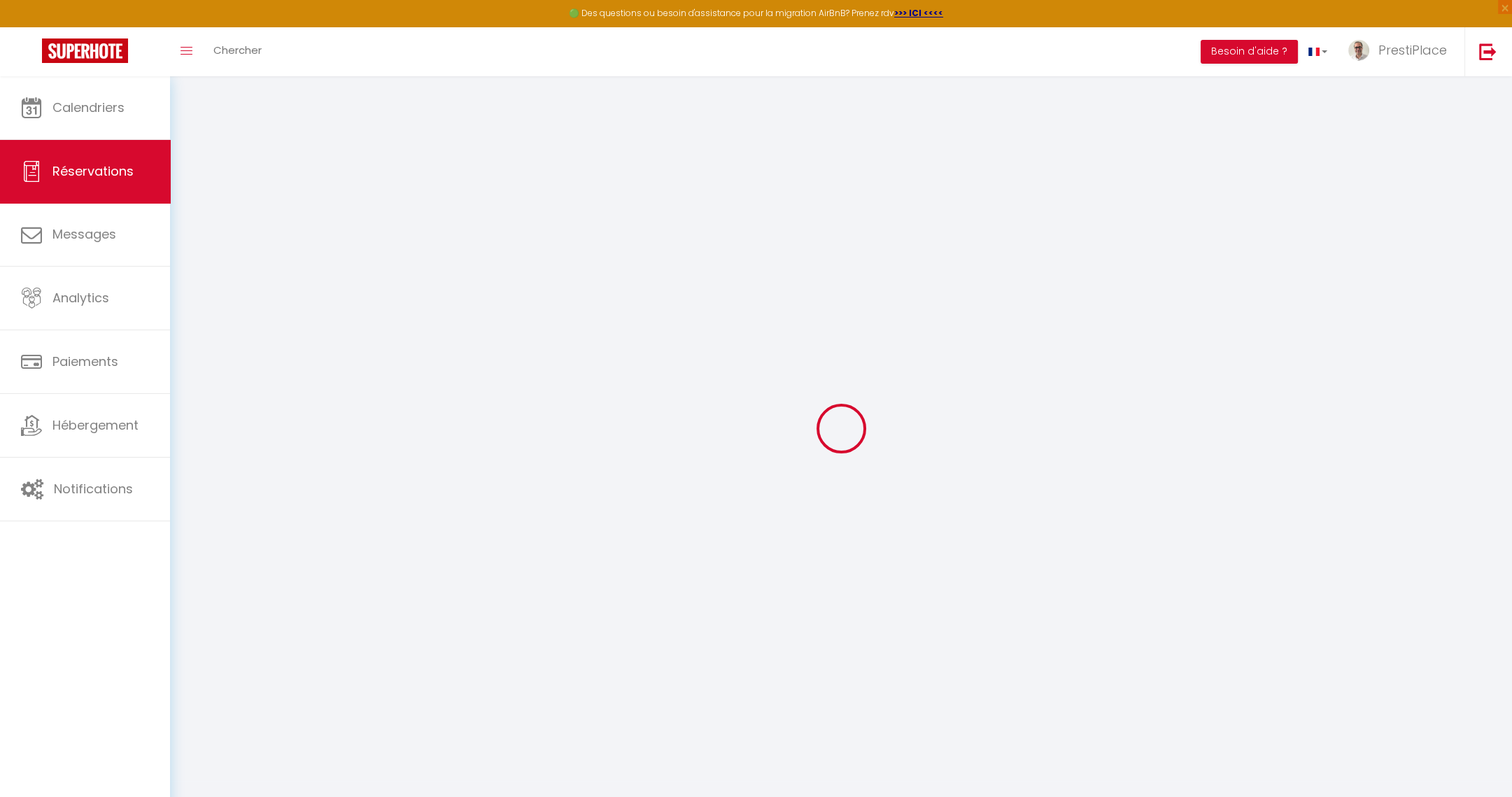
type input "[PERSON_NAME]"
type input "Perlleshi"
type input "linda.perlleshi21@gmail.com"
type input "0640307974"
type input "18000"
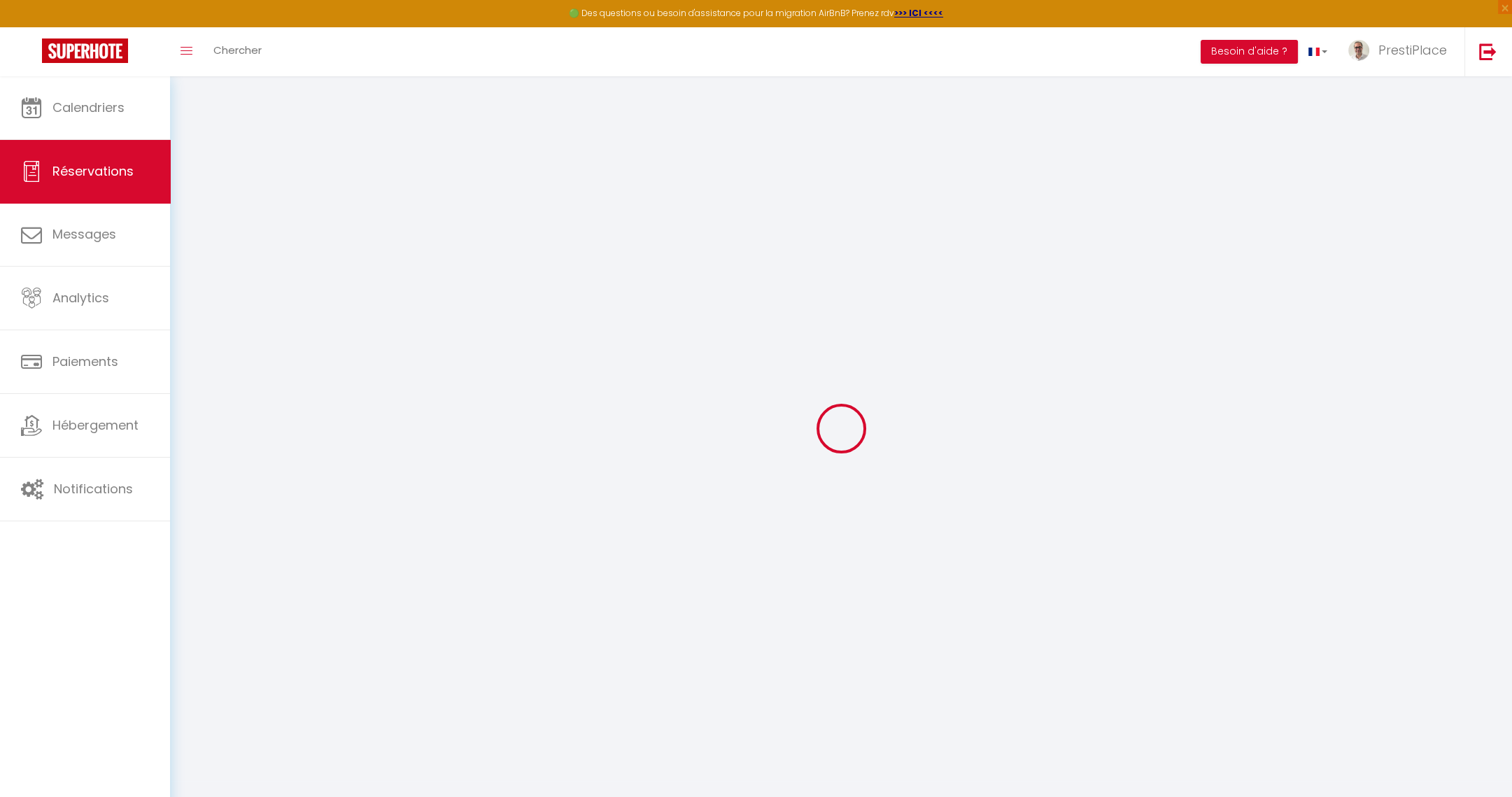
type input "[STREET_ADDRESS]"
type input "[GEOGRAPHIC_DATA]"
select select "FR"
select select "38618"
select select "1"
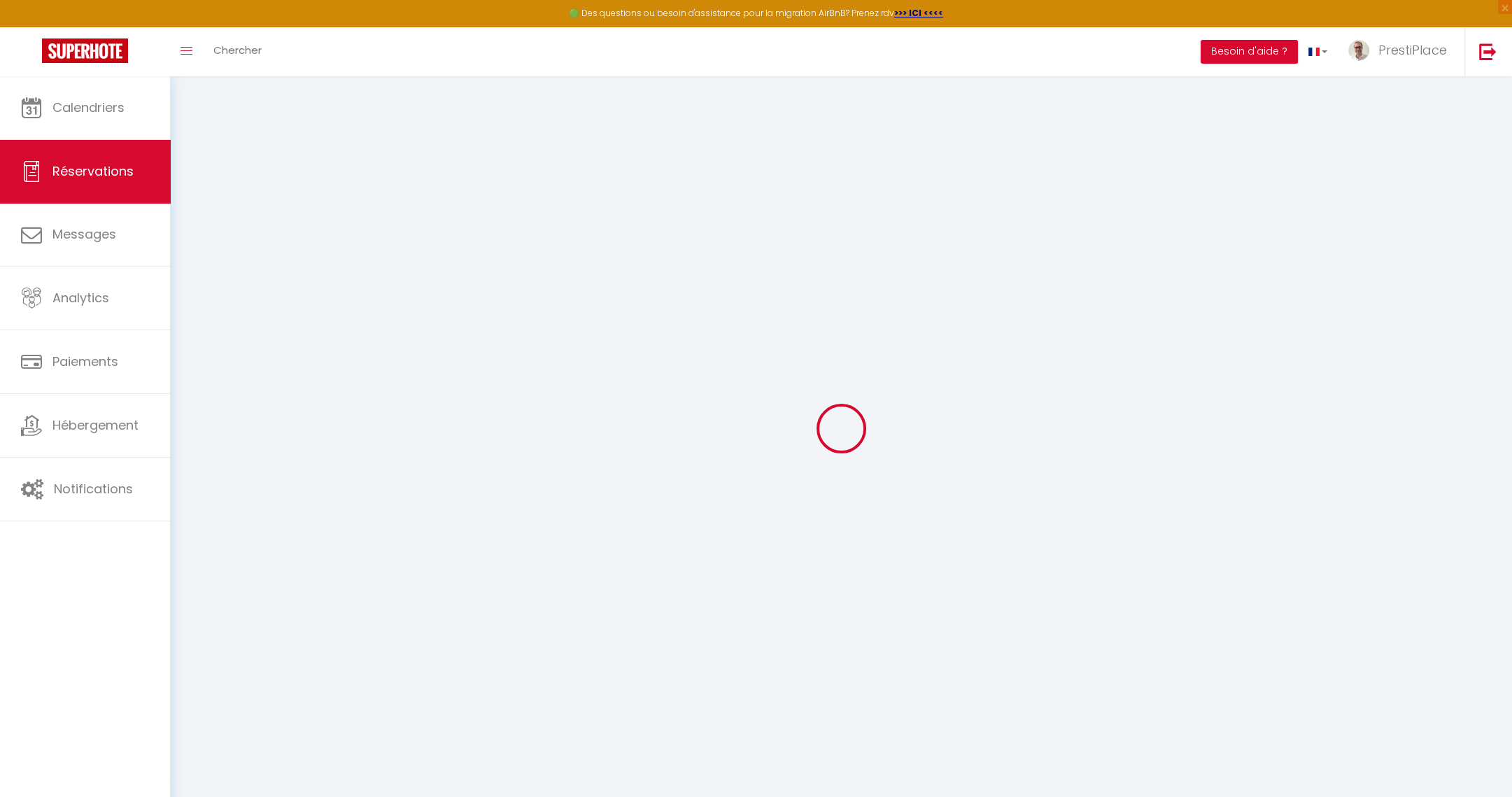
type input "Sam 15 Novembre 2025"
select select
type input "Lun 17 Novembre 2025"
select select
type input "5"
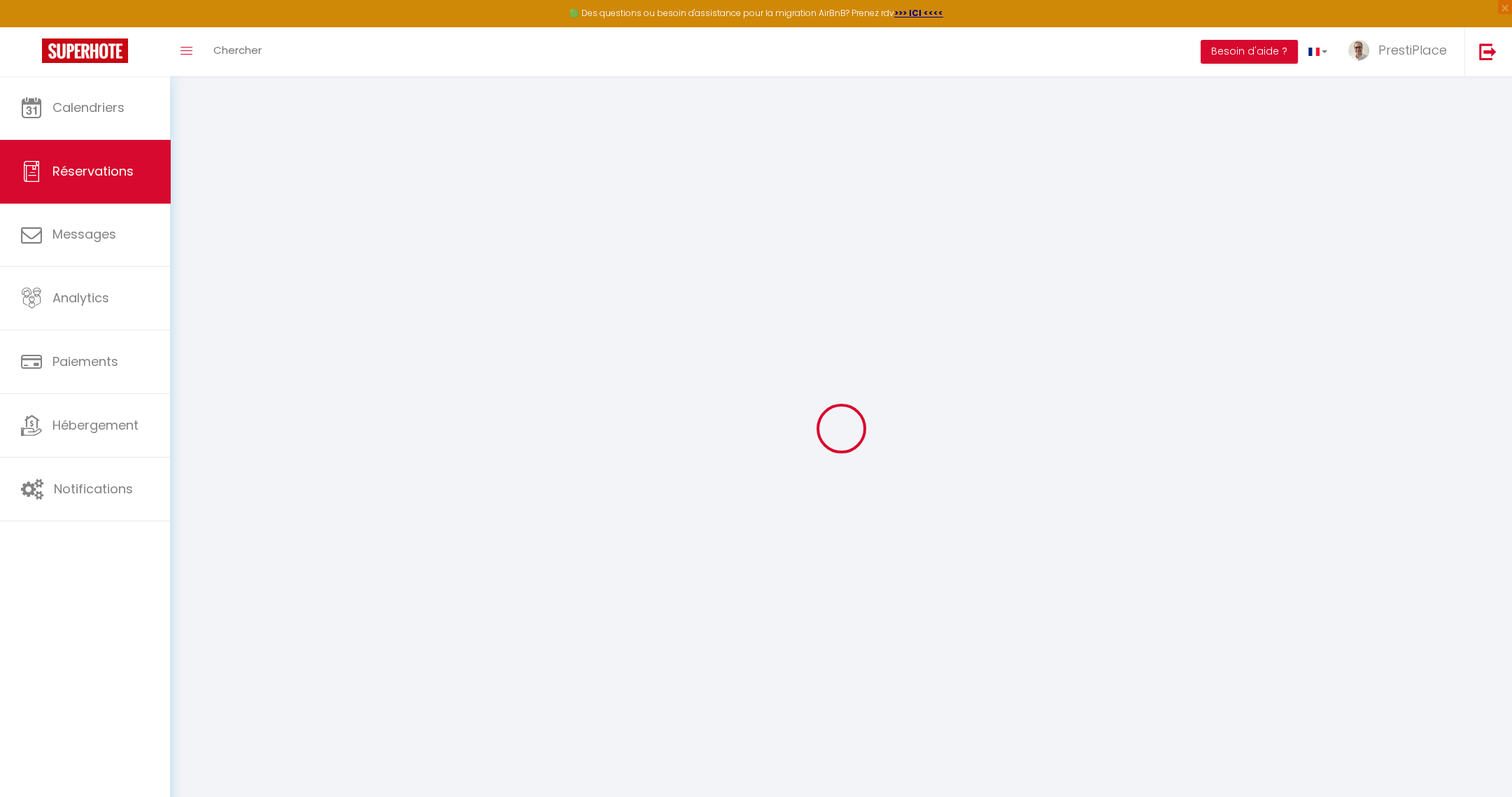
select select "12"
select select
type input "387"
checkbox input "false"
type input "0"
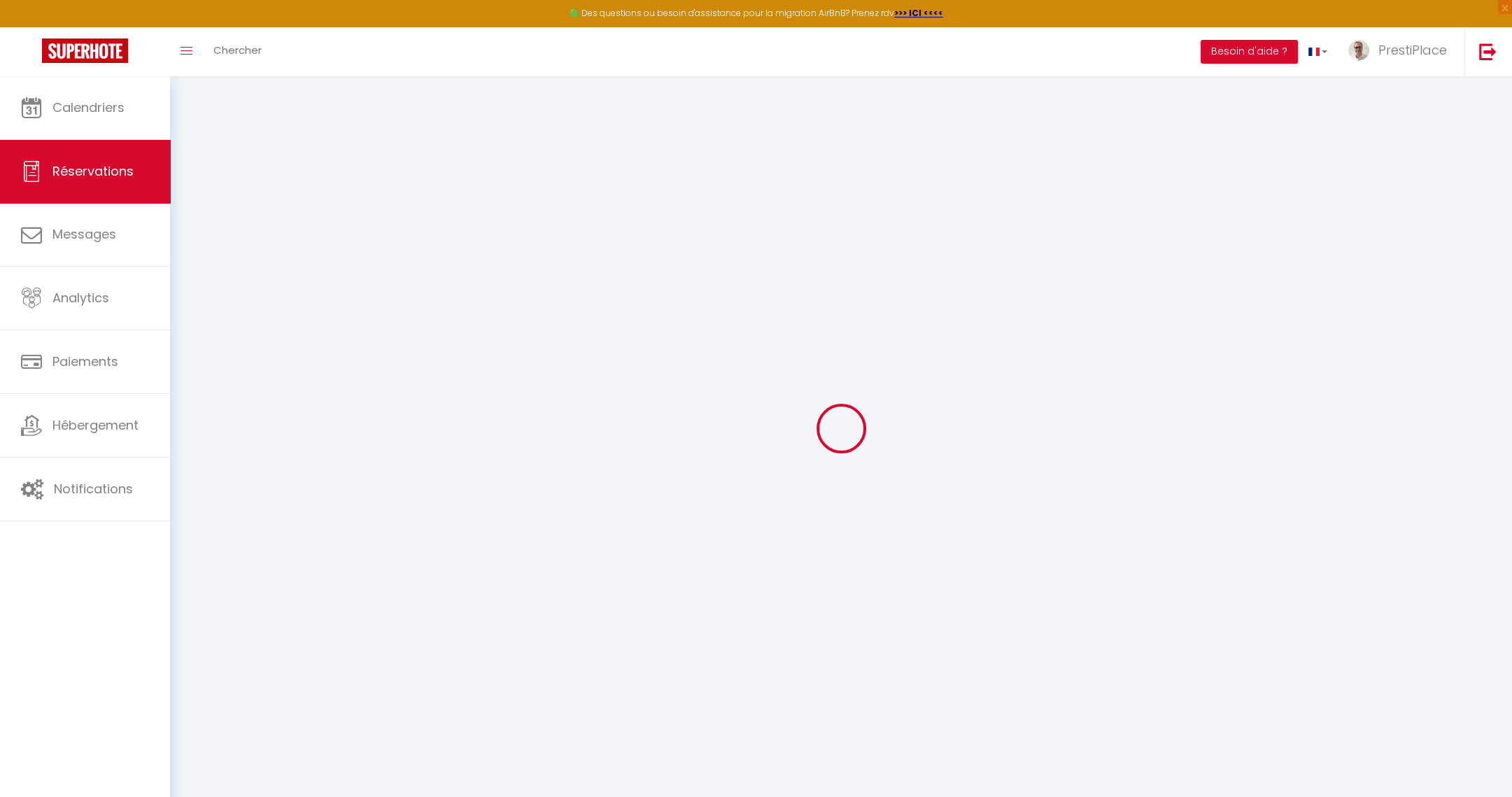
select select "69"
type input "0"
select select
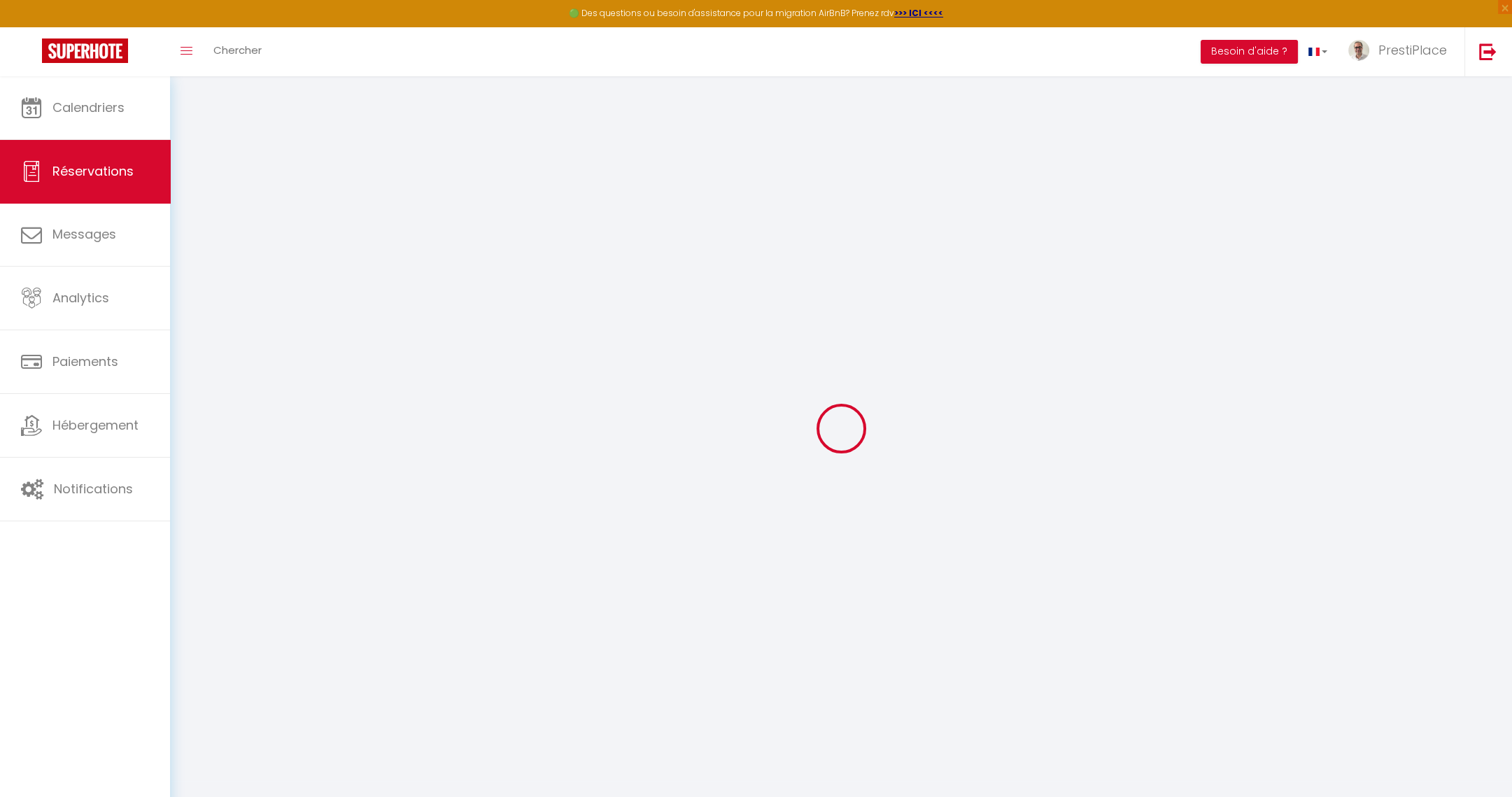
select select
select select "14"
checkbox input "false"
select select
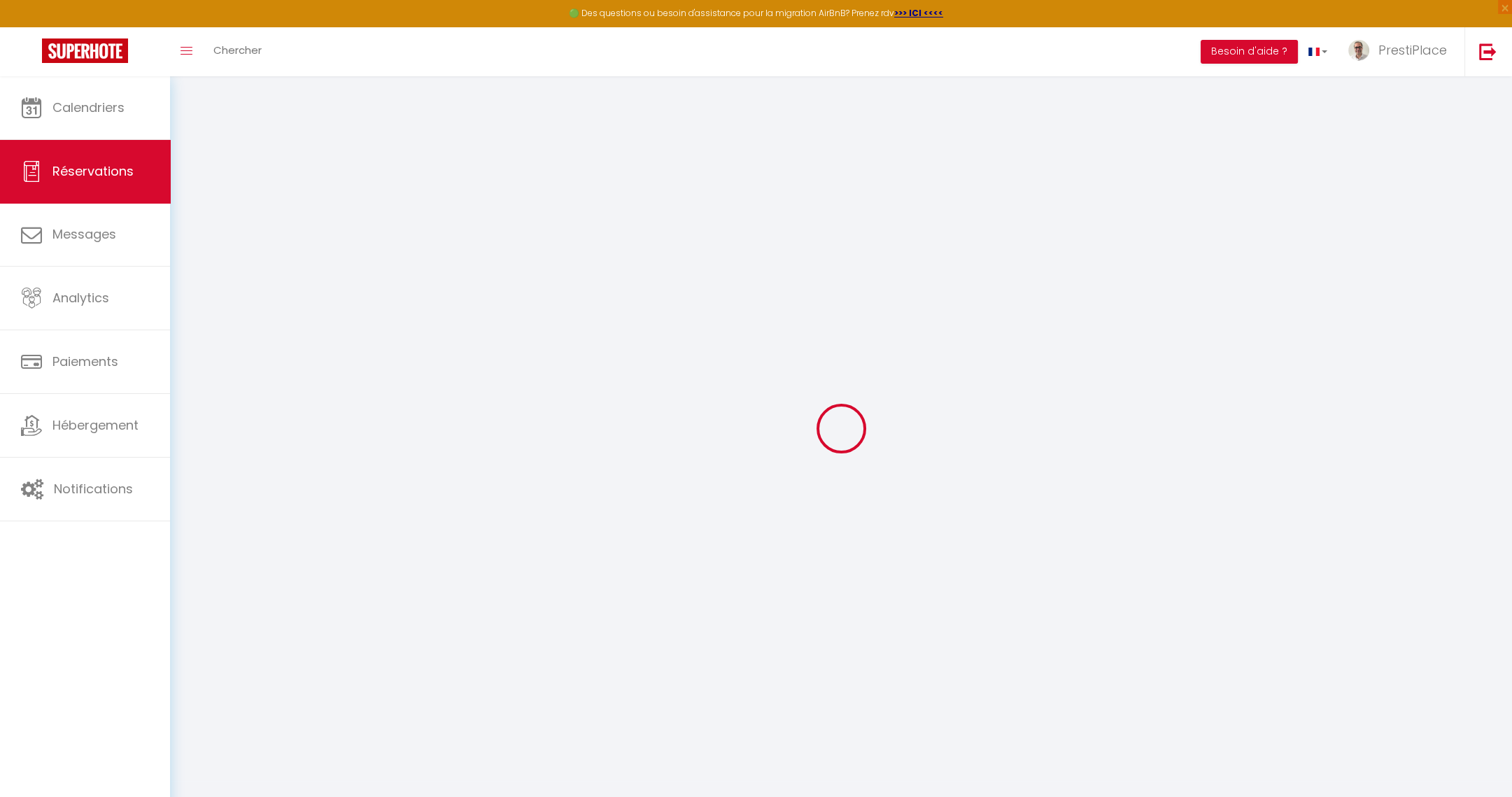
checkbox input "false"
select select
checkbox input "false"
type textarea "Panier d'accueil : ajouter rillettes artisanales (médaille d'or, 200 g), Vouvra…"
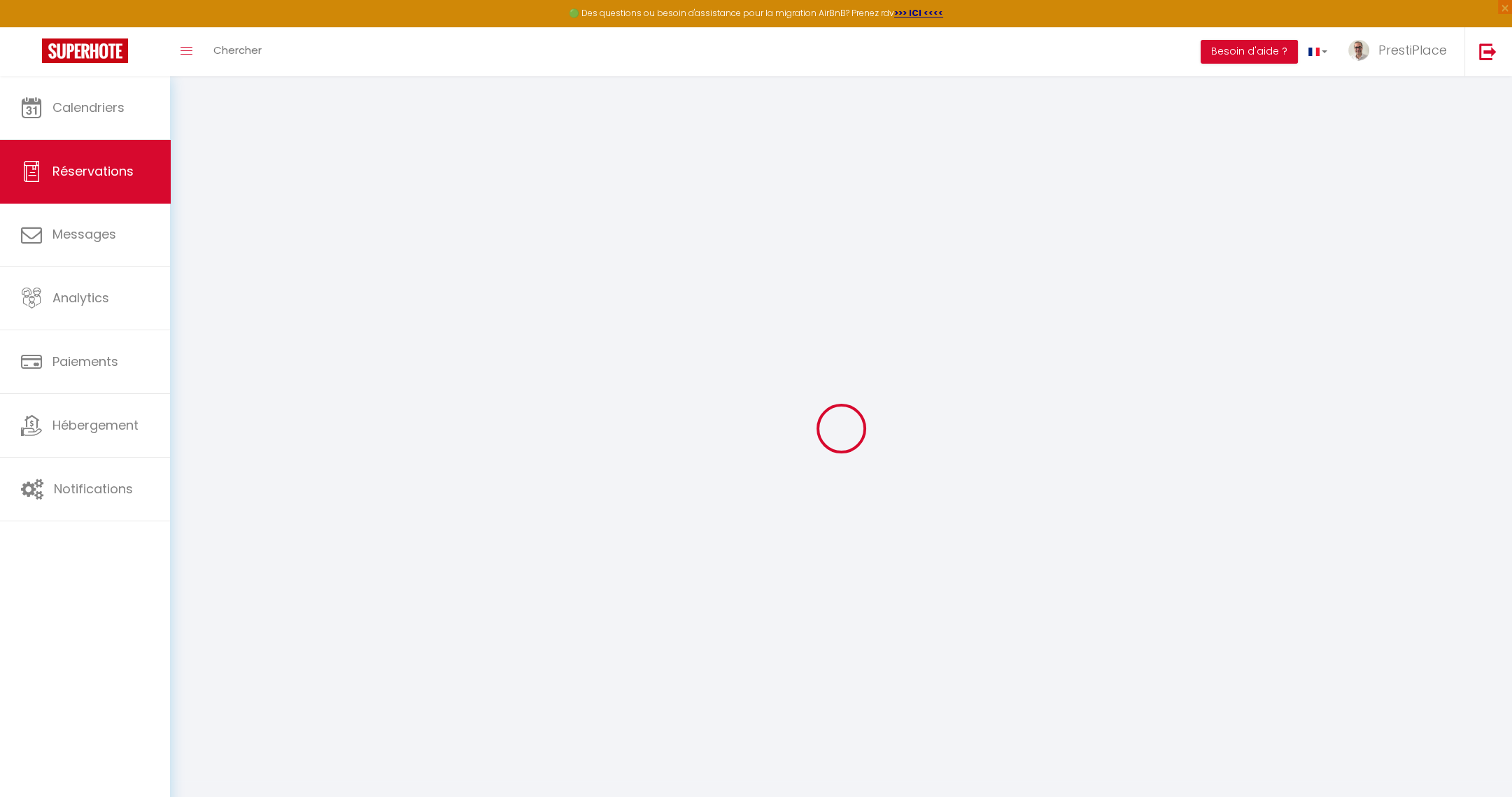
type textarea "Je suis une personne en fauteuil mais étant donné que j’ai un petit fauteuil , …"
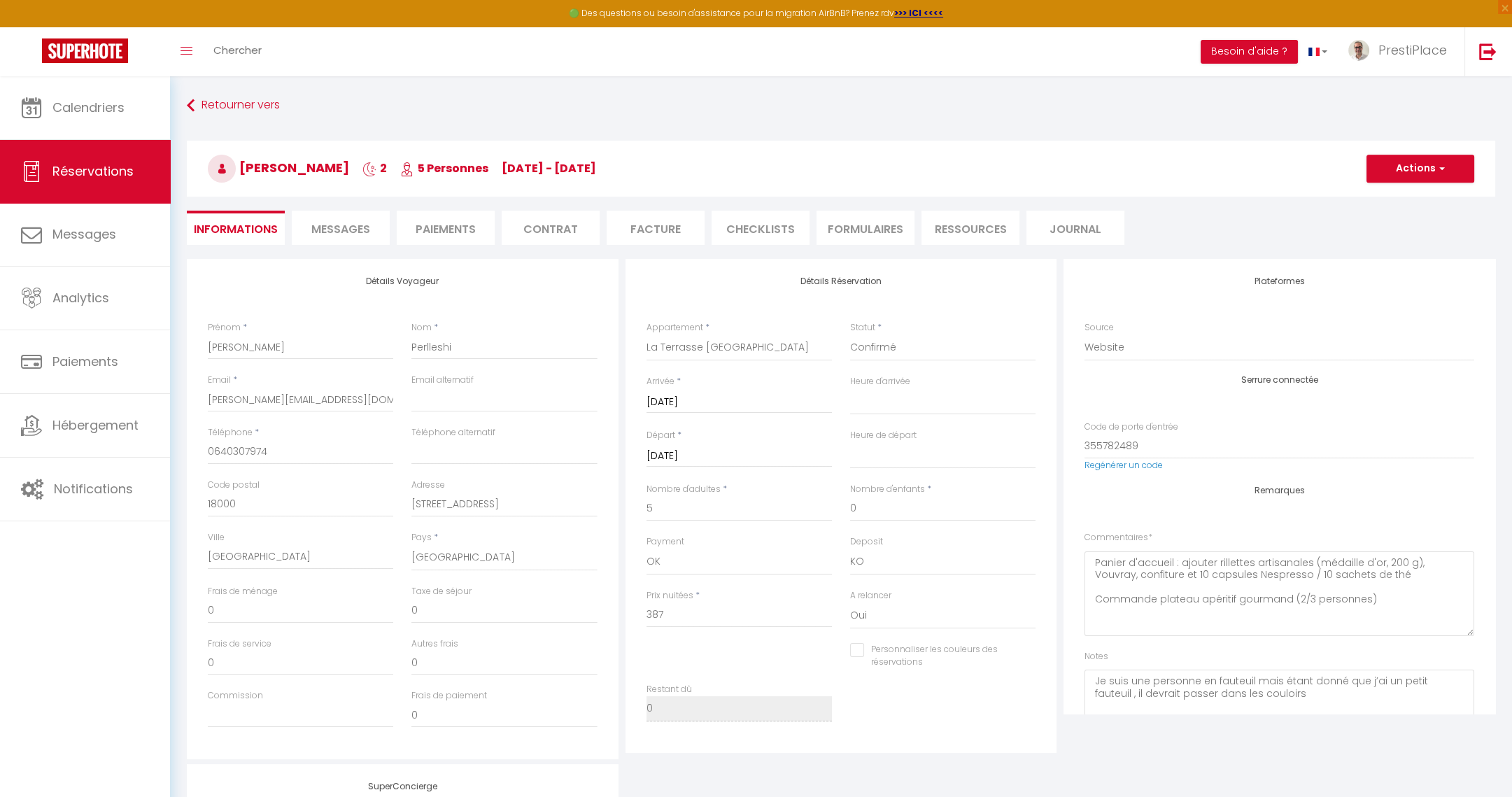
type input "78"
type input "21.3"
select select
checkbox input "false"
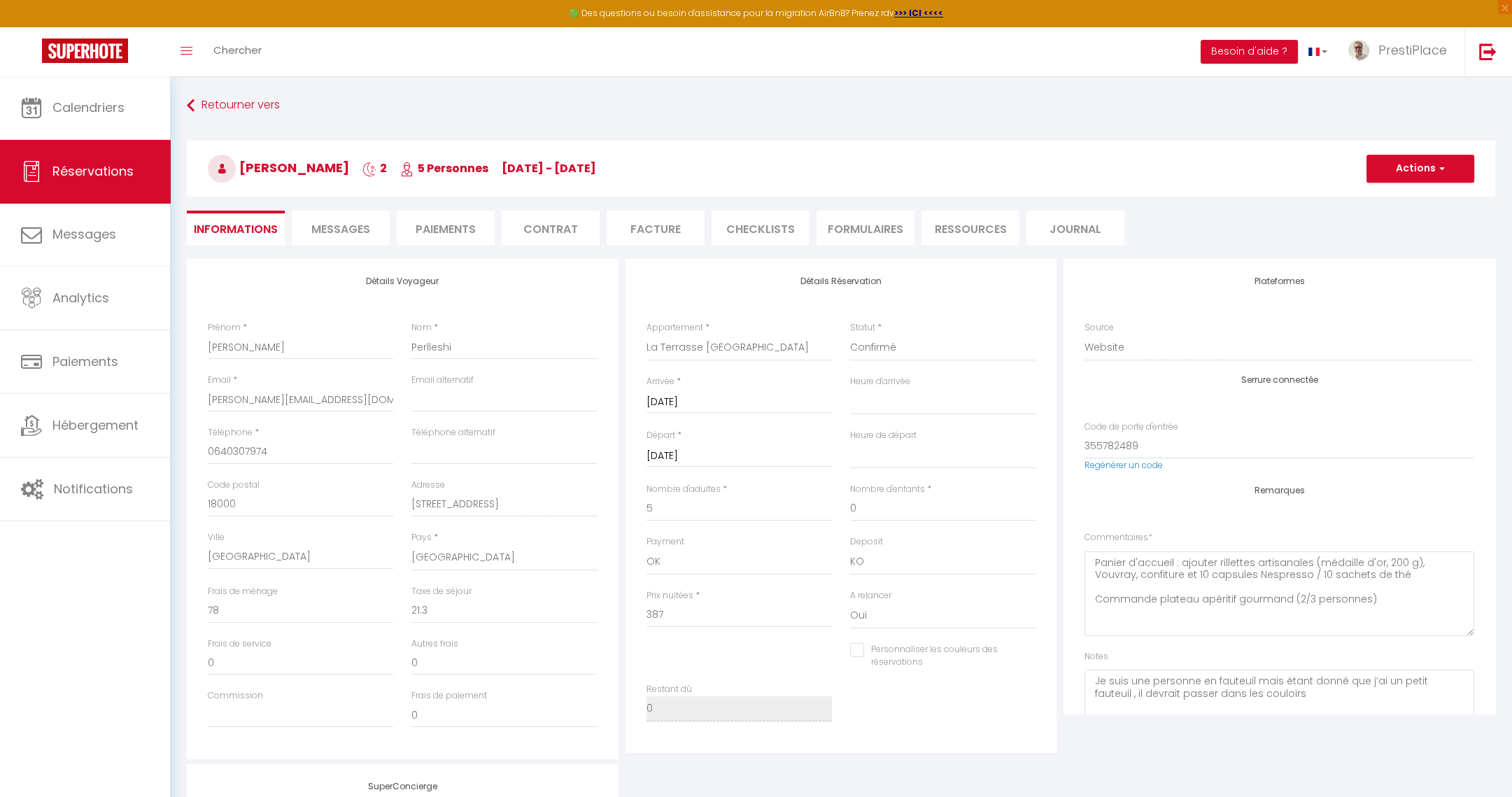
select select
click at [645, 228] on li "Facture" at bounding box center [655, 228] width 98 height 34
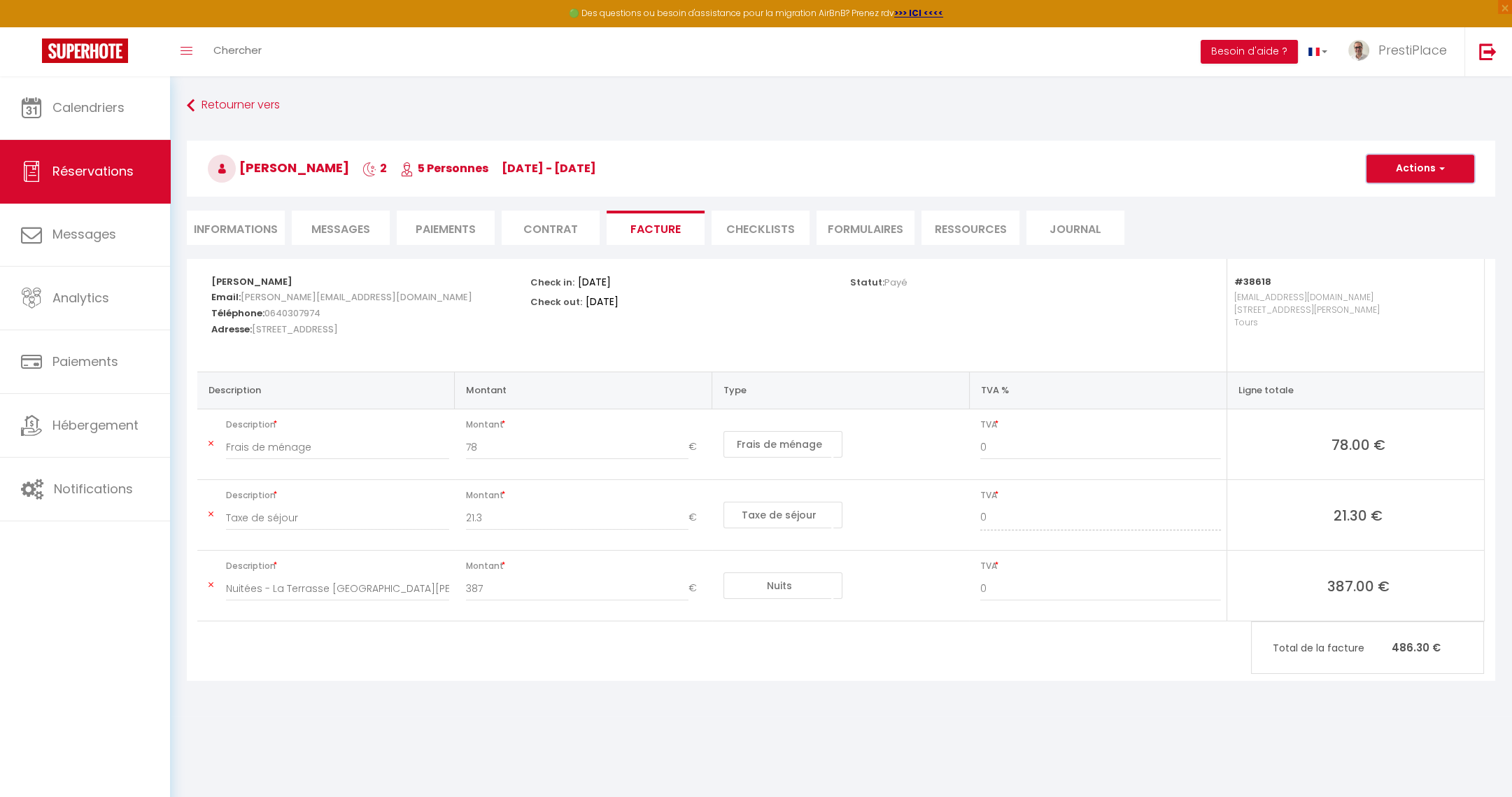
click at [1425, 167] on button "Actions" at bounding box center [1420, 168] width 108 height 28
click at [1388, 218] on link "Aperçu et éditer" at bounding box center [1409, 217] width 118 height 18
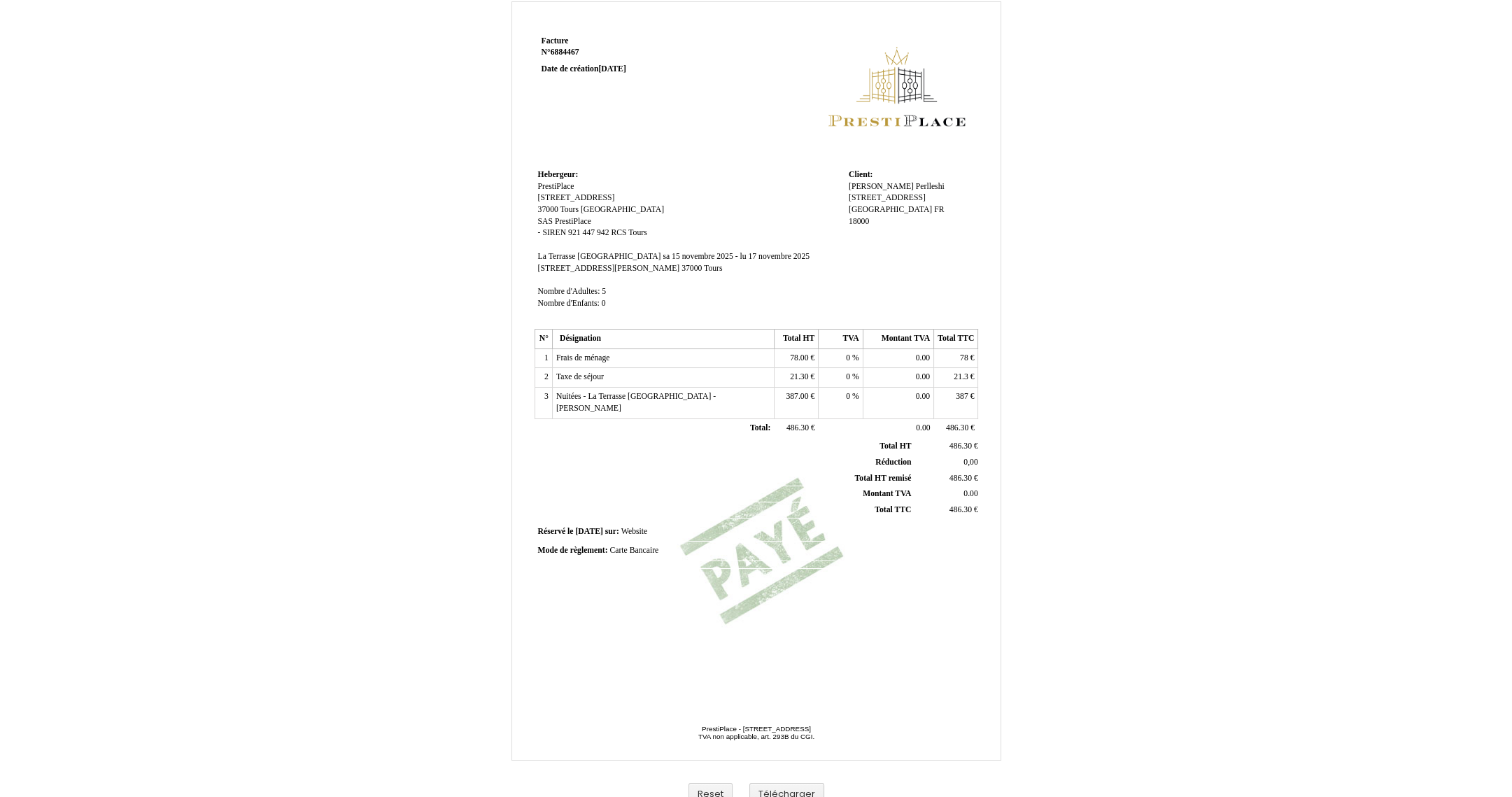
scroll to position [46, 0]
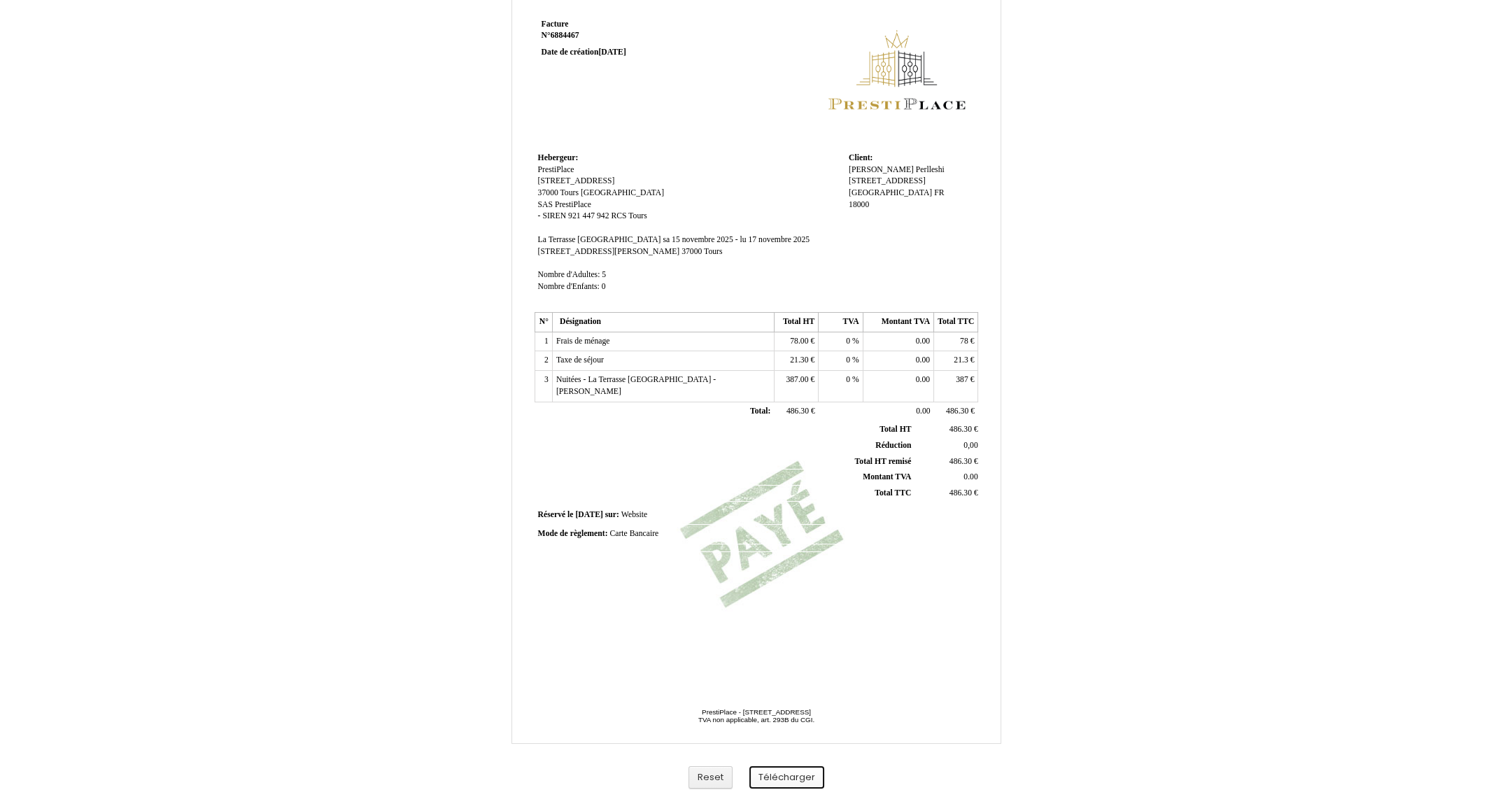
click at [787, 779] on button "Télécharger" at bounding box center [786, 777] width 75 height 23
